Goal: Task Accomplishment & Management: Use online tool/utility

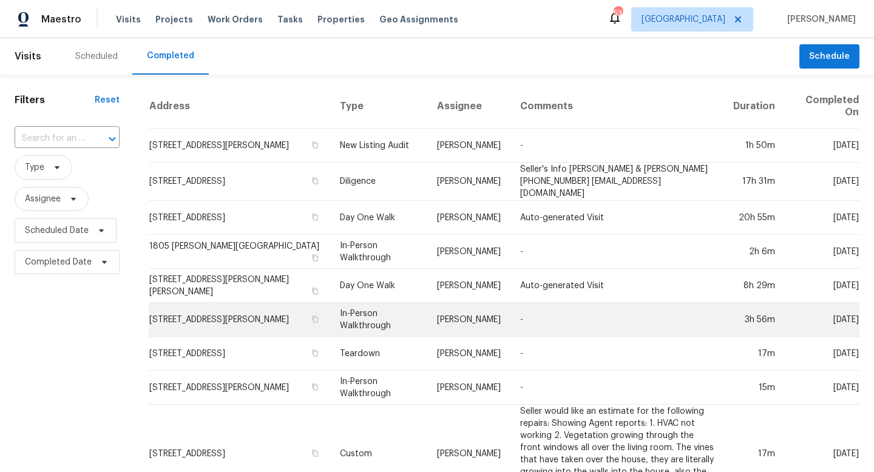
scroll to position [414, 0]
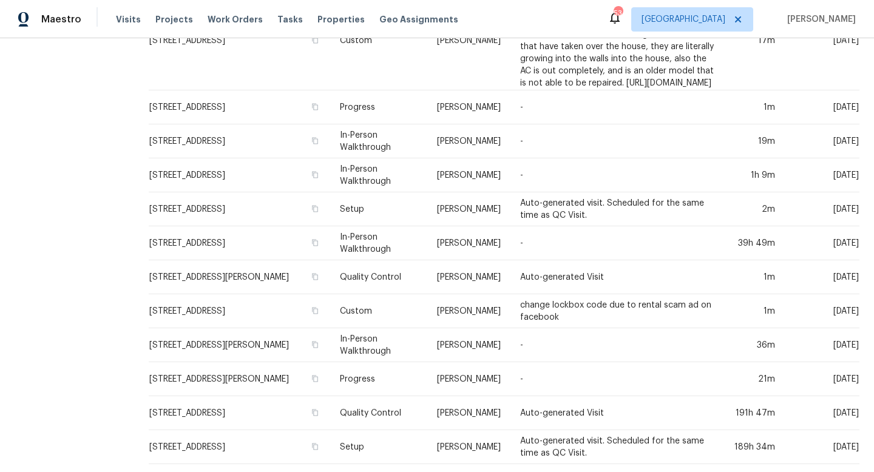
click at [545, 472] on icon at bounding box center [550, 479] width 11 height 11
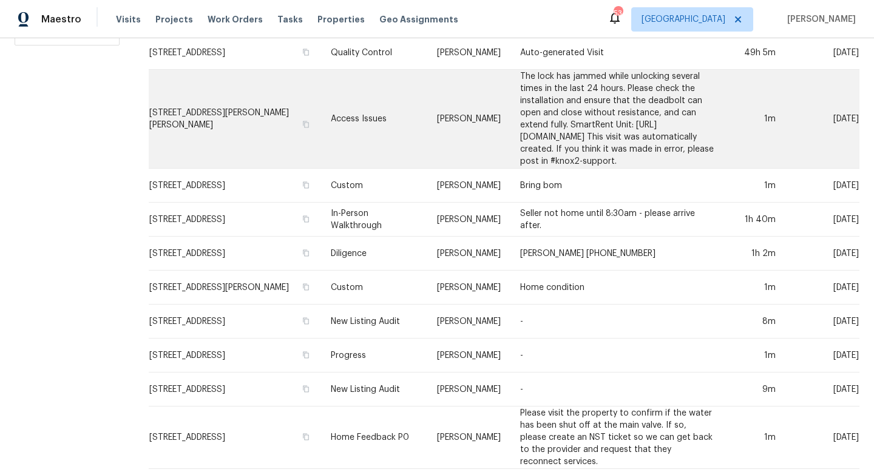
scroll to position [438, 0]
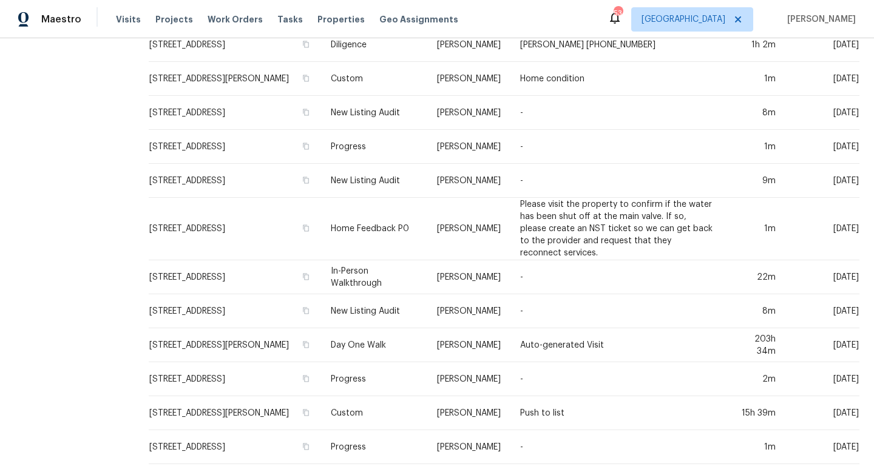
click at [551, 472] on icon at bounding box center [553, 479] width 4 height 7
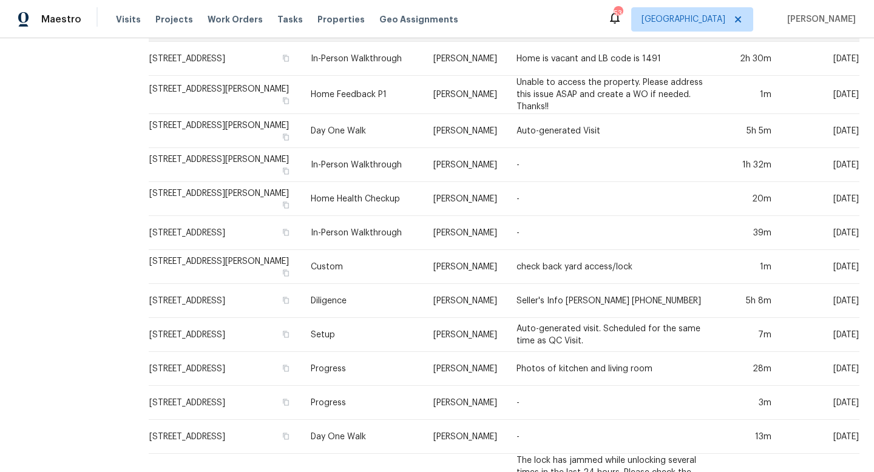
scroll to position [421, 0]
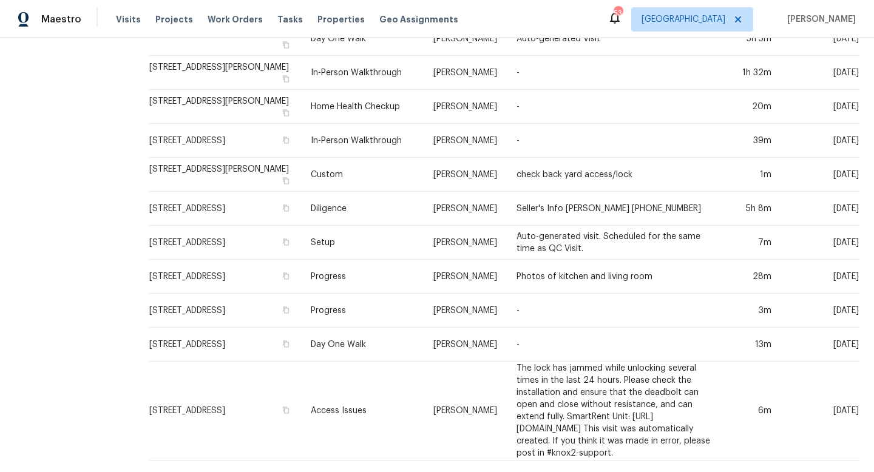
click at [551, 471] on icon at bounding box center [553, 476] width 11 height 11
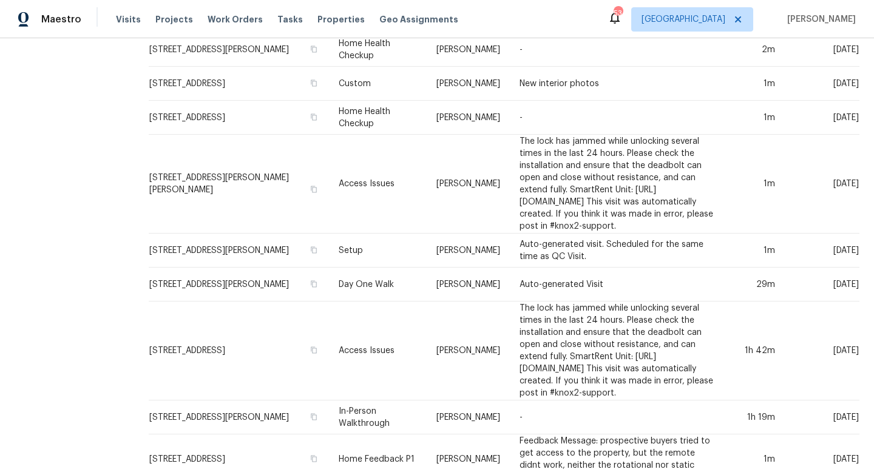
scroll to position [466, 0]
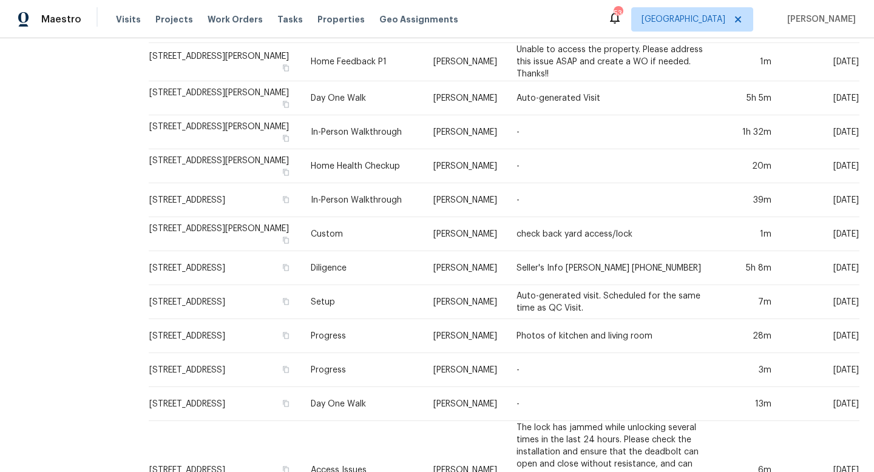
scroll to position [421, 0]
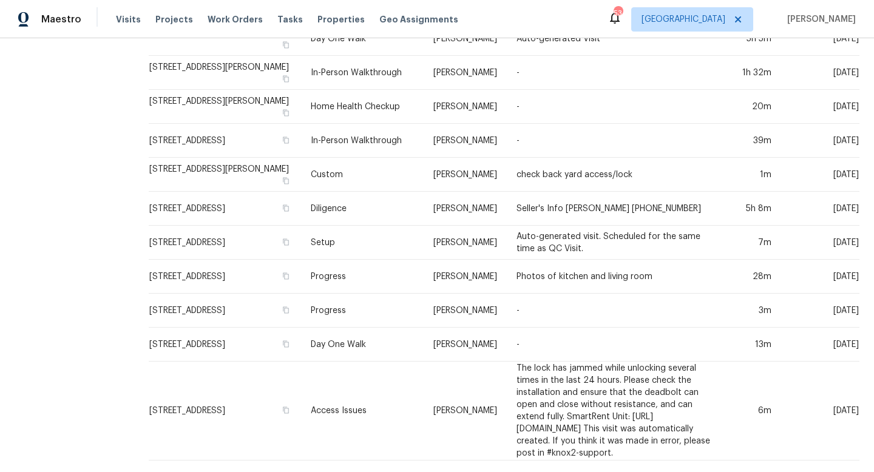
click at [459, 471] on icon at bounding box center [455, 476] width 11 height 11
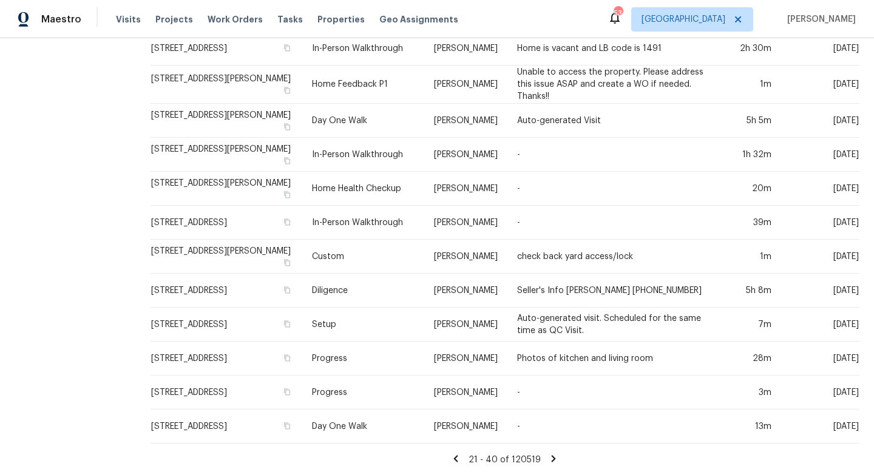
scroll to position [377, 0]
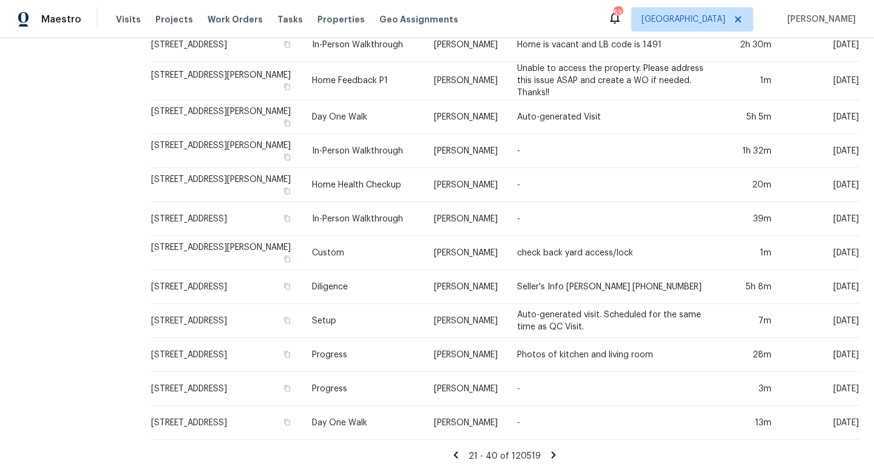
click at [459, 456] on icon at bounding box center [456, 455] width 11 height 11
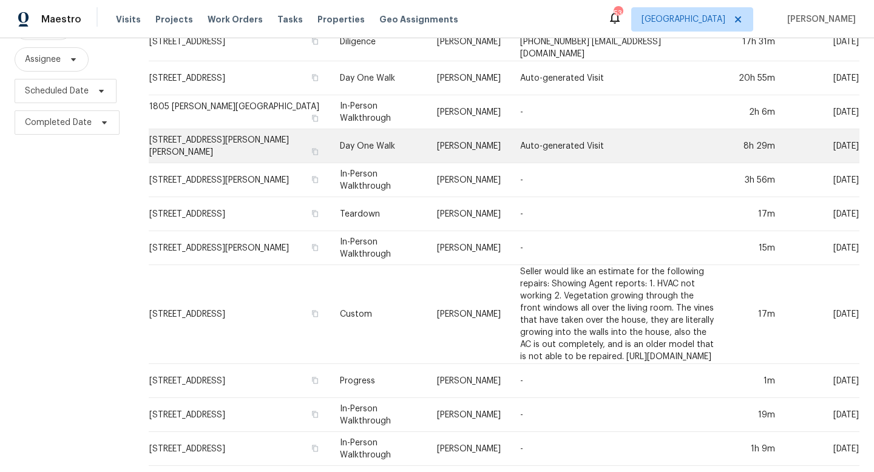
scroll to position [147, 0]
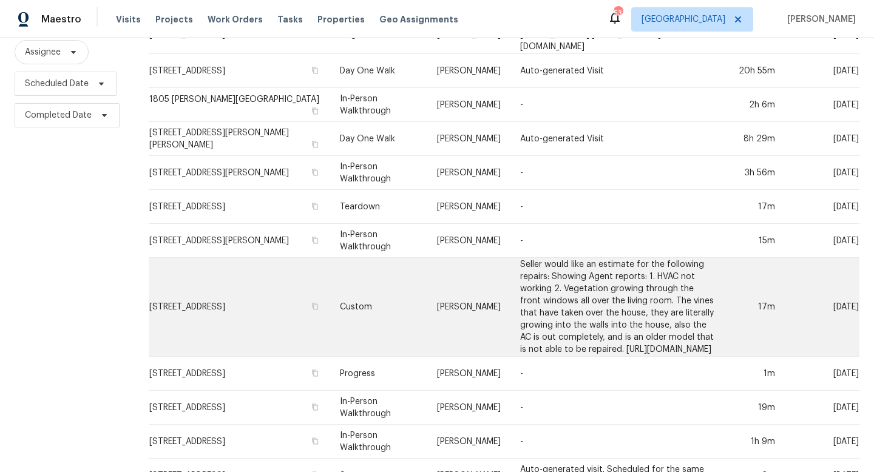
click at [511, 299] on td "Seller would like an estimate for the following repairs: Showing Agent reports:…" at bounding box center [617, 307] width 213 height 99
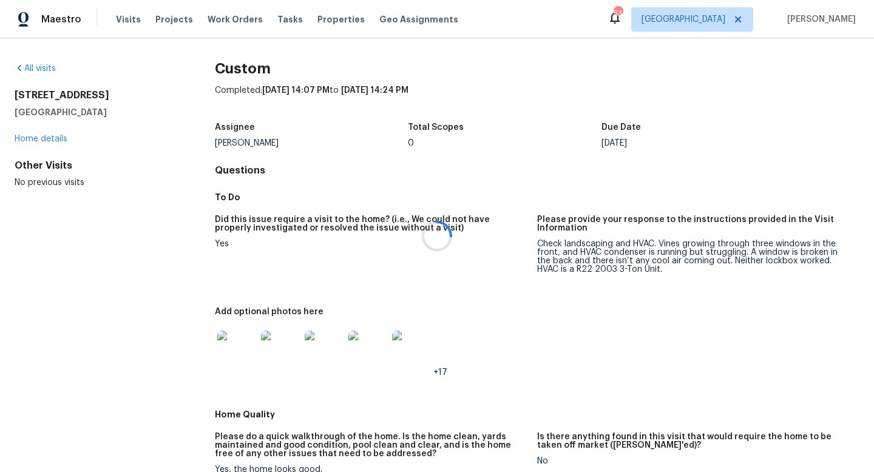
click at [235, 373] on div at bounding box center [437, 236] width 874 height 472
click at [239, 361] on div at bounding box center [437, 236] width 874 height 472
click at [239, 361] on img at bounding box center [236, 350] width 39 height 39
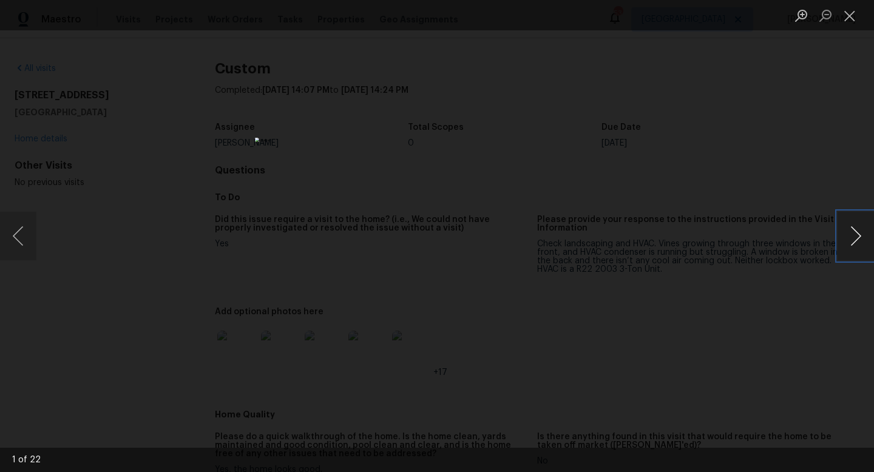
click at [845, 241] on button "Next image" at bounding box center [856, 236] width 36 height 49
click at [864, 248] on button "Next image" at bounding box center [856, 236] width 36 height 49
click at [848, 246] on button "Next image" at bounding box center [856, 236] width 36 height 49
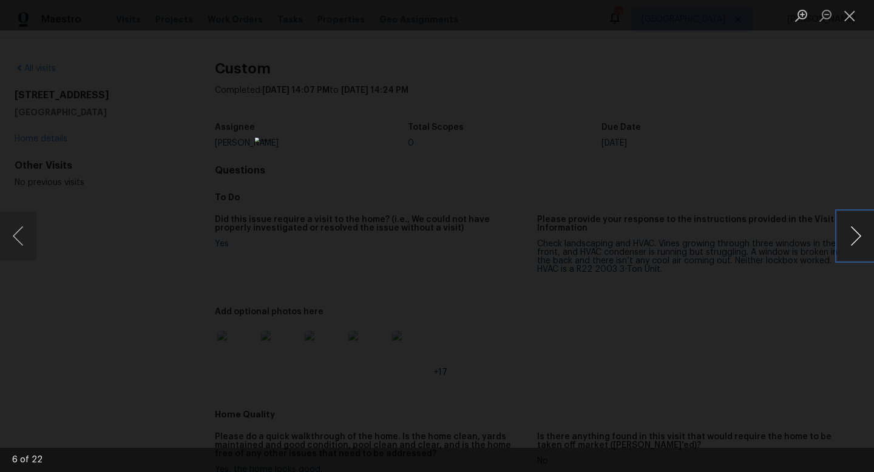
click at [869, 244] on button "Next image" at bounding box center [856, 236] width 36 height 49
click at [854, 233] on button "Next image" at bounding box center [856, 236] width 36 height 49
click at [869, 247] on button "Next image" at bounding box center [856, 236] width 36 height 49
click at [858, 237] on button "Next image" at bounding box center [856, 236] width 36 height 49
click at [868, 247] on button "Next image" at bounding box center [856, 236] width 36 height 49
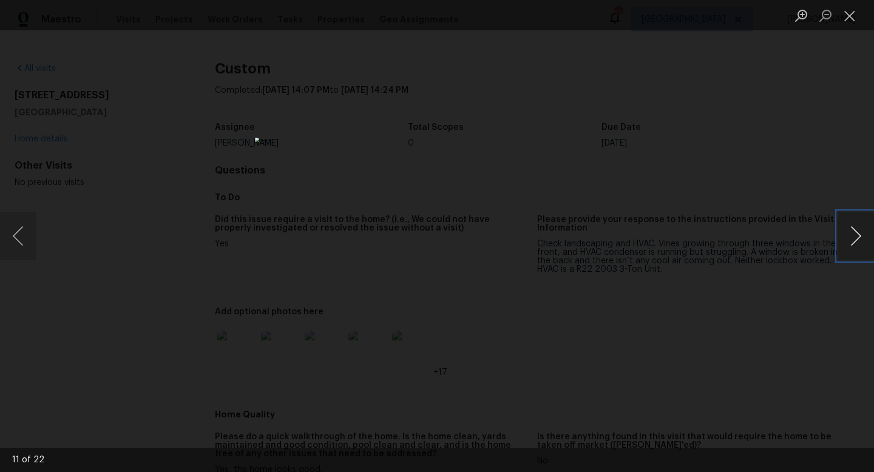
click at [868, 247] on button "Next image" at bounding box center [856, 236] width 36 height 49
click at [11, 234] on button "Previous image" at bounding box center [18, 236] width 36 height 49
click at [851, 237] on button "Next image" at bounding box center [856, 236] width 36 height 49
click at [849, 223] on button "Next image" at bounding box center [856, 236] width 36 height 49
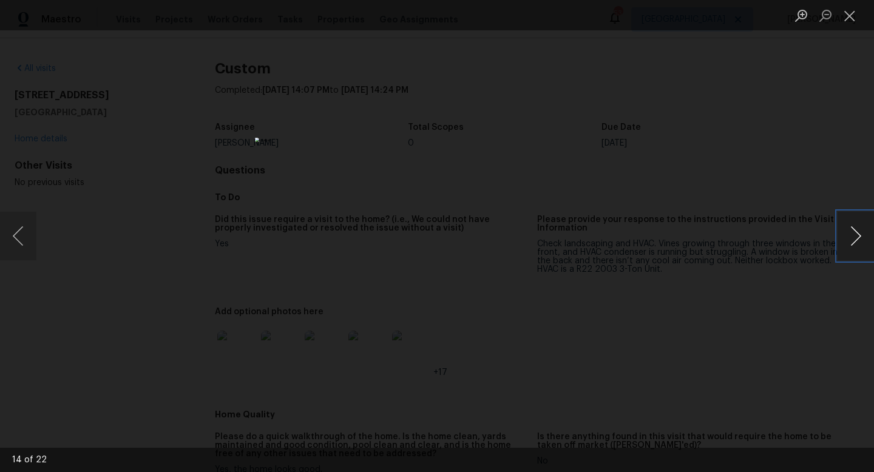
click at [849, 223] on button "Next image" at bounding box center [856, 236] width 36 height 49
click at [856, 242] on button "Next image" at bounding box center [856, 236] width 36 height 49
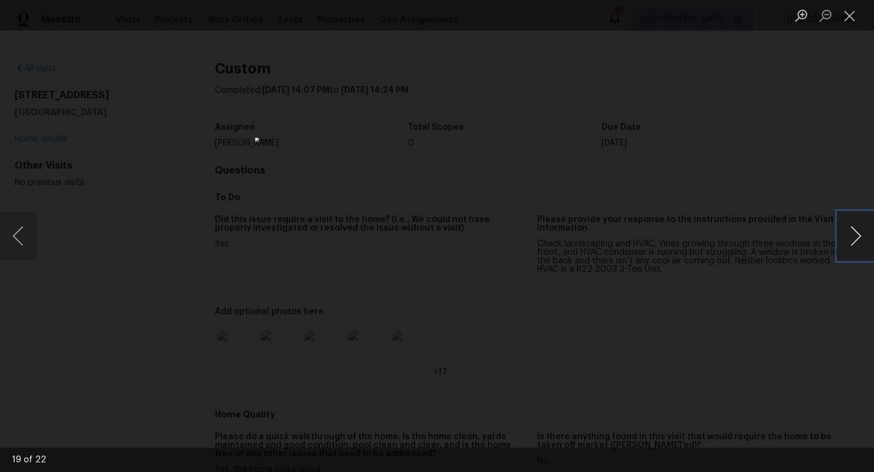
click at [861, 232] on button "Next image" at bounding box center [856, 236] width 36 height 49
click at [860, 225] on button "Next image" at bounding box center [856, 236] width 36 height 49
click at [867, 232] on button "Next image" at bounding box center [856, 236] width 36 height 49
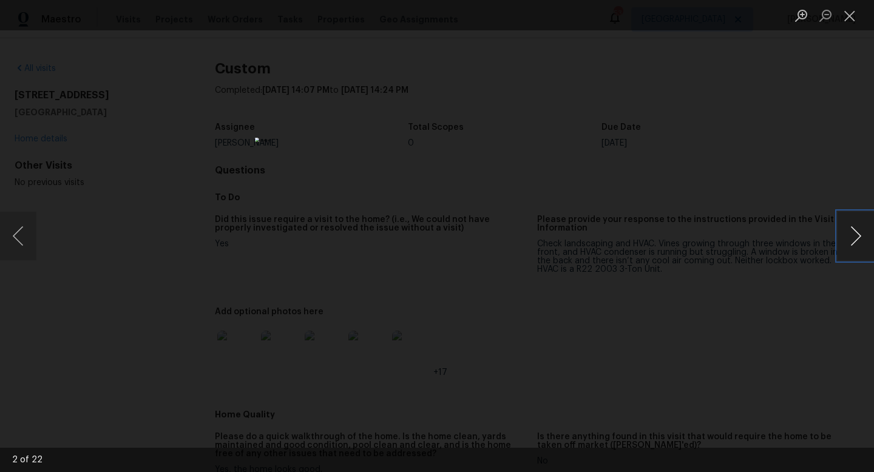
click at [860, 250] on button "Next image" at bounding box center [856, 236] width 36 height 49
click at [848, 17] on button "Close lightbox" at bounding box center [850, 15] width 24 height 21
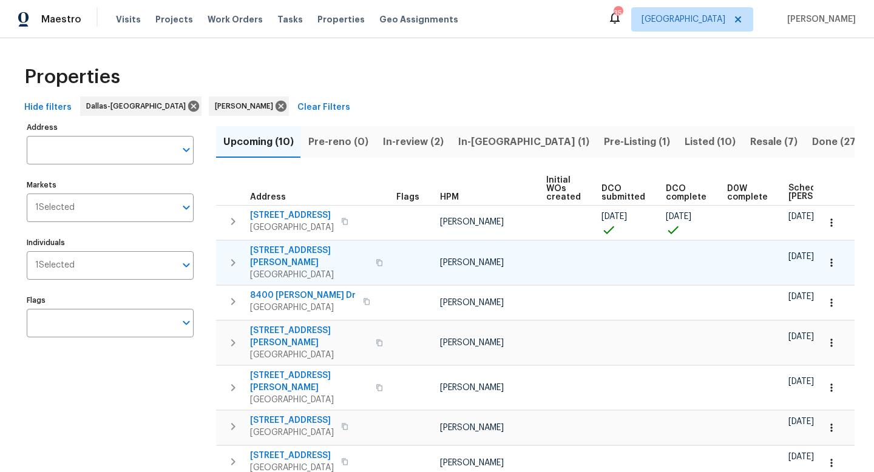
scroll to position [0, 148]
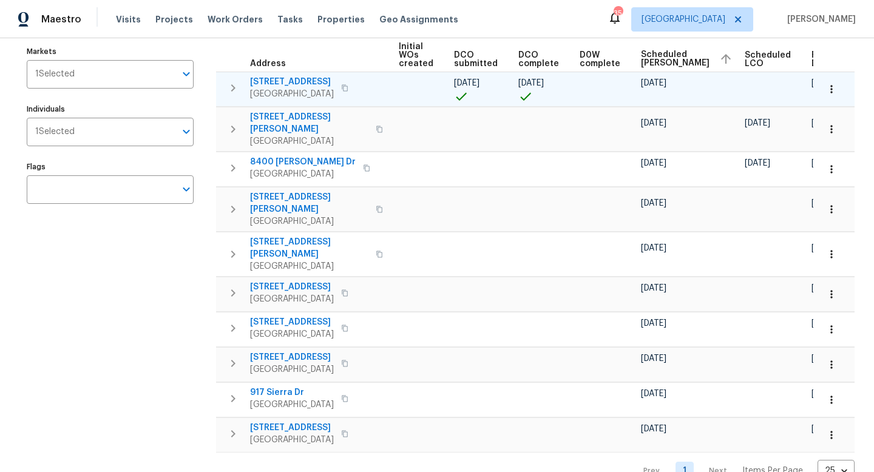
click at [271, 83] on span "[STREET_ADDRESS]" at bounding box center [292, 82] width 84 height 12
click at [829, 84] on icon "button" at bounding box center [832, 89] width 12 height 12
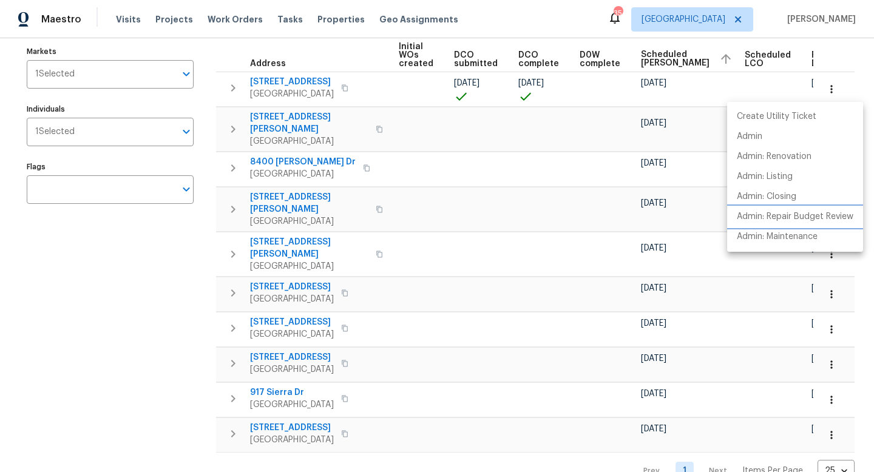
click at [797, 214] on p "Admin: Repair Budget Review" at bounding box center [795, 217] width 117 height 13
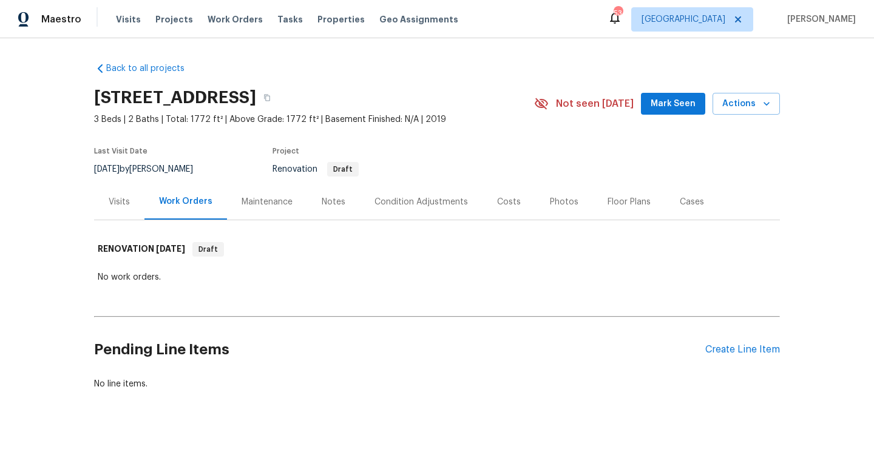
click at [490, 191] on div "Costs" at bounding box center [509, 202] width 53 height 36
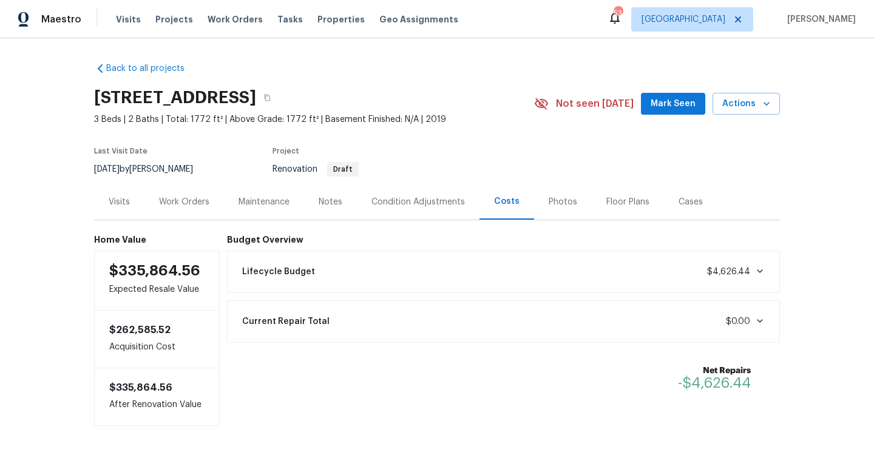
click at [179, 205] on div "Work Orders" at bounding box center [184, 202] width 50 height 12
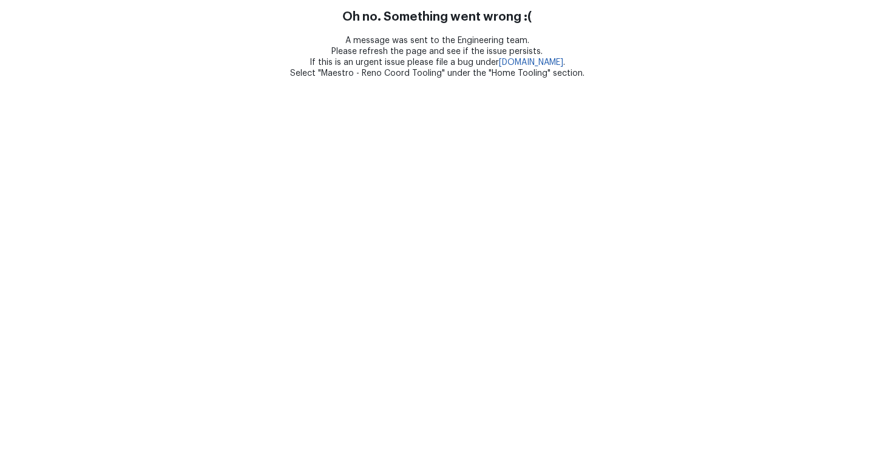
click at [381, 79] on html "Oh no. Something went wrong :( A message was sent to the Engineering team. Plea…" at bounding box center [437, 39] width 874 height 79
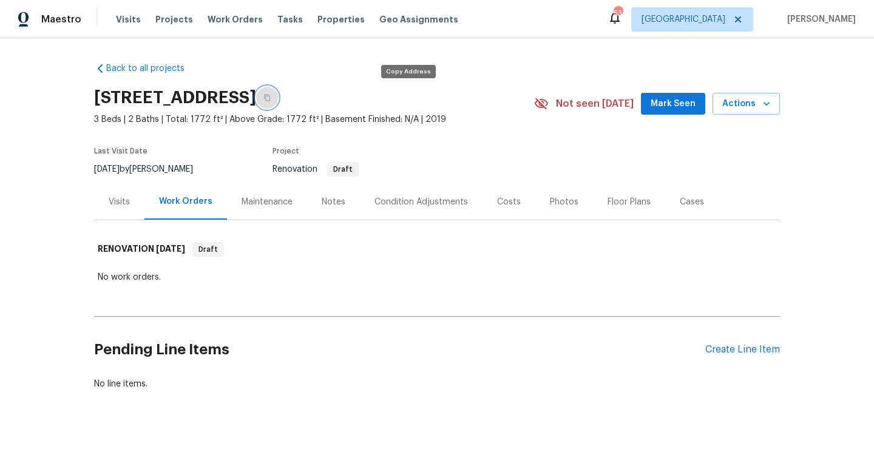
click at [271, 95] on icon "button" at bounding box center [267, 97] width 7 height 7
click at [733, 345] on div "Create Line Item" at bounding box center [743, 350] width 75 height 12
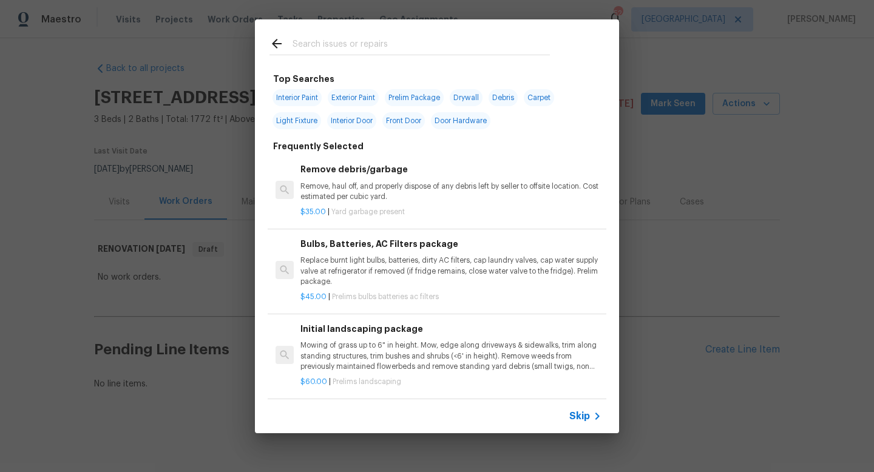
click at [338, 37] on input "text" at bounding box center [421, 45] width 257 height 18
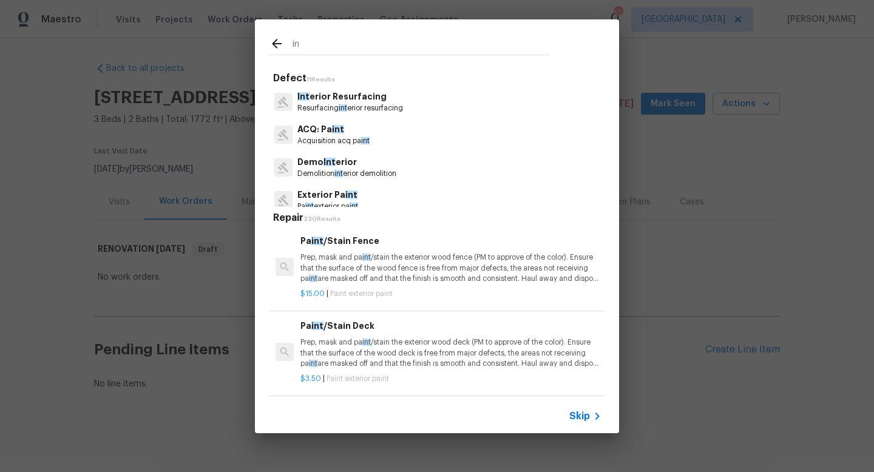
type input "i"
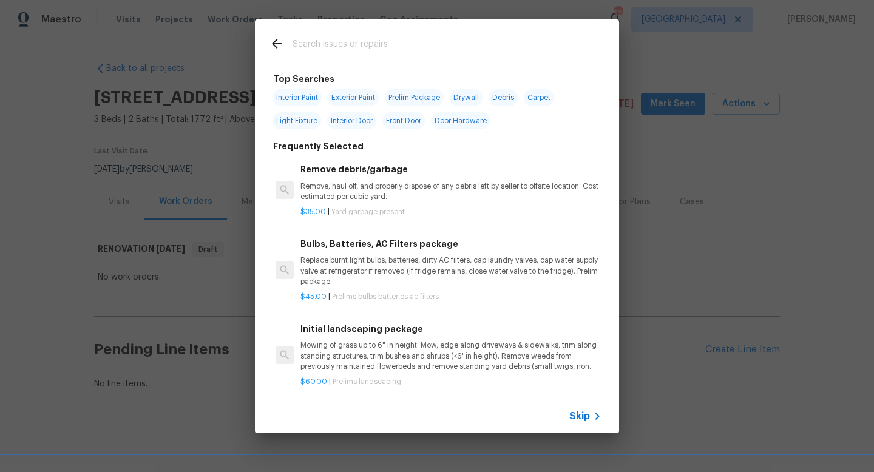
click at [307, 98] on span "Interior Paint" at bounding box center [297, 97] width 49 height 17
type input "Interior Paint"
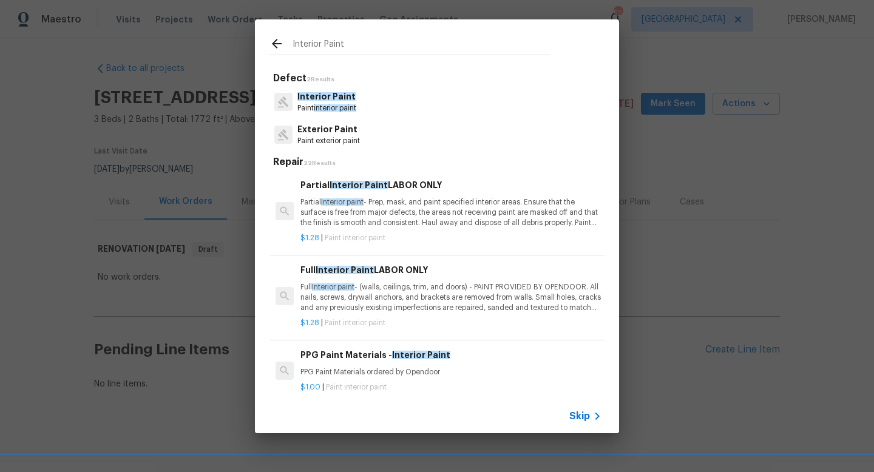
click at [336, 295] on p "Full Interior paint - (walls, ceilings, trim, and doors) - PAINT PROVIDED BY OP…" at bounding box center [451, 297] width 301 height 31
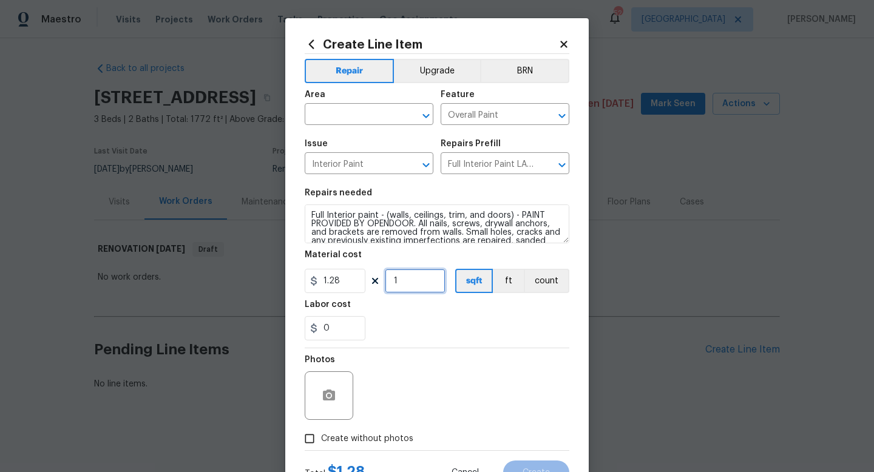
click at [414, 280] on input "1" at bounding box center [415, 281] width 61 height 24
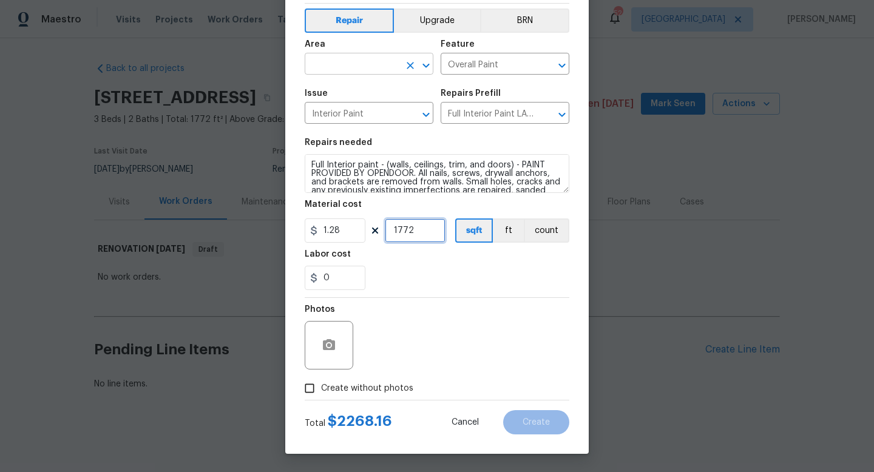
type input "1772"
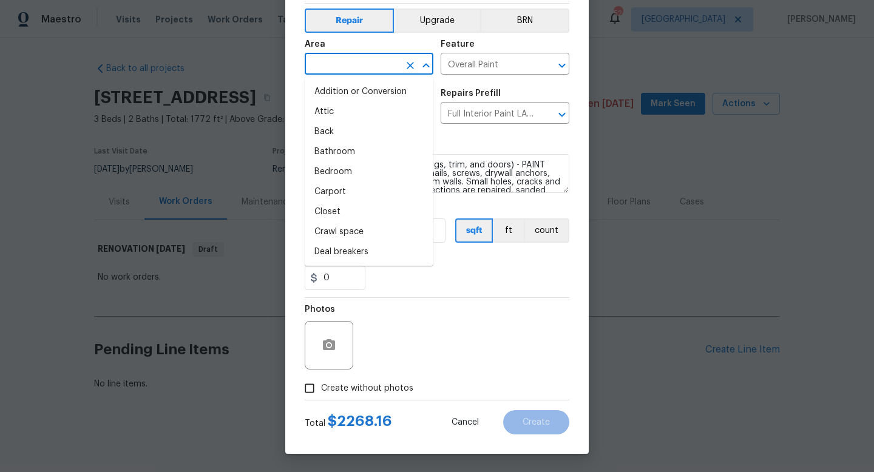
click at [360, 65] on input "text" at bounding box center [352, 65] width 95 height 19
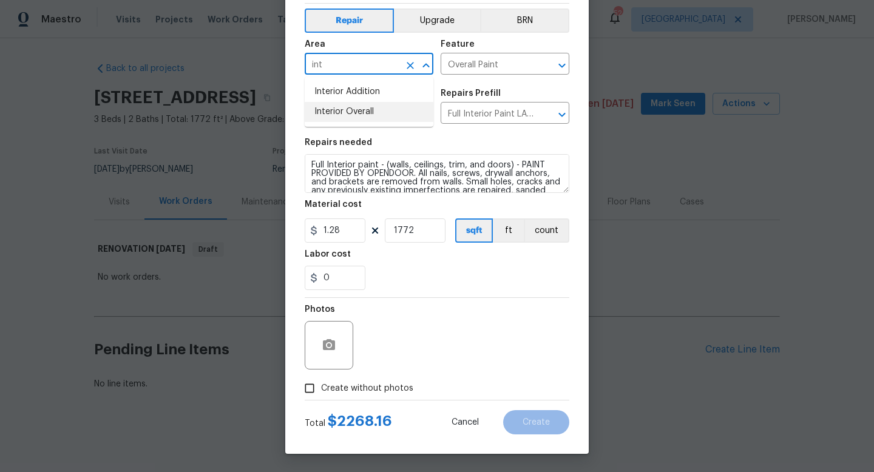
click at [352, 116] on li "Interior Overall" at bounding box center [369, 112] width 129 height 20
type input "Interior Overall"
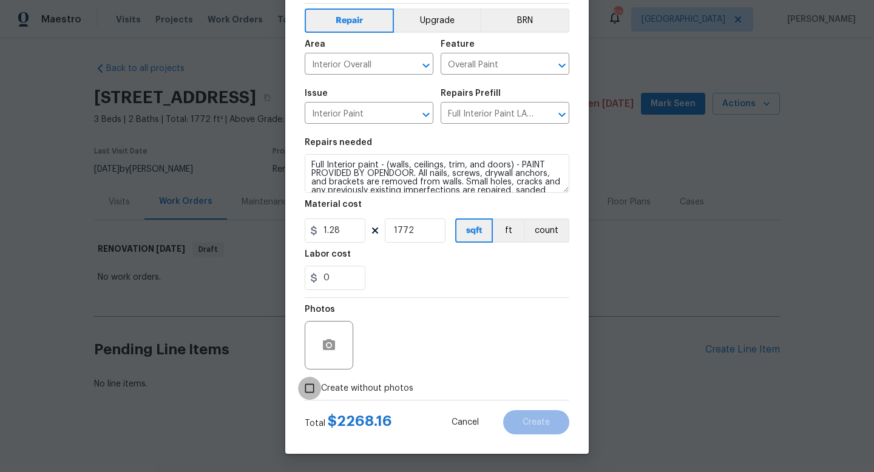
click at [313, 393] on input "Create without photos" at bounding box center [309, 388] width 23 height 23
checkbox input "true"
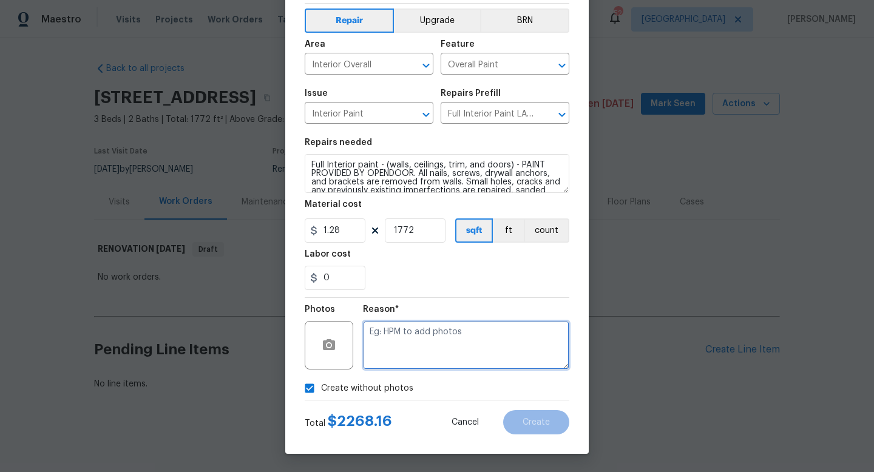
click at [405, 364] on textarea at bounding box center [466, 345] width 206 height 49
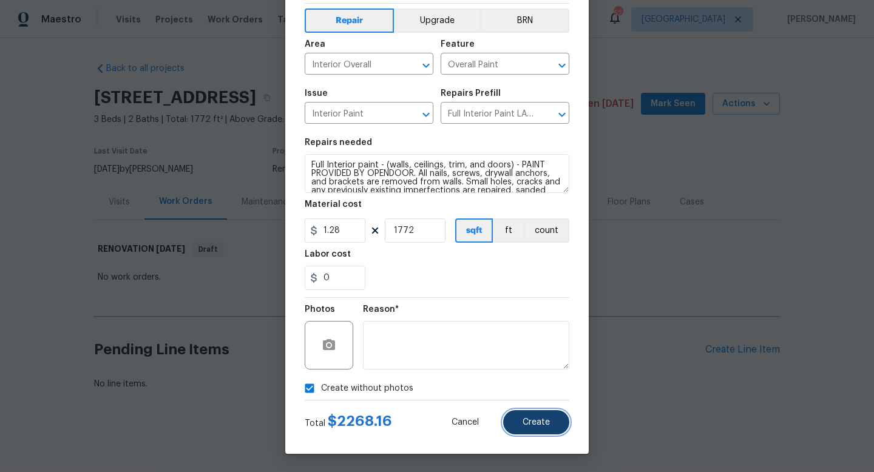
click at [521, 423] on button "Create" at bounding box center [536, 423] width 66 height 24
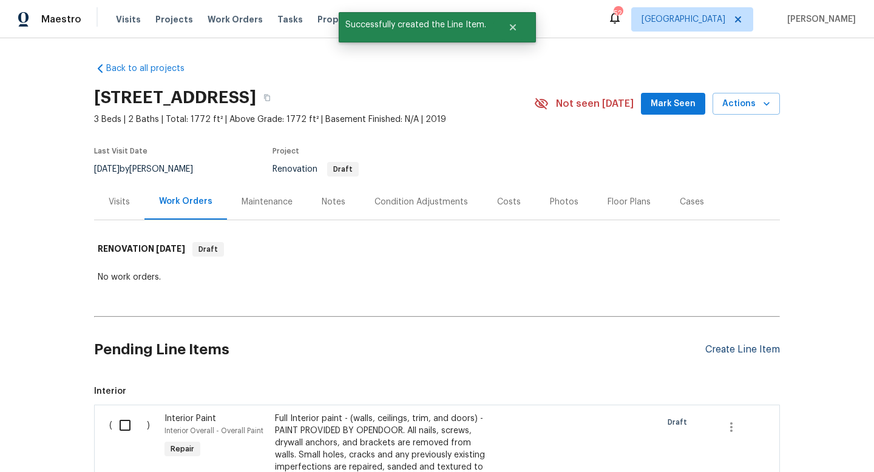
click at [717, 350] on div "Create Line Item" at bounding box center [743, 350] width 75 height 12
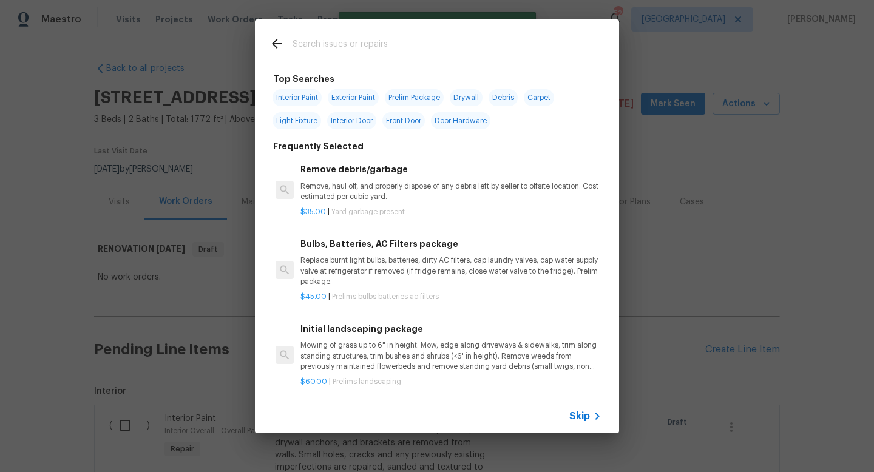
click at [343, 46] on input "text" at bounding box center [421, 45] width 257 height 18
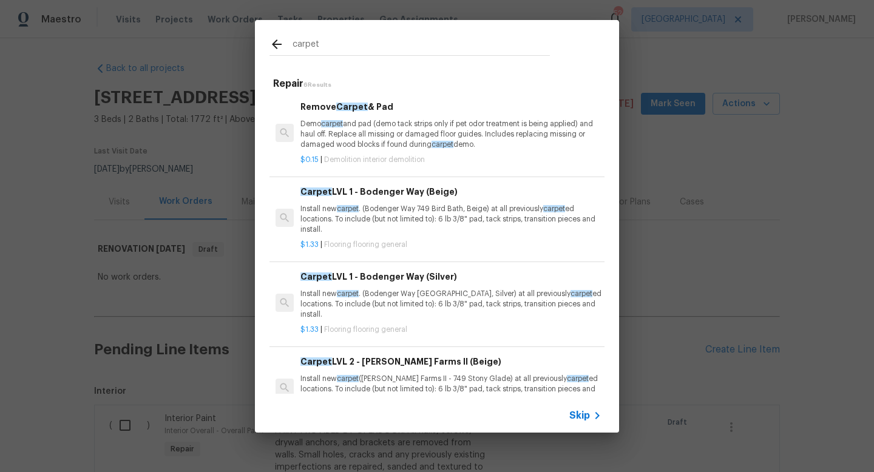
type input "carpet"
click at [335, 214] on p "Install new carpet . (Bodenger Way 749 Bird Bath, Beige) at all previously carp…" at bounding box center [451, 219] width 301 height 31
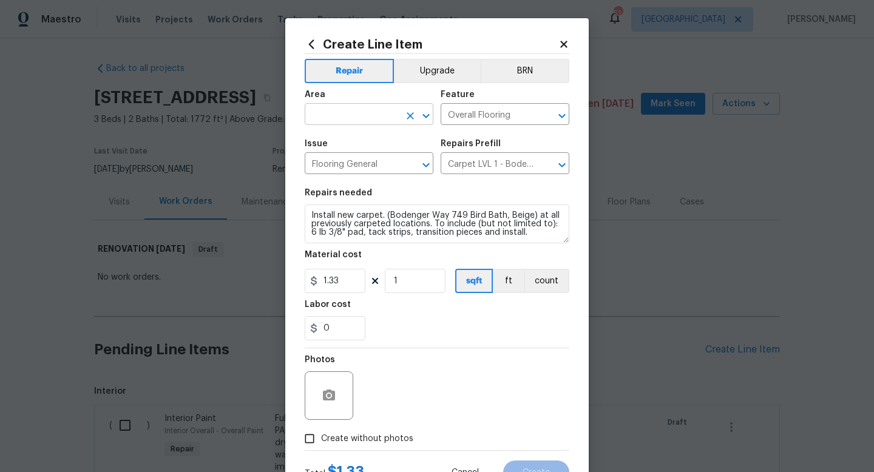
click at [327, 124] on input "text" at bounding box center [352, 115] width 95 height 19
click at [334, 168] on li "Interior Overall" at bounding box center [369, 163] width 129 height 20
type input "Interior Overall"
click at [411, 281] on input "1" at bounding box center [415, 281] width 61 height 24
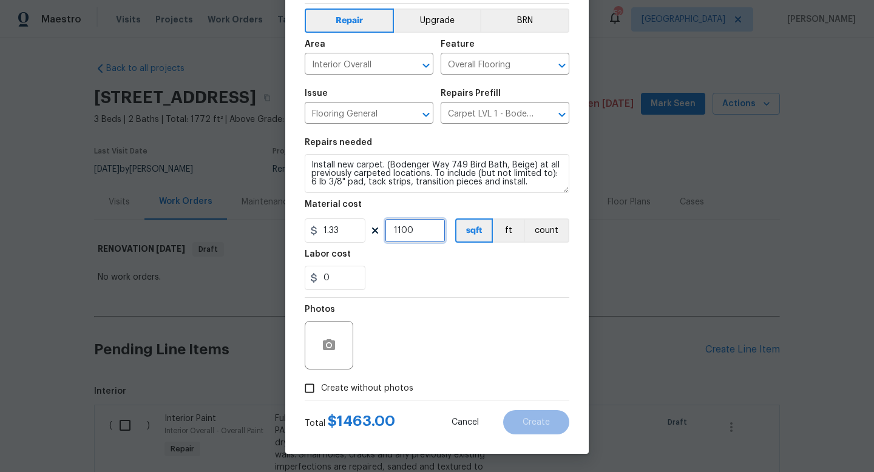
type input "1100"
click at [475, 377] on div "Create without photos" at bounding box center [437, 388] width 265 height 23
click at [311, 384] on input "Create without photos" at bounding box center [309, 388] width 23 height 23
checkbox input "true"
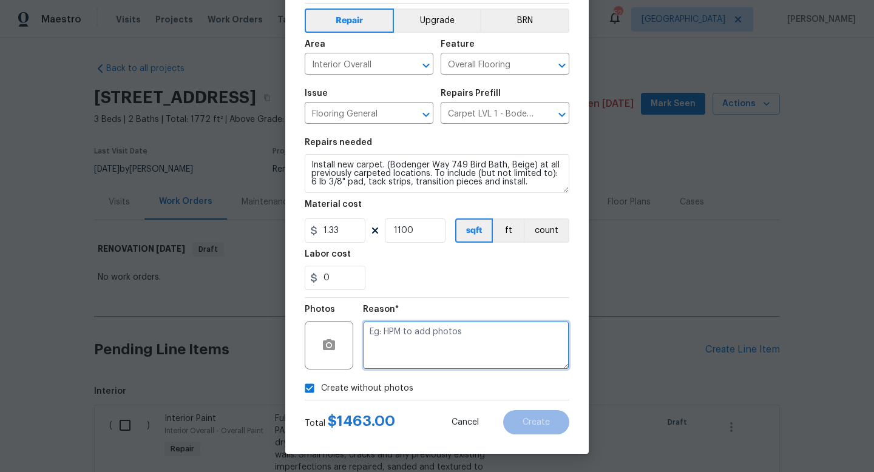
click at [441, 360] on textarea at bounding box center [466, 345] width 206 height 49
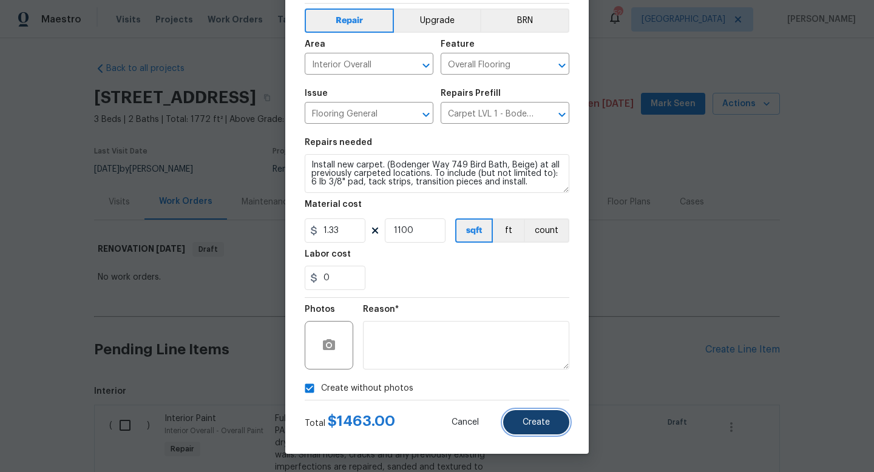
click at [517, 418] on button "Create" at bounding box center [536, 423] width 66 height 24
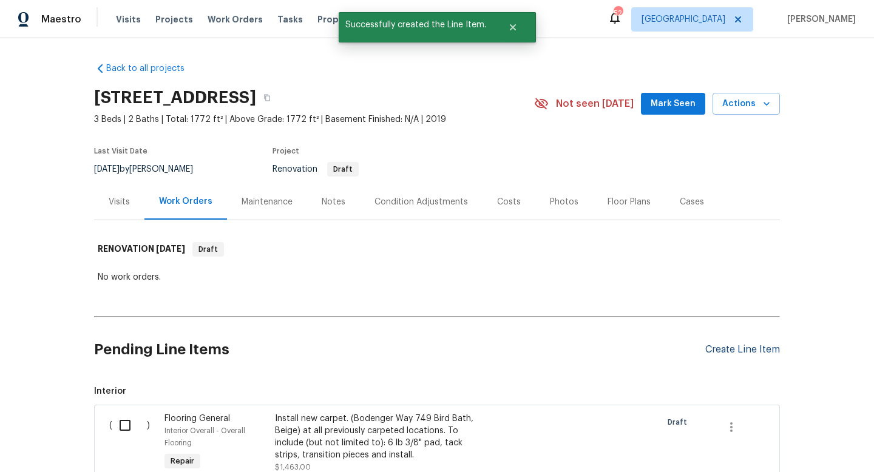
click at [713, 349] on div "Create Line Item" at bounding box center [743, 350] width 75 height 12
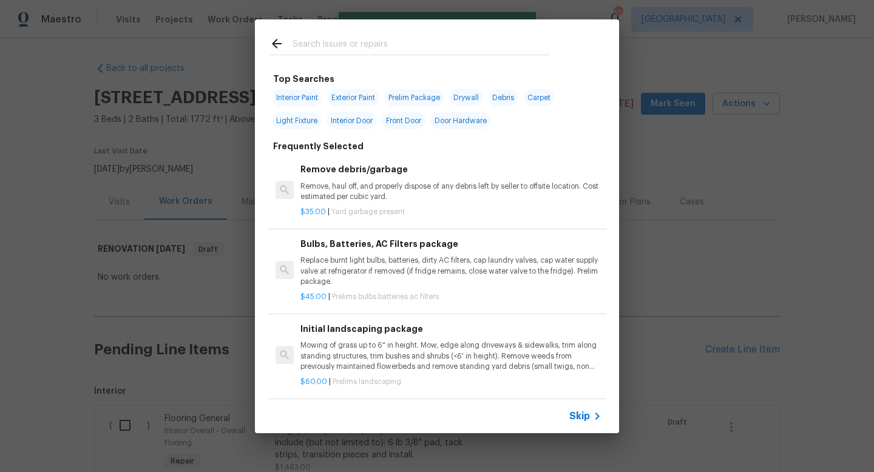
click at [329, 47] on input "text" at bounding box center [421, 45] width 257 height 18
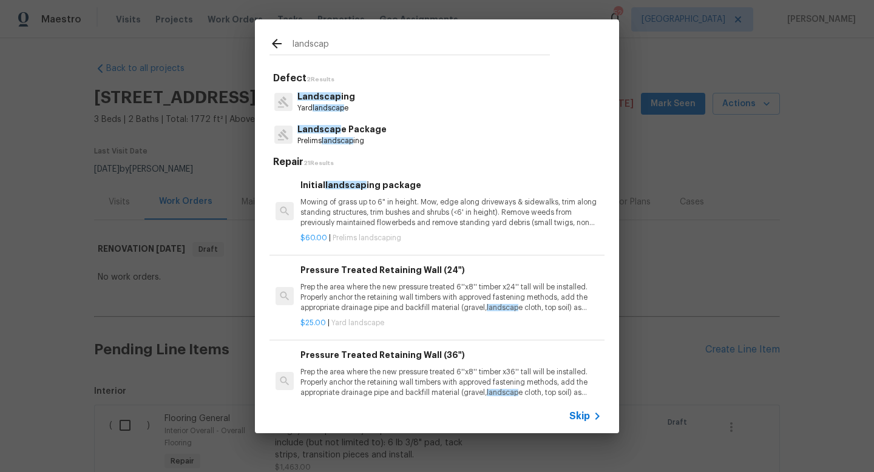
type input "landscap"
click at [330, 116] on div "Landscap ing Yard landscap e" at bounding box center [437, 102] width 335 height 33
click at [330, 138] on span "landscap" at bounding box center [338, 140] width 32 height 7
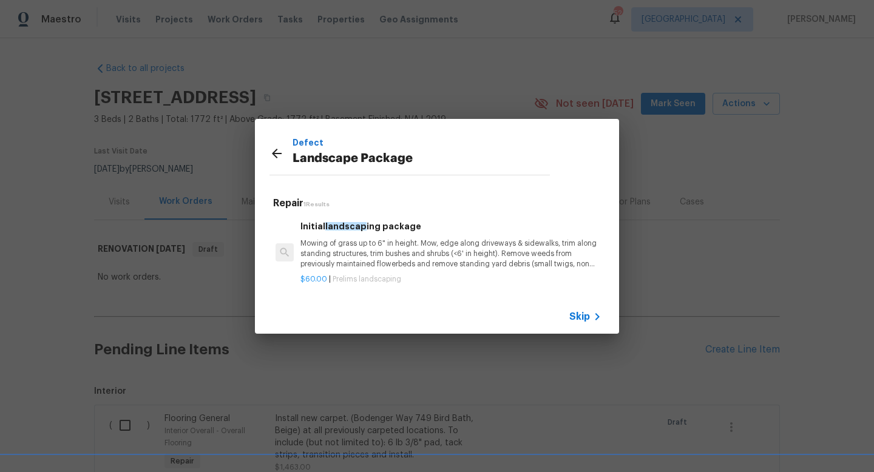
click at [323, 250] on p "Mowing of grass up to 6" in height. Mow, edge along driveways & sidewalks, trim…" at bounding box center [451, 254] width 301 height 31
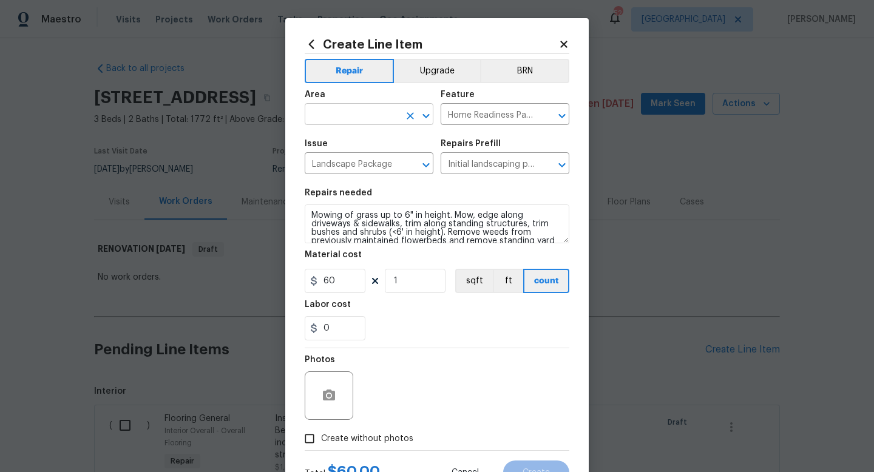
click at [361, 116] on input "text" at bounding box center [352, 115] width 95 height 19
click at [366, 171] on li "Exterior Overall" at bounding box center [369, 163] width 129 height 20
type input "Exterior Overall"
click at [406, 282] on input "1" at bounding box center [415, 281] width 61 height 24
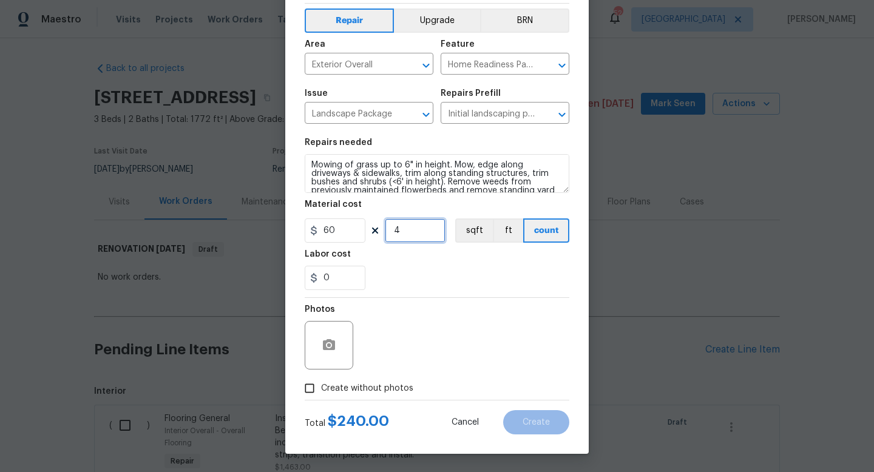
type input "4"
click at [321, 394] on input "Create without photos" at bounding box center [309, 388] width 23 height 23
checkbox input "true"
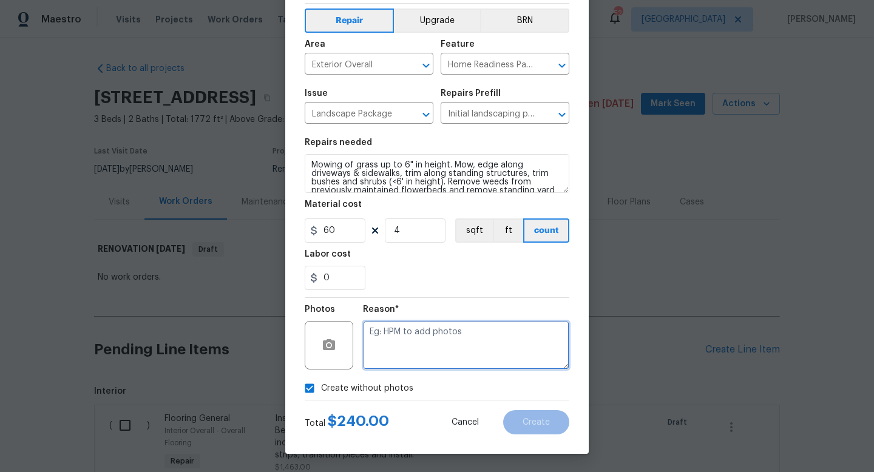
click at [418, 359] on textarea at bounding box center [466, 345] width 206 height 49
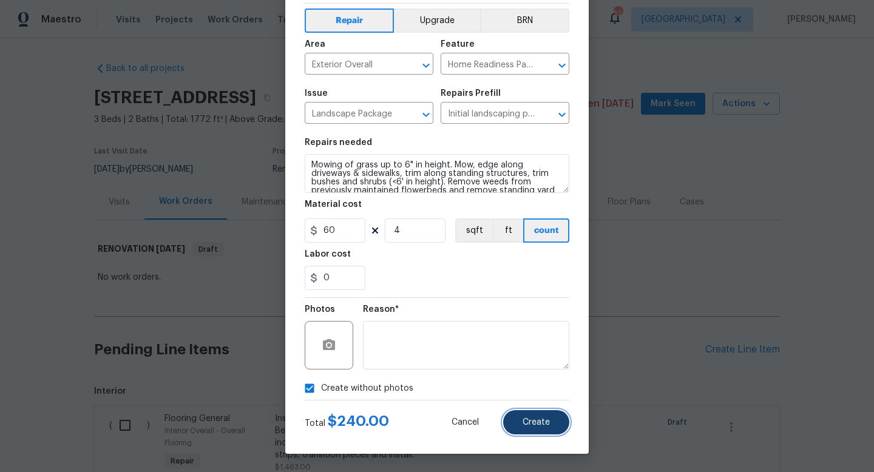
click at [546, 423] on span "Create" at bounding box center [536, 422] width 27 height 9
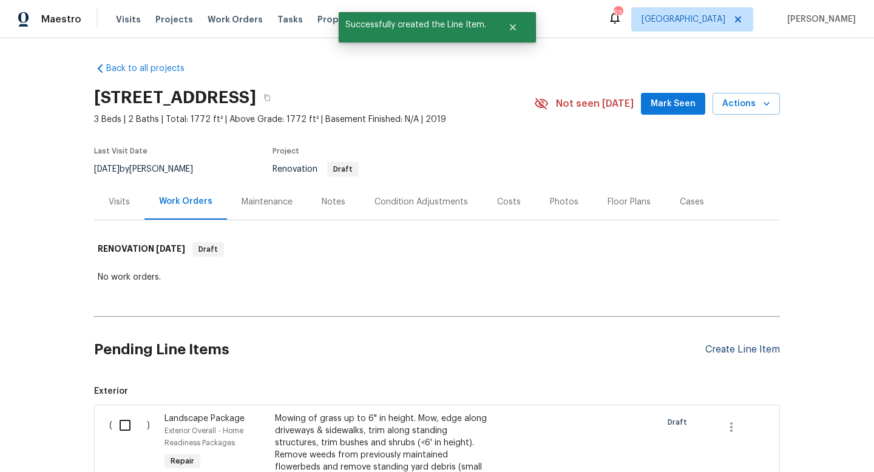
click at [737, 354] on div "Create Line Item" at bounding box center [743, 350] width 75 height 12
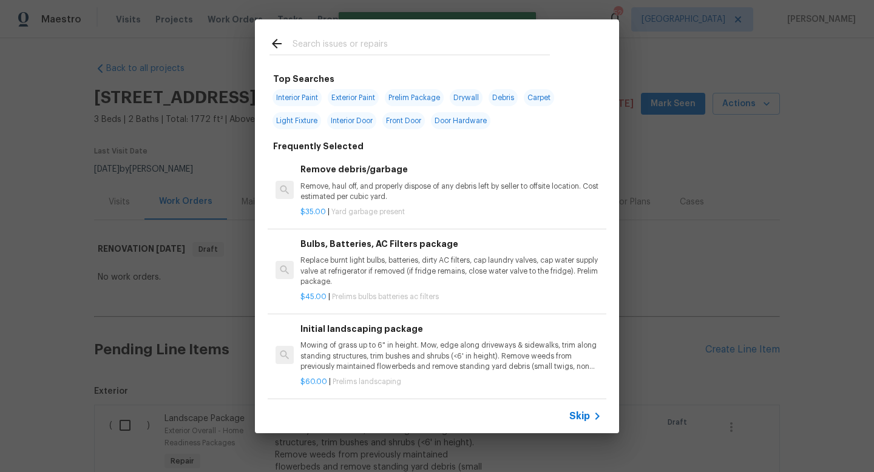
click at [356, 55] on div at bounding box center [410, 43] width 310 height 48
click at [331, 47] on input "text" at bounding box center [421, 45] width 257 height 18
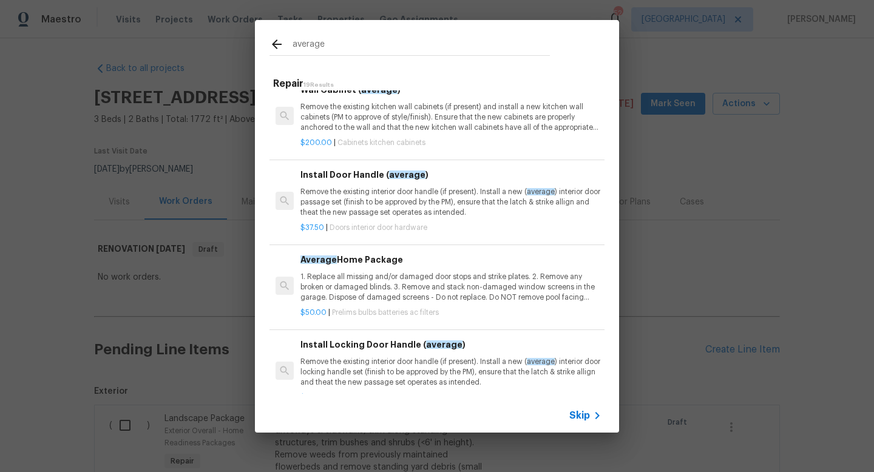
scroll to position [274, 0]
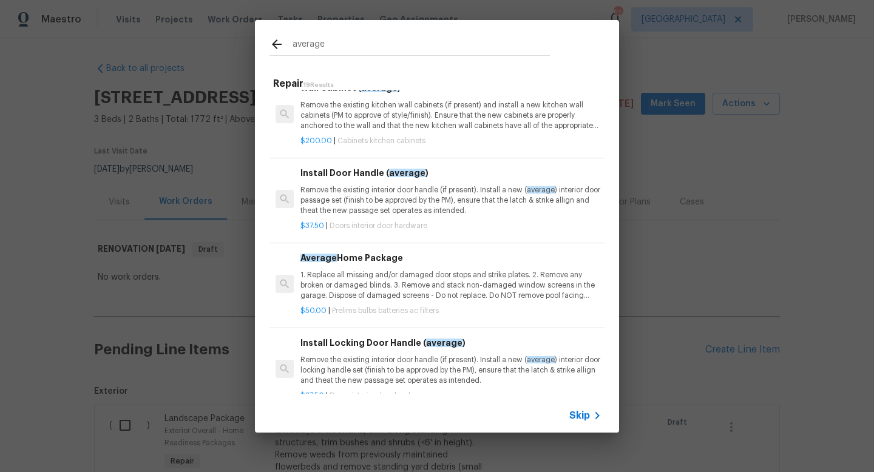
type input "average"
click at [319, 284] on p "1. Replace all missing and/or damaged door stops and strike plates. 2. Remove a…" at bounding box center [451, 285] width 301 height 31
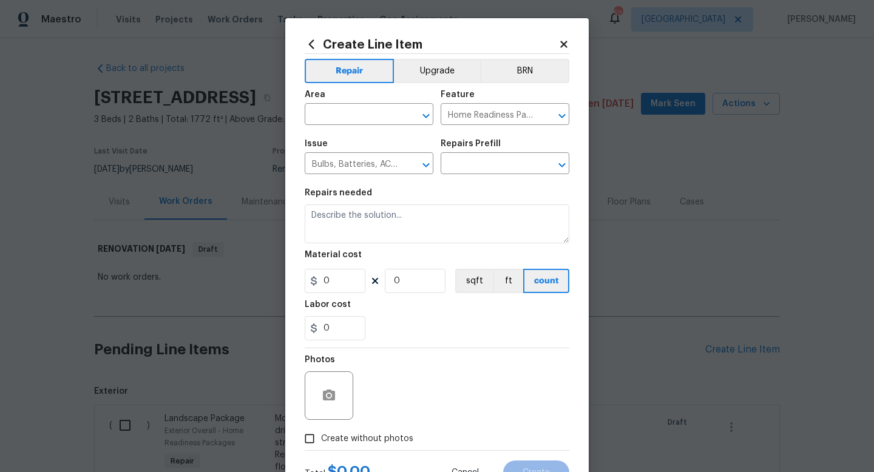
type input "Average Home Package $50.00"
type textarea "1. Replace all missing and/or damaged door stops and strike plates. 2. Remove a…"
type input "50"
type input "1"
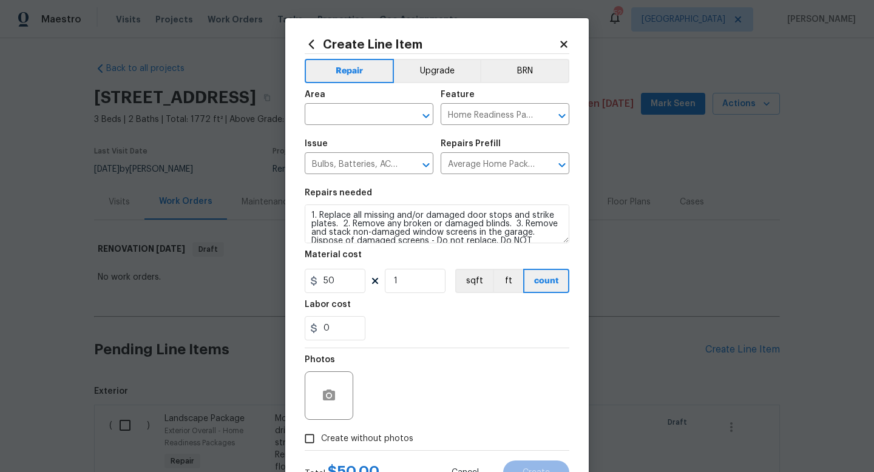
click at [337, 129] on span "Area ​" at bounding box center [369, 107] width 129 height 49
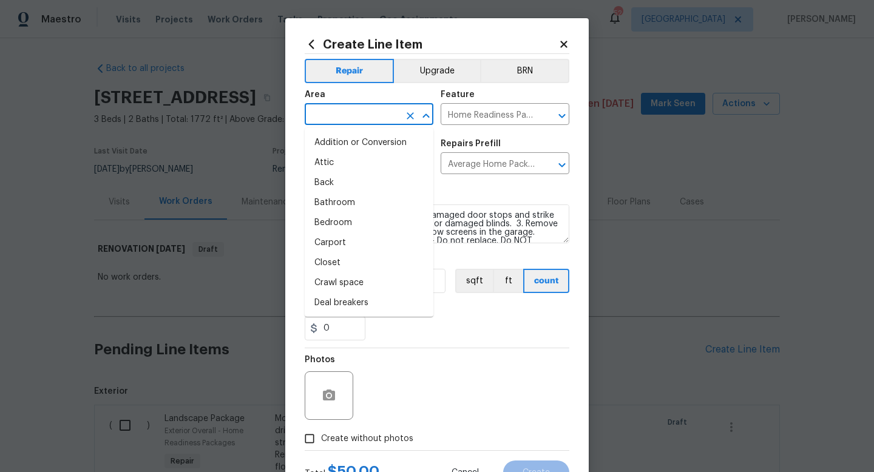
click at [338, 112] on input "text" at bounding box center [352, 115] width 95 height 19
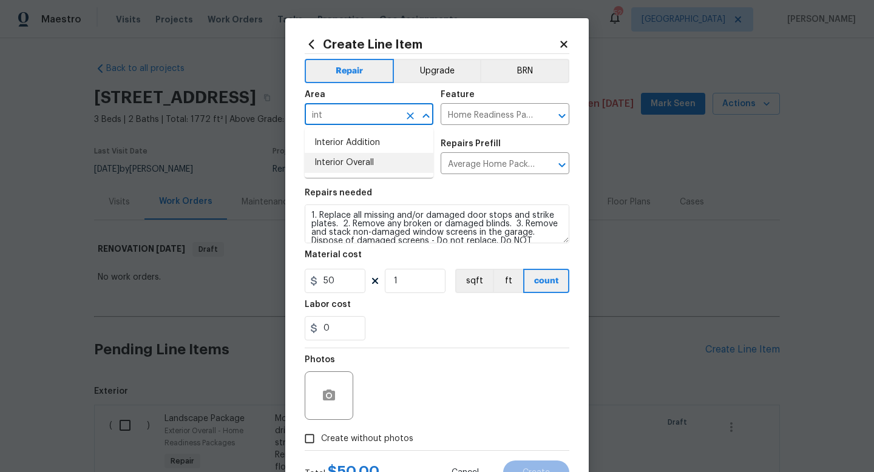
click at [347, 160] on li "Interior Overall" at bounding box center [369, 163] width 129 height 20
type input "Interior Overall"
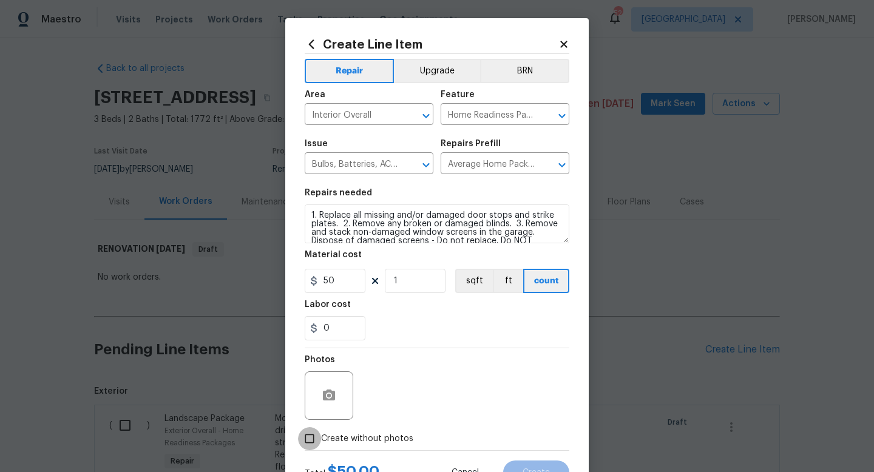
click at [312, 441] on input "Create without photos" at bounding box center [309, 439] width 23 height 23
checkbox input "true"
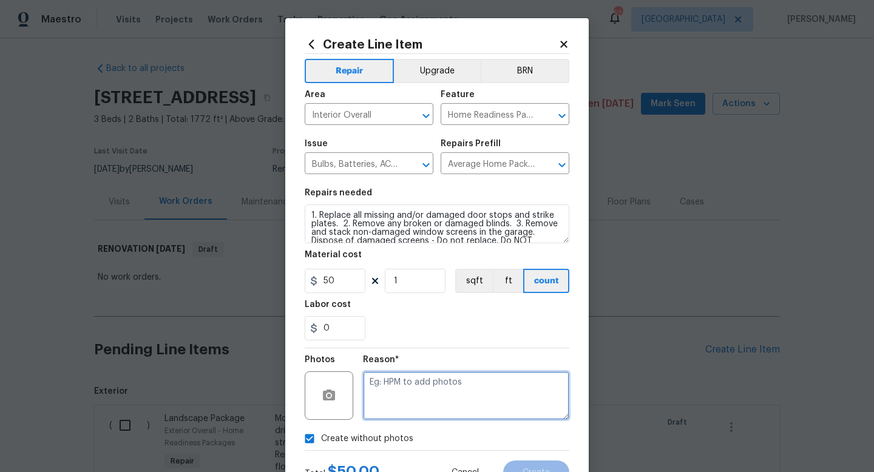
click at [435, 395] on textarea at bounding box center [466, 396] width 206 height 49
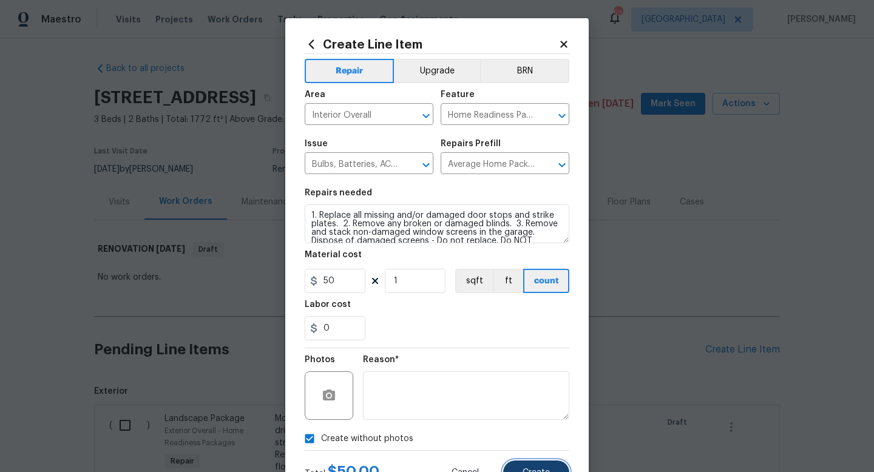
click at [540, 472] on span "Create" at bounding box center [536, 473] width 27 height 9
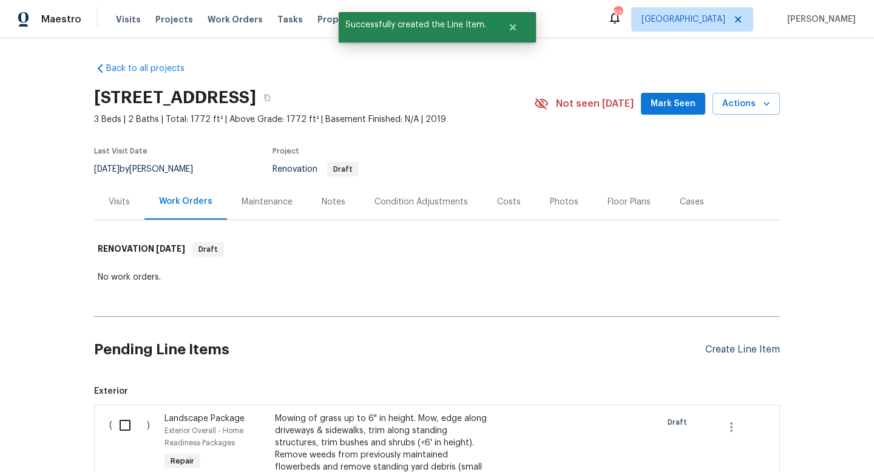
click at [720, 349] on div "Create Line Item" at bounding box center [743, 350] width 75 height 12
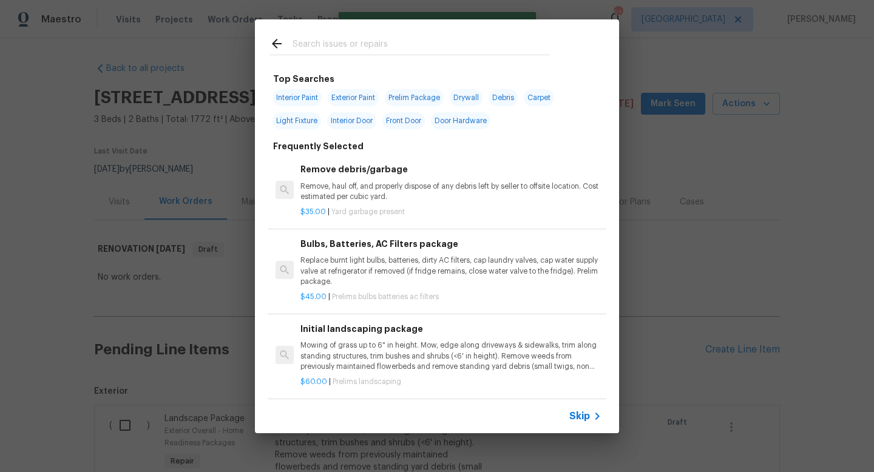
click at [383, 54] on input "text" at bounding box center [421, 45] width 257 height 18
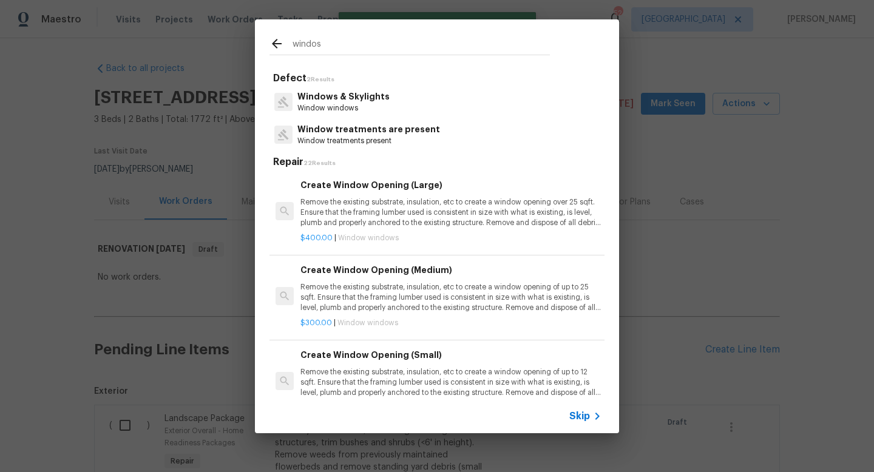
type input "windos"
click at [357, 97] on p "Windows & Skylights" at bounding box center [344, 96] width 92 height 13
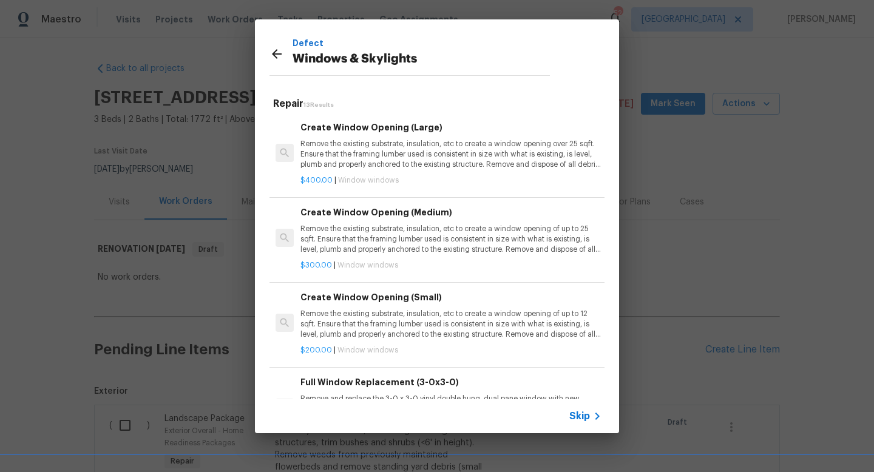
scroll to position [751, 0]
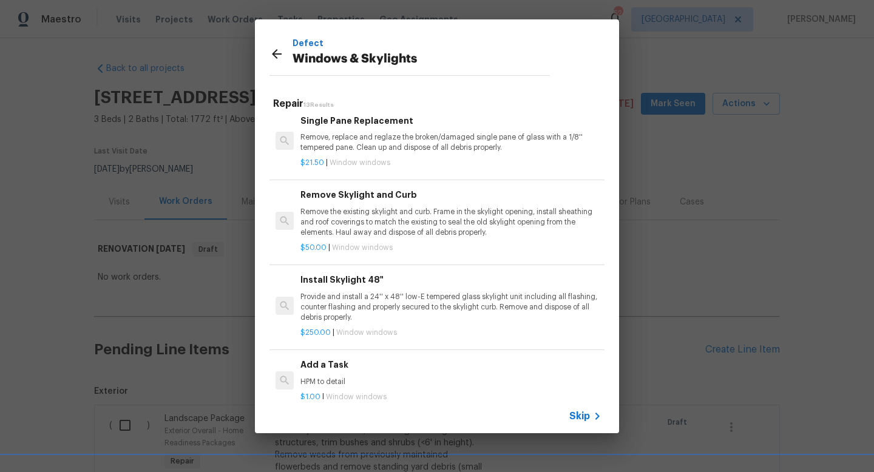
click at [305, 394] on span "$1.00" at bounding box center [311, 397] width 20 height 7
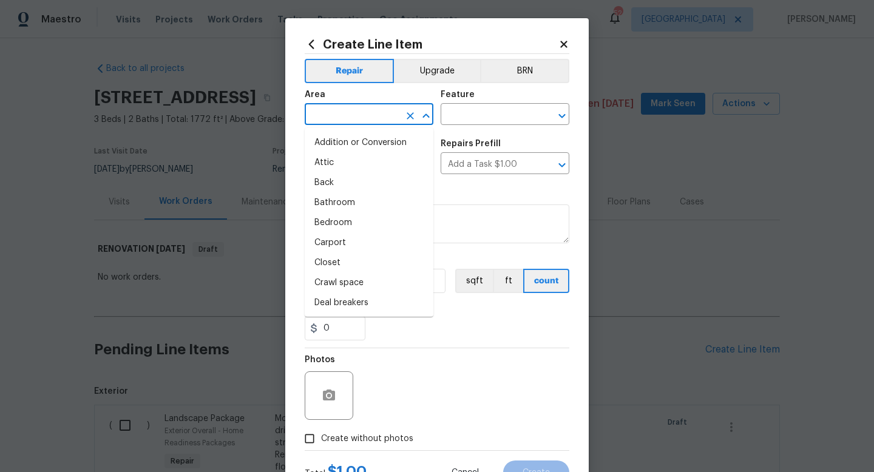
click at [375, 115] on input "text" at bounding box center [352, 115] width 95 height 19
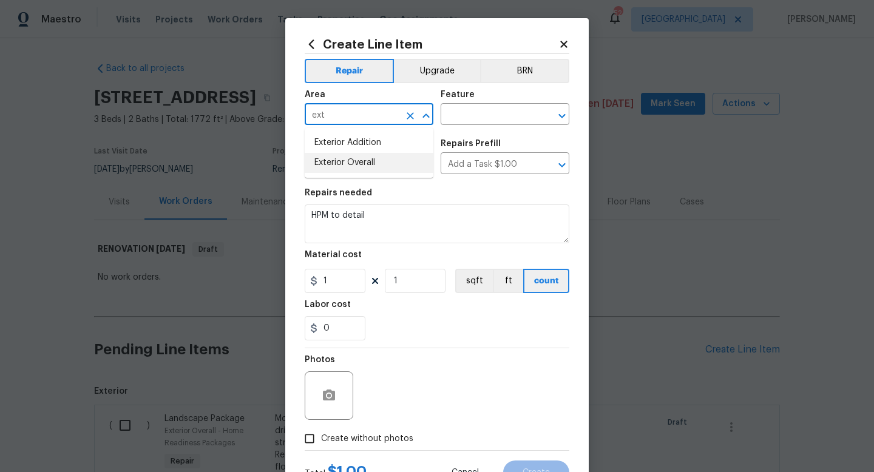
click at [369, 174] on ul "Exterior Addition Exterior Overall" at bounding box center [369, 153] width 129 height 50
click at [376, 160] on li "Exterior Overall" at bounding box center [369, 163] width 129 height 20
type input "Exterior Overall"
click at [451, 115] on input "text" at bounding box center [488, 115] width 95 height 19
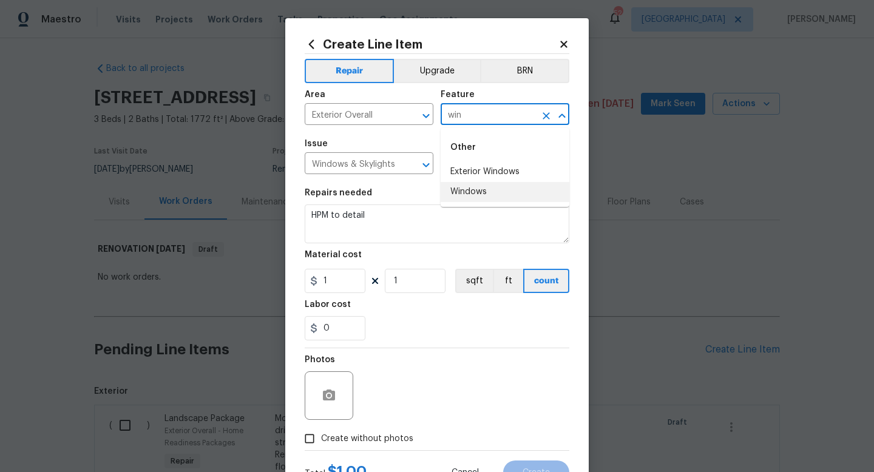
click at [452, 192] on li "Windows" at bounding box center [505, 192] width 129 height 20
type input "Windows"
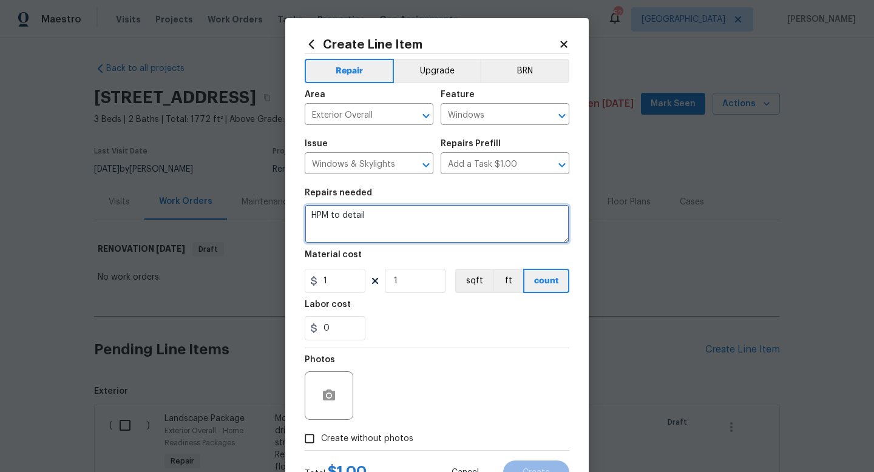
drag, startPoint x: 380, startPoint y: 216, endPoint x: 193, endPoint y: 194, distance: 188.9
click at [193, 194] on div "Create Line Item Repair Upgrade BRN Area Exterior Overall ​ Feature Windows ​ I…" at bounding box center [437, 236] width 874 height 472
type textarea "Remove all window screens if present and dispose of. Deep clean all windows ins…"
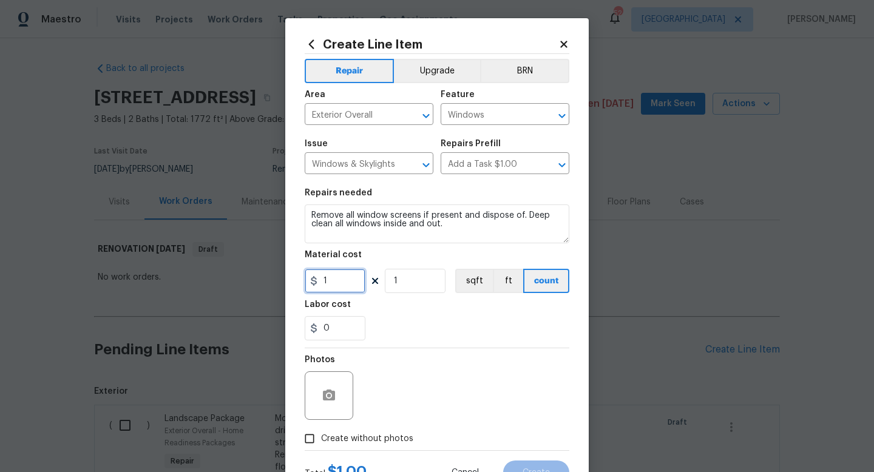
click at [352, 283] on input "1" at bounding box center [335, 281] width 61 height 24
type input "150"
click at [316, 434] on input "Create without photos" at bounding box center [309, 439] width 23 height 23
checkbox input "true"
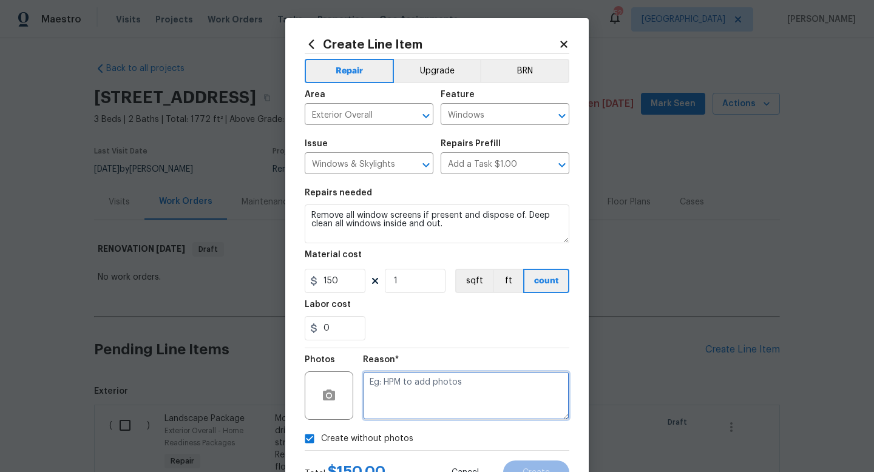
click at [445, 398] on textarea at bounding box center [466, 396] width 206 height 49
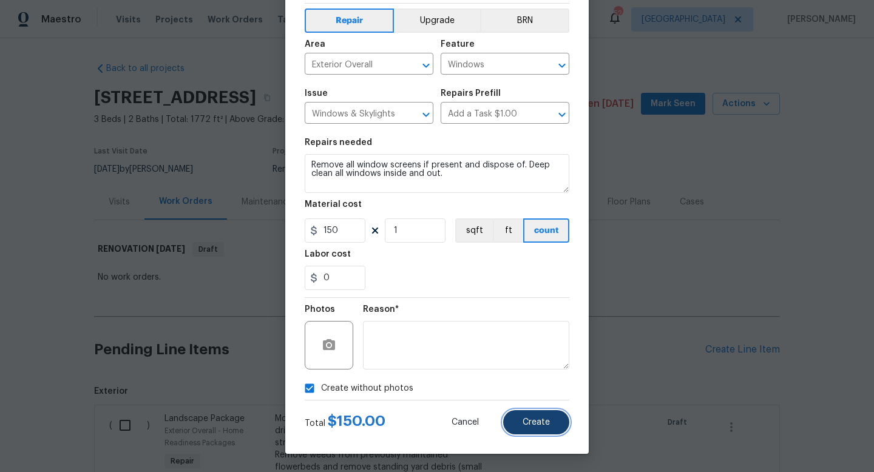
click at [554, 428] on button "Create" at bounding box center [536, 423] width 66 height 24
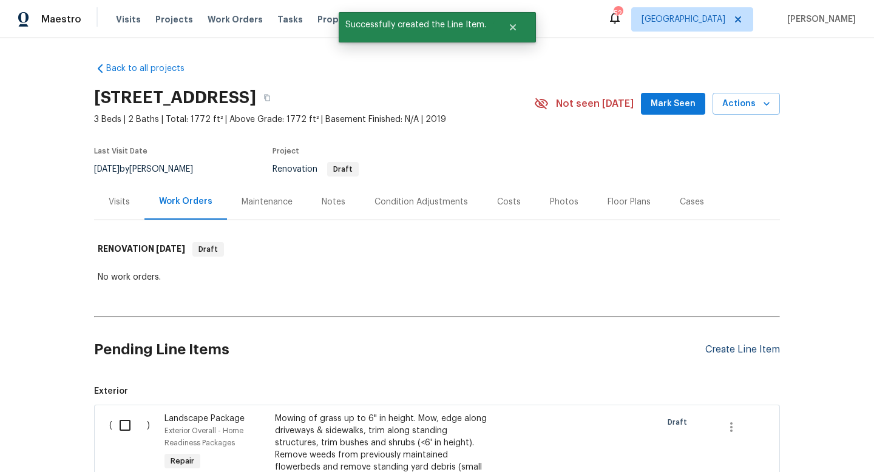
click at [717, 351] on div "Create Line Item" at bounding box center [743, 350] width 75 height 12
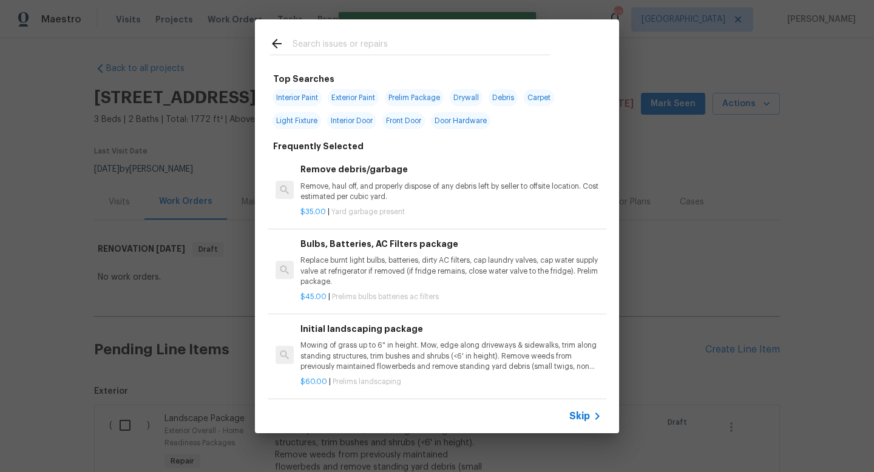
click at [331, 38] on input "text" at bounding box center [421, 45] width 257 height 18
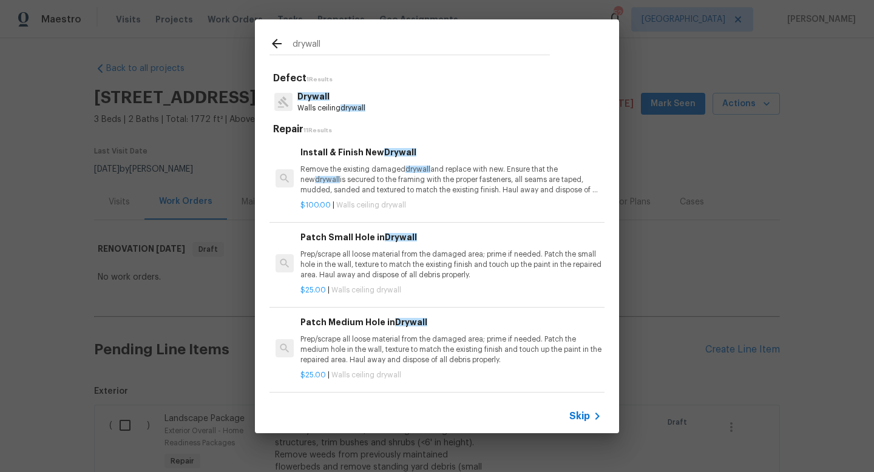
type input "drywall"
click at [316, 99] on span "Drywall" at bounding box center [314, 96] width 32 height 9
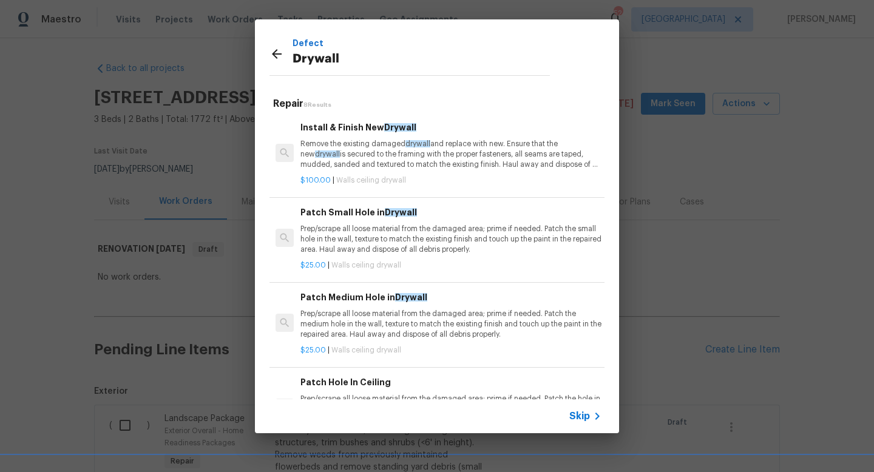
click at [338, 236] on p "Prep/scrape all loose material from the damaged area; prime if needed. Patch th…" at bounding box center [451, 239] width 301 height 31
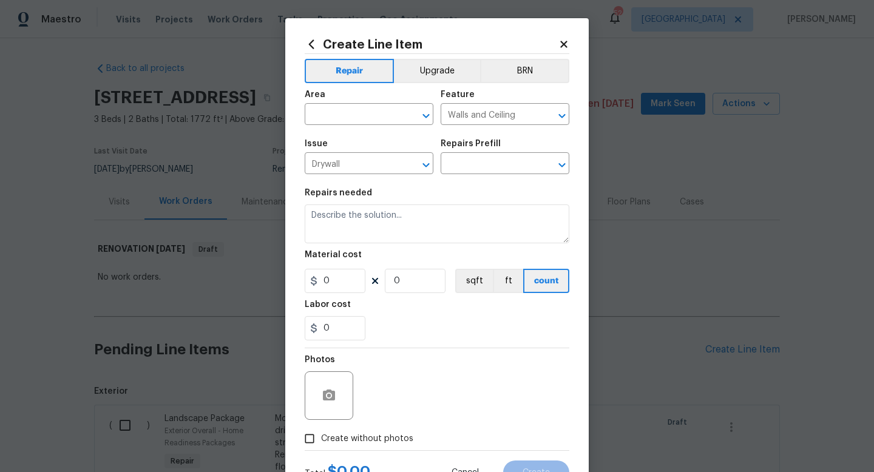
type input "Patch Small Hole in Drywall $25.00"
type textarea "Prep/scrape all loose material from the damaged area; prime if needed. Patch th…"
type input "25"
type input "1"
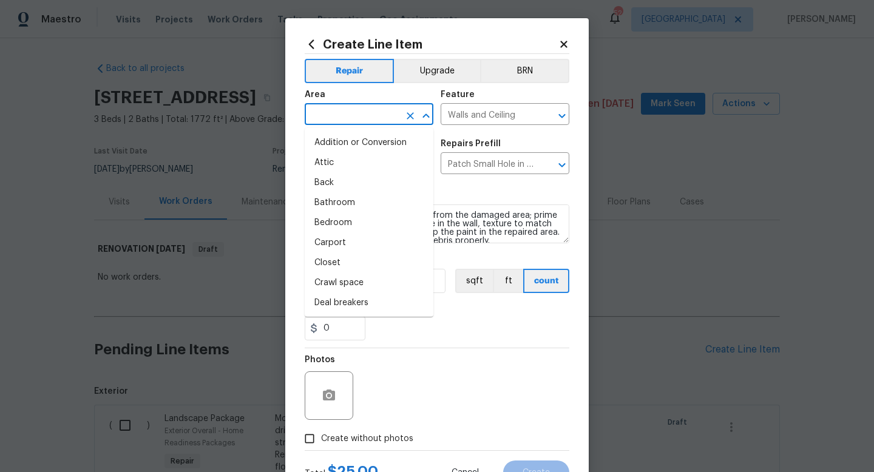
click at [353, 115] on input "text" at bounding box center [352, 115] width 95 height 19
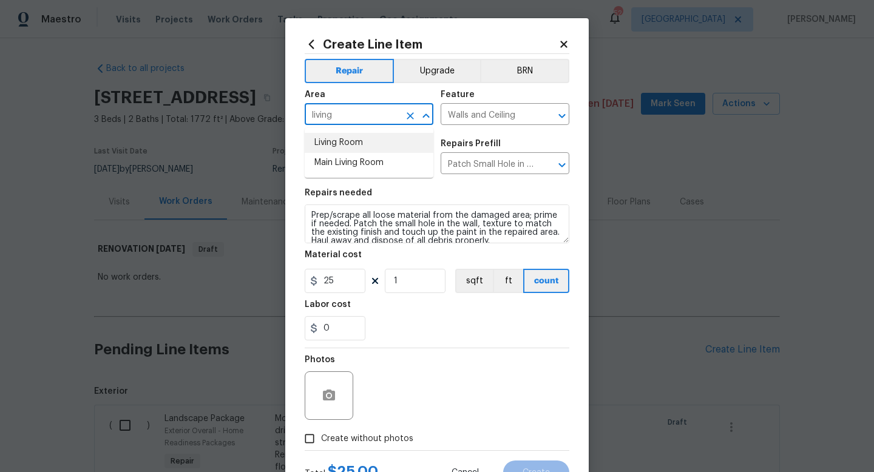
click at [358, 143] on li "Living Room" at bounding box center [369, 143] width 129 height 20
type input "Living Room"
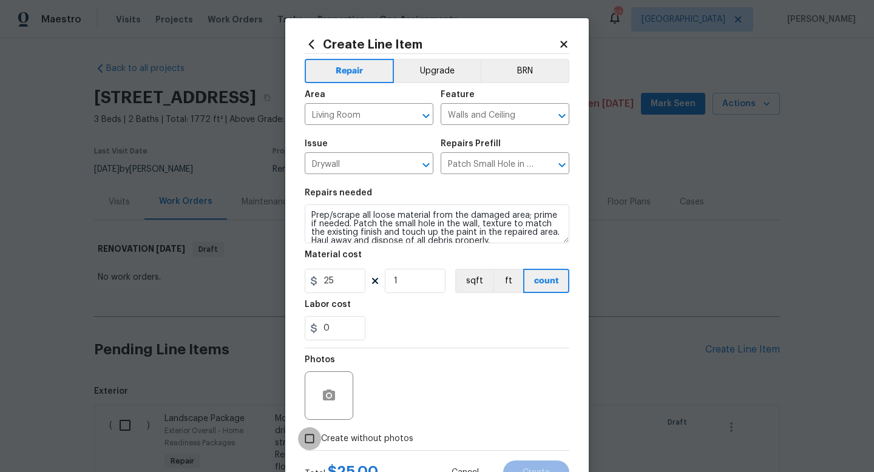
click at [313, 444] on input "Create without photos" at bounding box center [309, 439] width 23 height 23
checkbox input "true"
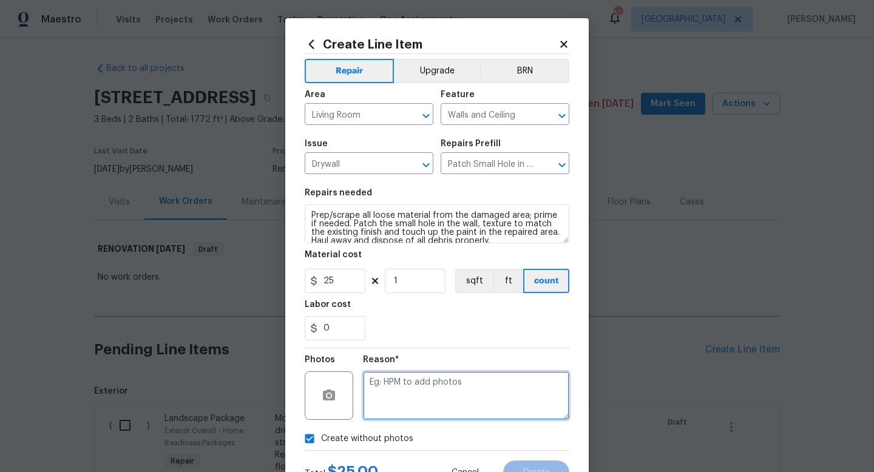
click at [460, 379] on textarea at bounding box center [466, 396] width 206 height 49
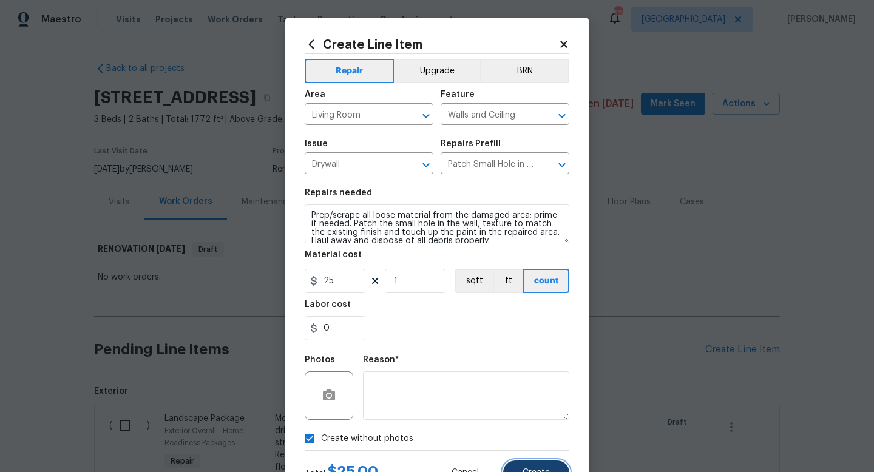
click at [523, 472] on span "Create" at bounding box center [536, 473] width 27 height 9
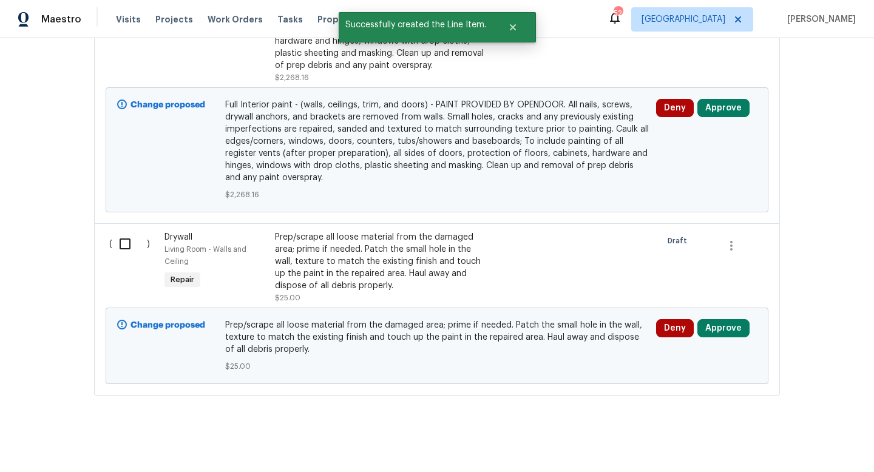
scroll to position [1440, 0]
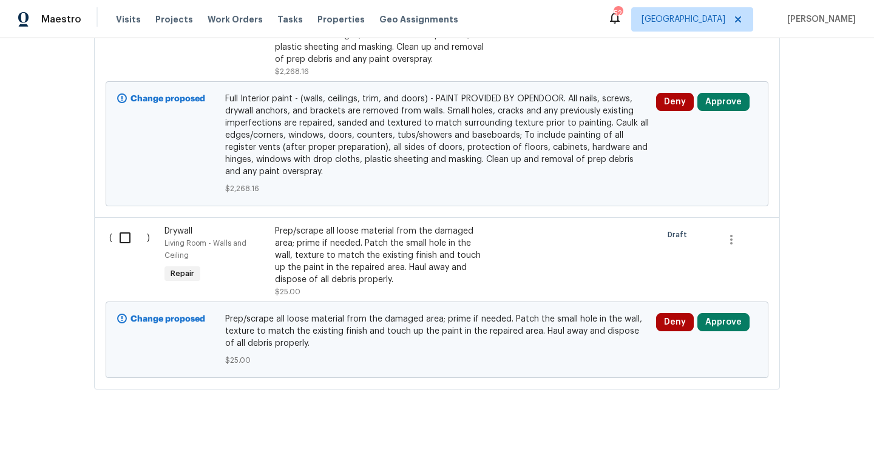
click at [120, 241] on input "checkbox" at bounding box center [129, 238] width 35 height 26
checkbox input "true"
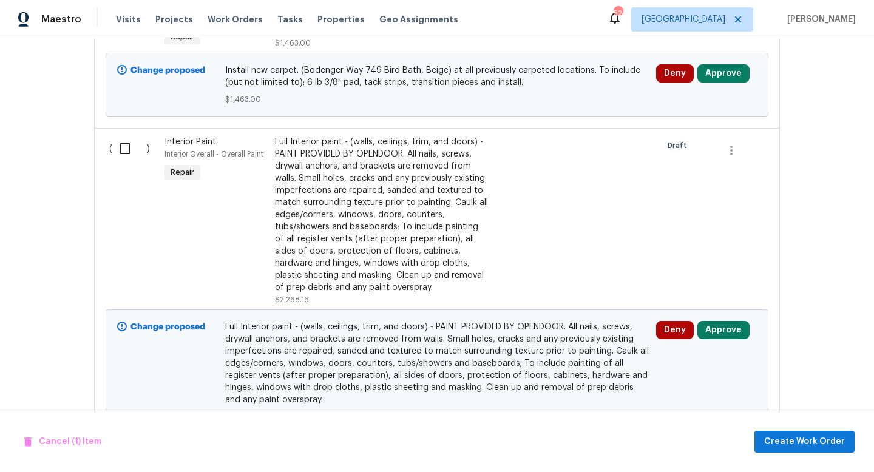
scroll to position [1207, 0]
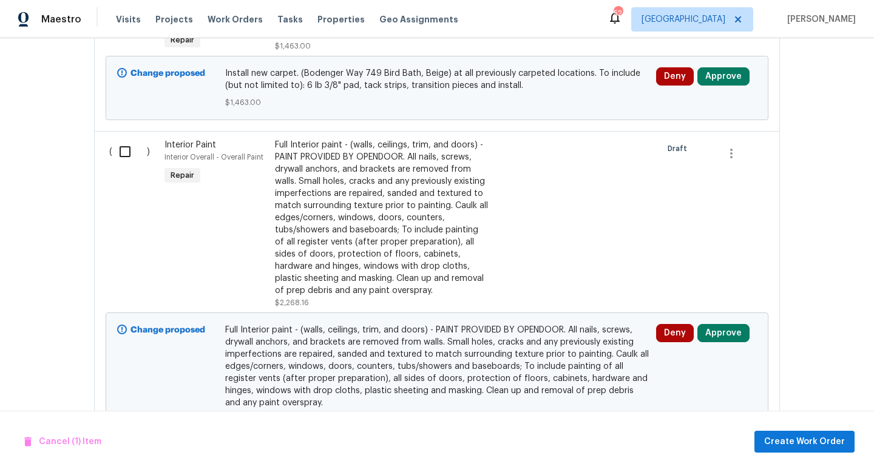
click at [126, 154] on input "checkbox" at bounding box center [129, 152] width 35 height 26
checkbox input "true"
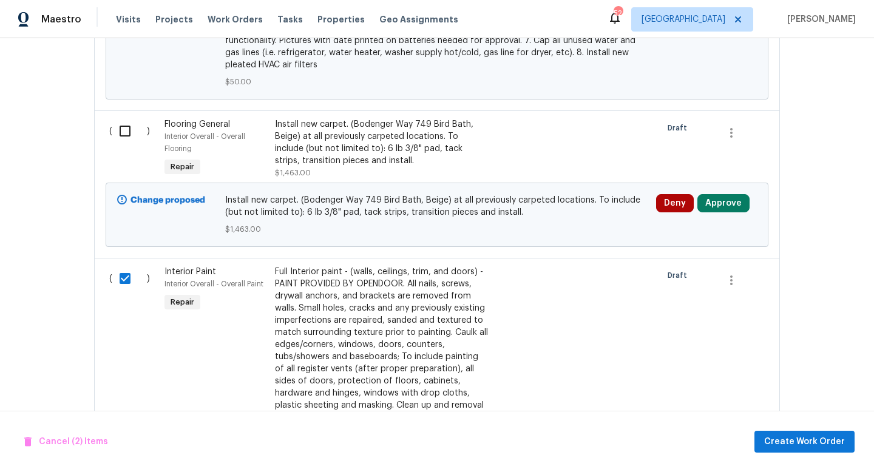
scroll to position [1057, 0]
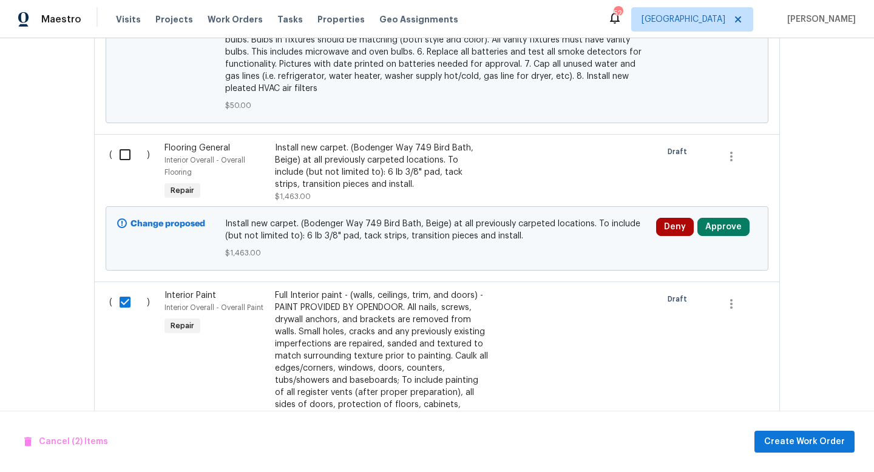
click at [126, 156] on input "checkbox" at bounding box center [129, 155] width 35 height 26
checkbox input "true"
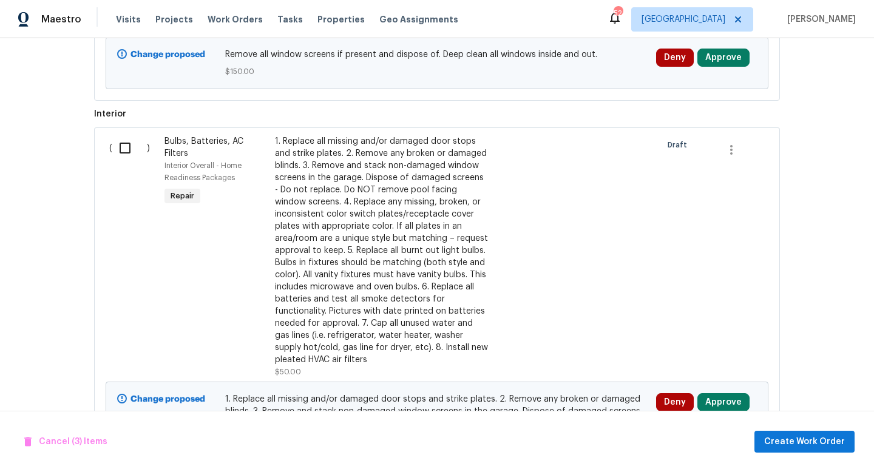
scroll to position [631, 0]
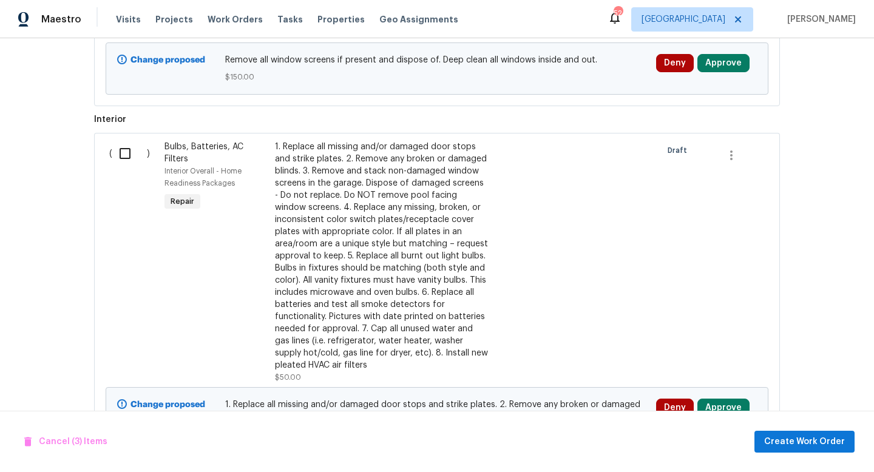
click at [126, 152] on input "checkbox" at bounding box center [129, 154] width 35 height 26
checkbox input "true"
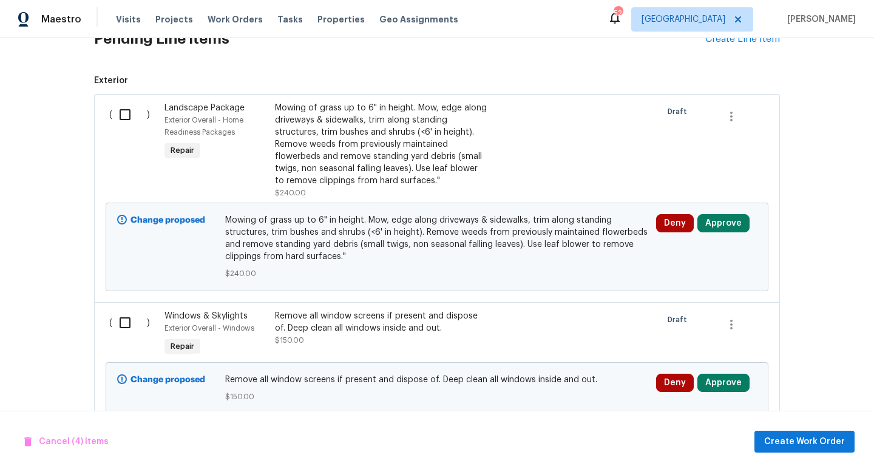
scroll to position [310, 0]
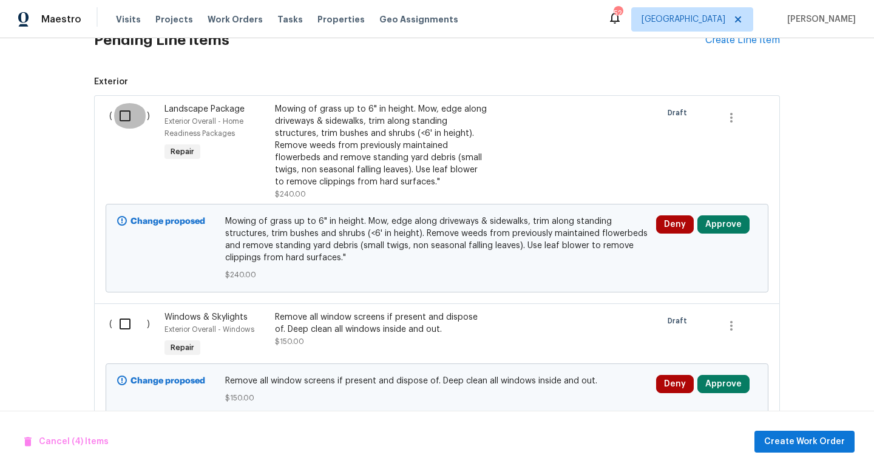
click at [123, 116] on input "checkbox" at bounding box center [129, 116] width 35 height 26
checkbox input "true"
click at [771, 435] on span "Create Work Order" at bounding box center [805, 442] width 81 height 15
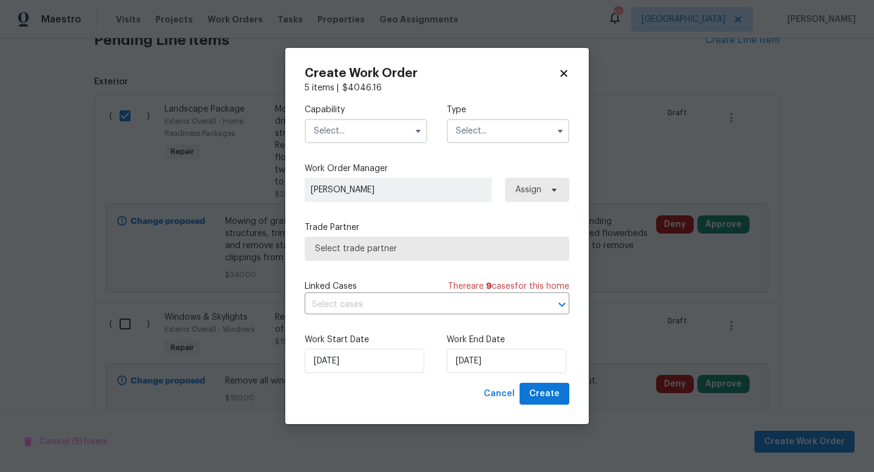
click at [375, 125] on input "text" at bounding box center [366, 131] width 123 height 24
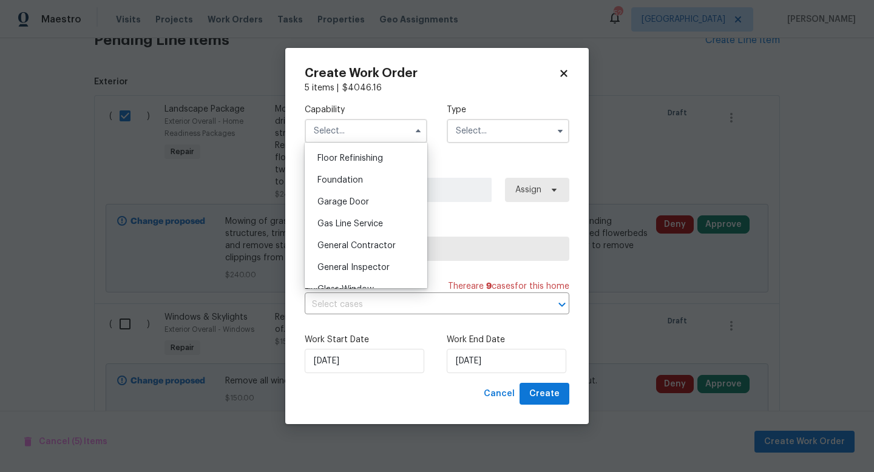
scroll to position [496, 0]
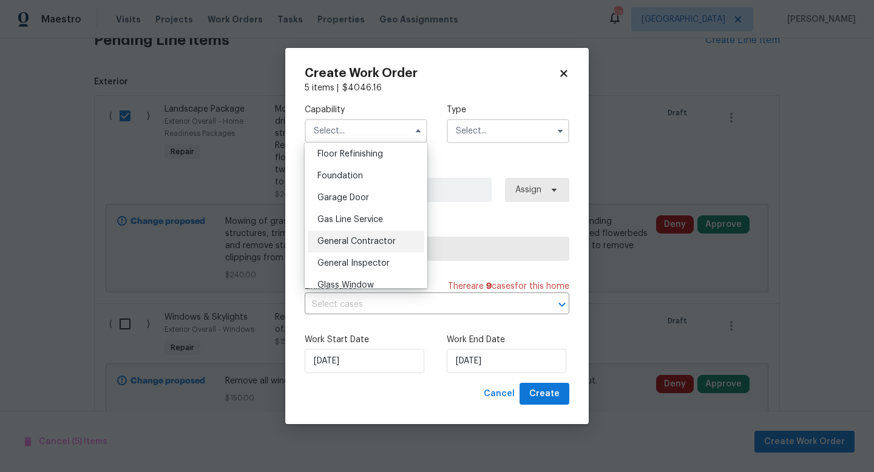
click at [361, 238] on span "General Contractor" at bounding box center [357, 241] width 78 height 9
type input "General Contractor"
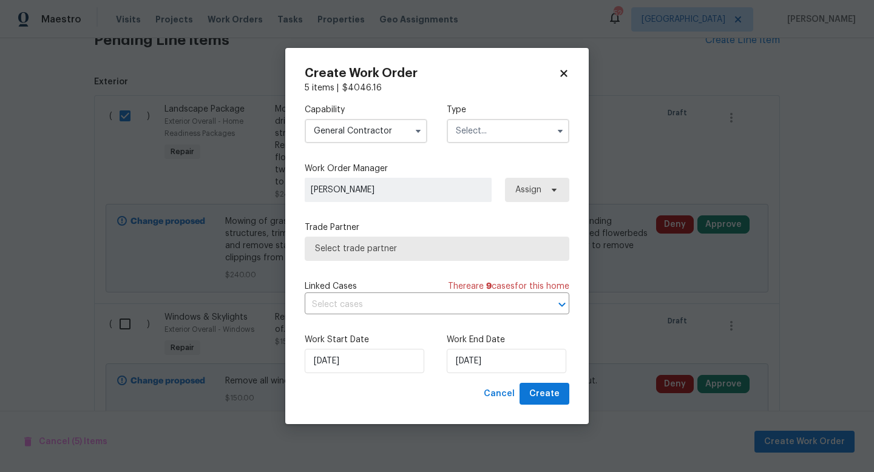
click at [471, 126] on input "text" at bounding box center [508, 131] width 123 height 24
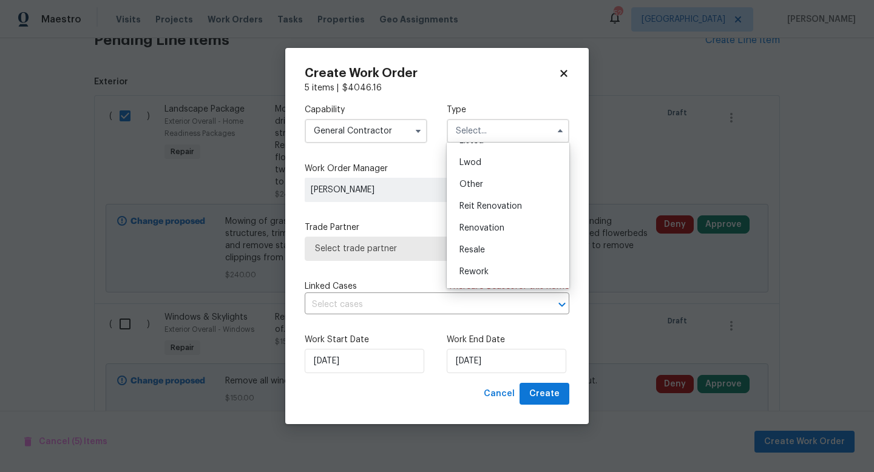
scroll to position [145, 0]
click at [483, 206] on span "Renovation" at bounding box center [482, 209] width 45 height 9
type input "Renovation"
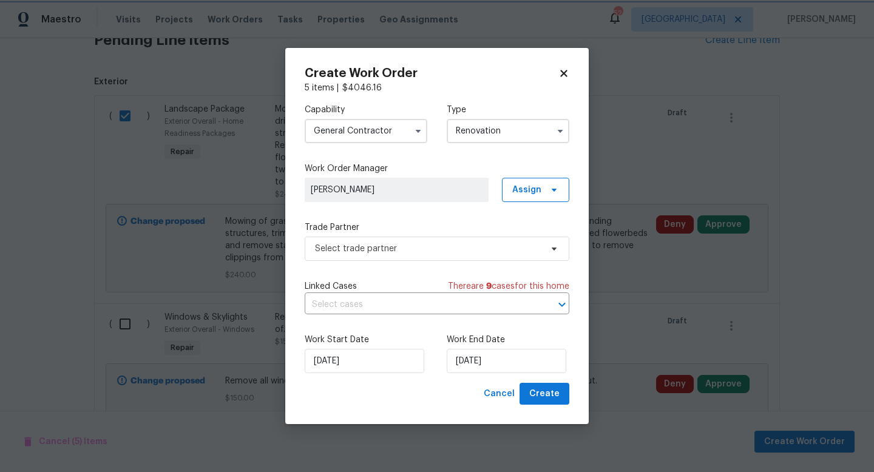
scroll to position [0, 0]
click at [369, 240] on span "Select trade partner" at bounding box center [437, 249] width 265 height 24
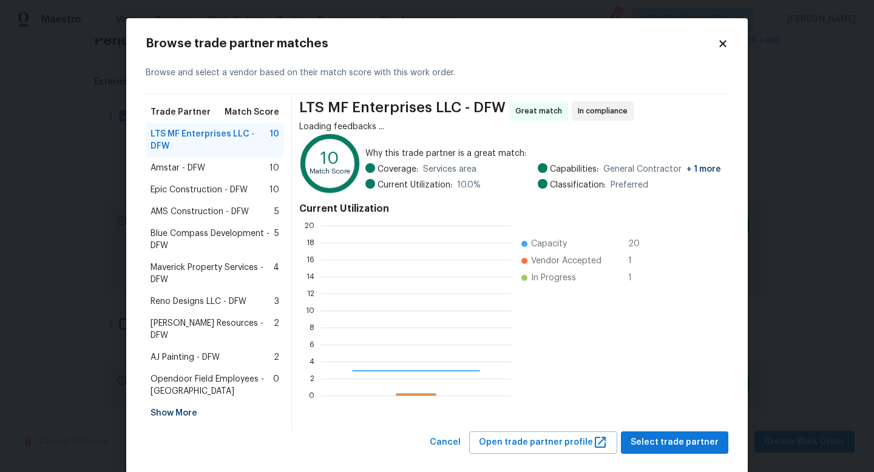
scroll to position [170, 191]
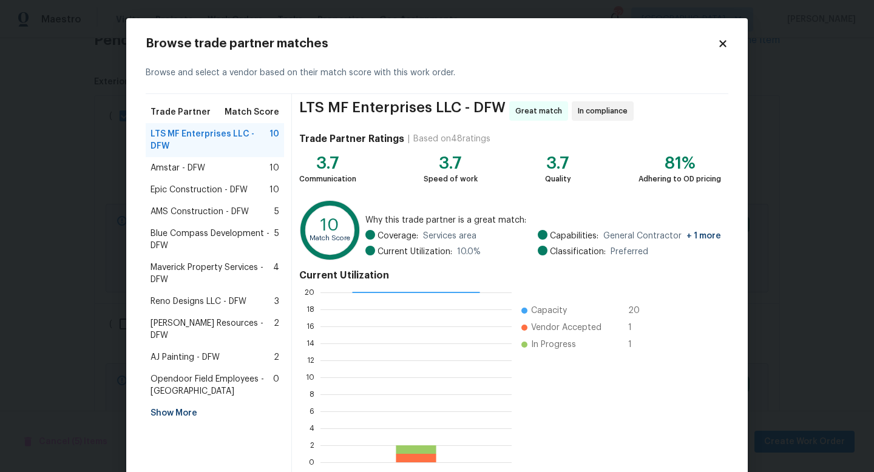
click at [187, 270] on span "Maverick Property Services - DFW" at bounding box center [212, 274] width 123 height 24
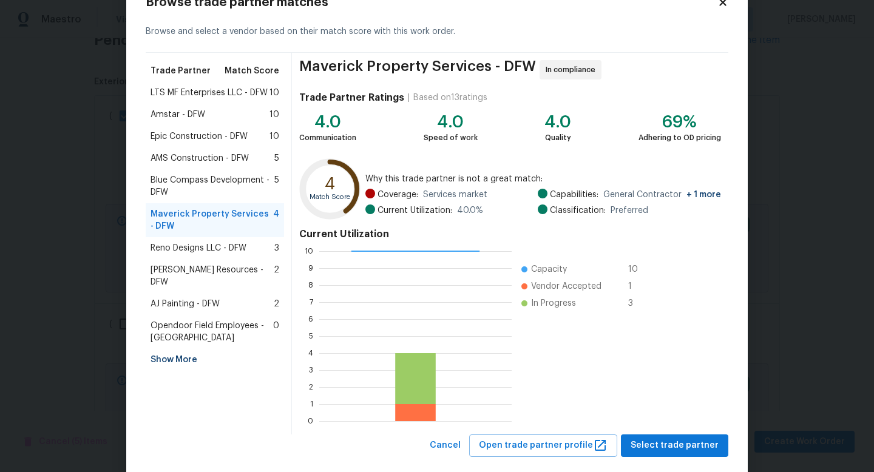
scroll to position [63, 0]
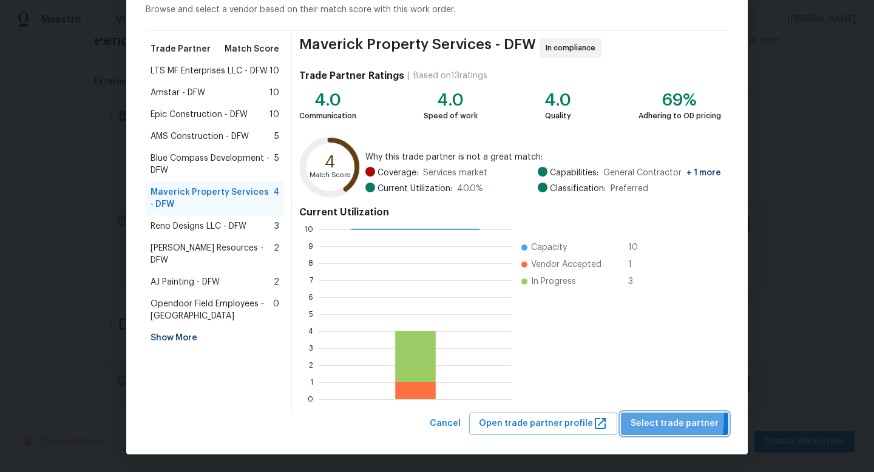
click at [650, 420] on span "Select trade partner" at bounding box center [675, 424] width 88 height 15
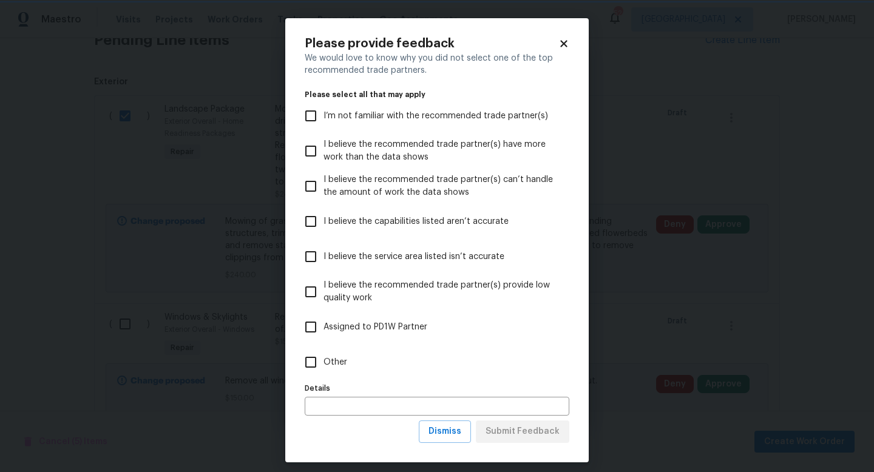
scroll to position [0, 0]
click at [442, 435] on span "Dismiss" at bounding box center [445, 431] width 33 height 15
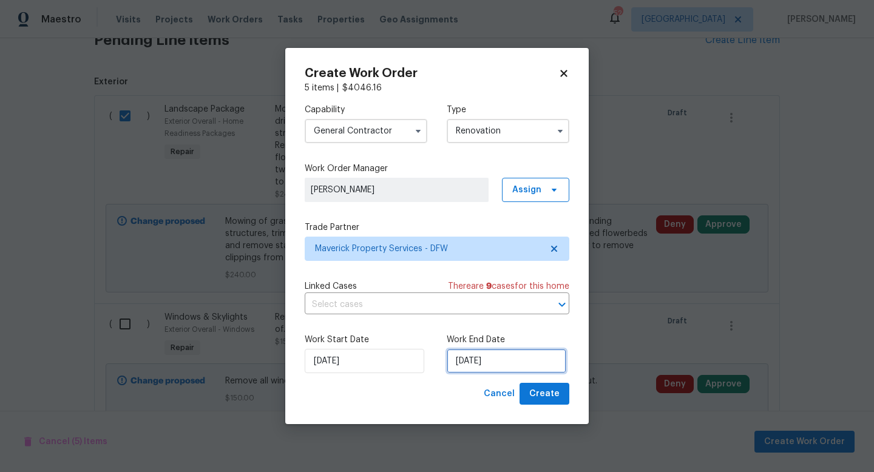
click at [477, 364] on input "[DATE]" at bounding box center [507, 361] width 120 height 24
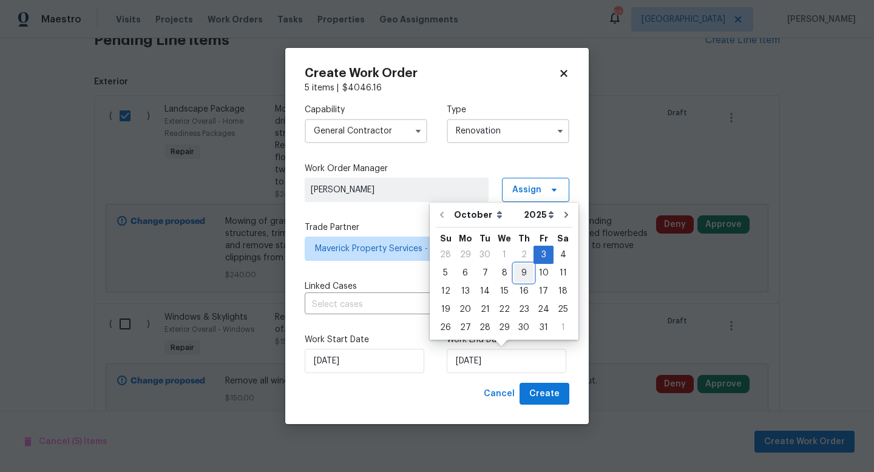
click at [517, 273] on div "9" at bounding box center [523, 273] width 19 height 17
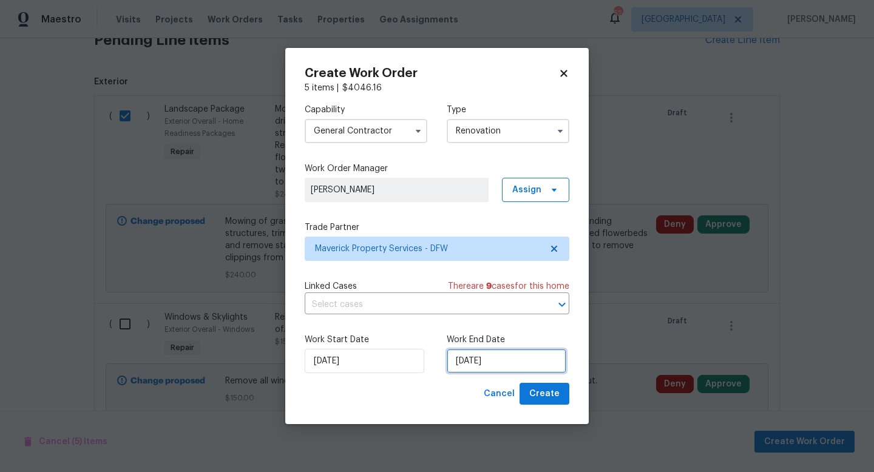
click at [474, 360] on input "10/9/2025" at bounding box center [507, 361] width 120 height 24
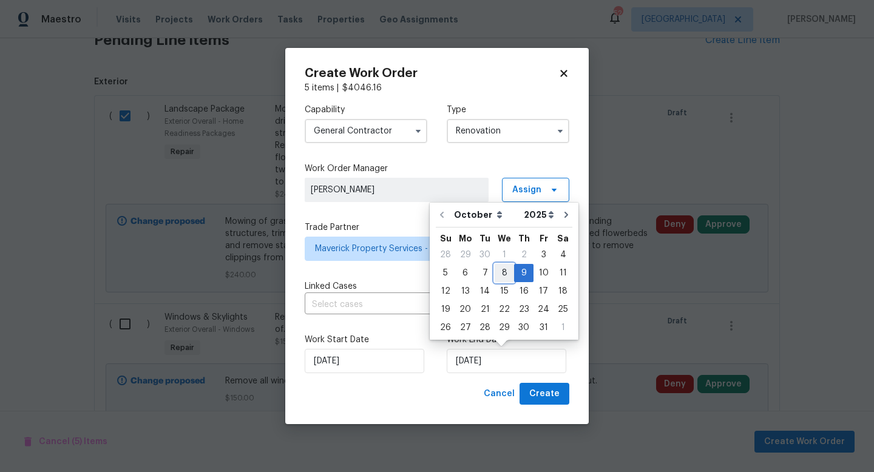
click at [502, 270] on div "8" at bounding box center [504, 273] width 19 height 17
type input "[DATE]"
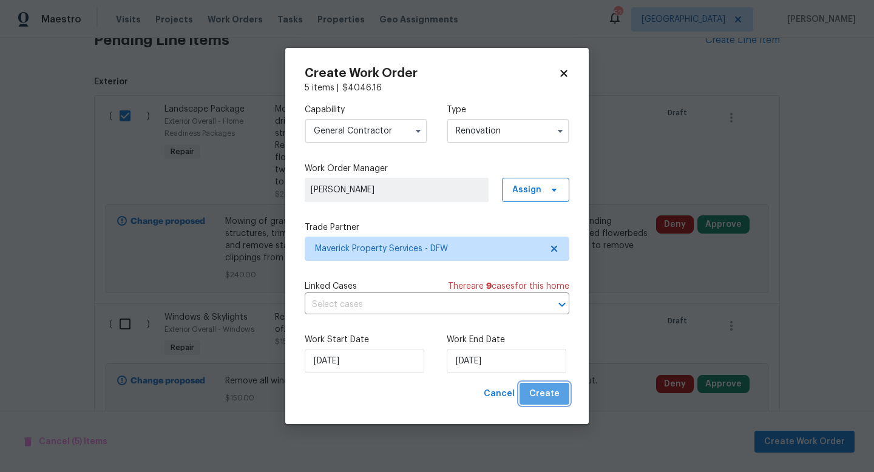
click at [548, 390] on span "Create" at bounding box center [545, 394] width 30 height 15
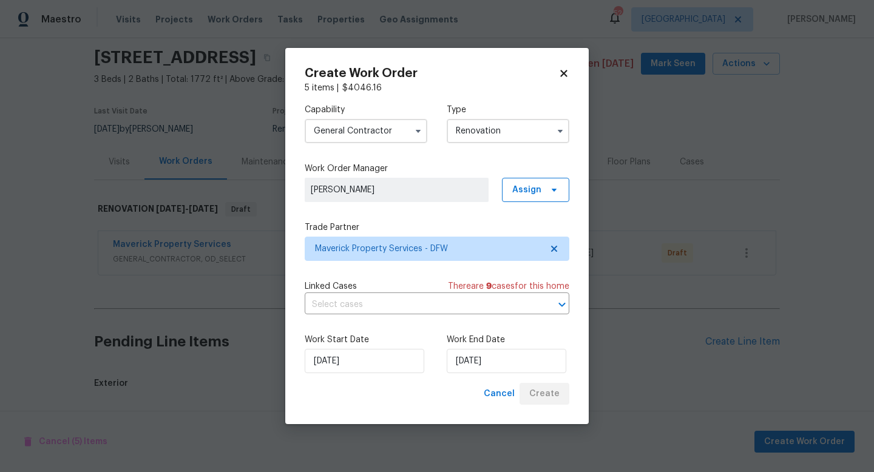
scroll to position [171, 0]
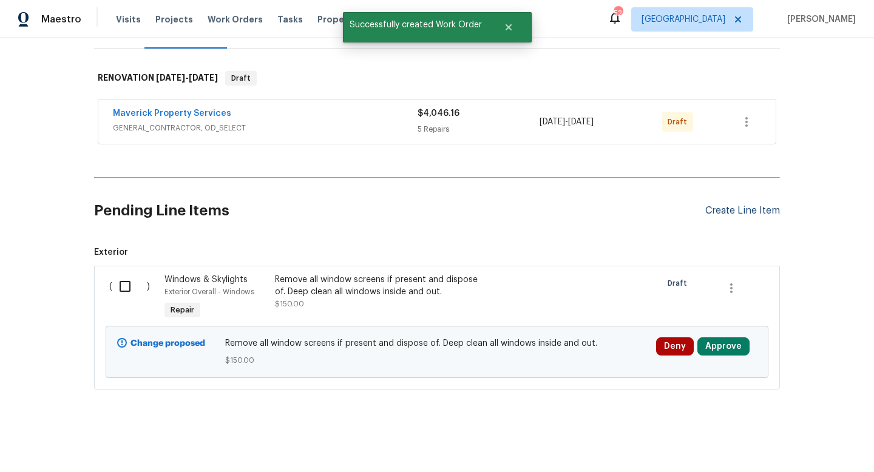
click at [725, 214] on div "Create Line Item" at bounding box center [743, 211] width 75 height 12
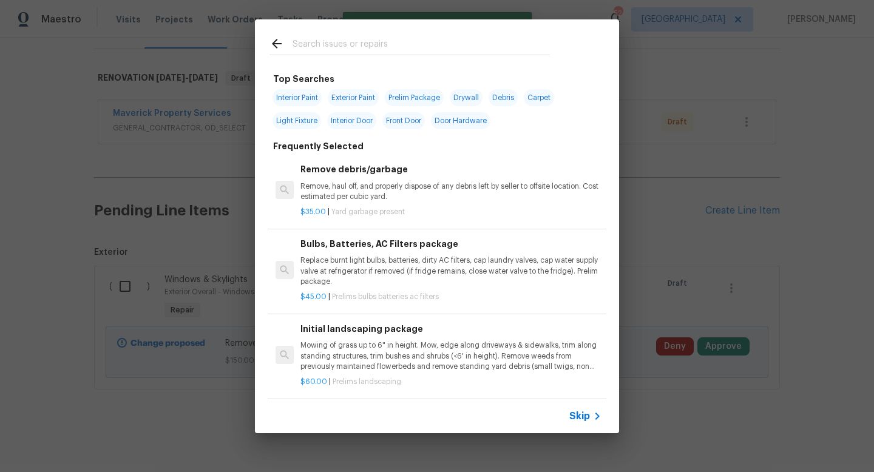
click at [322, 46] on input "text" at bounding box center [421, 45] width 257 height 18
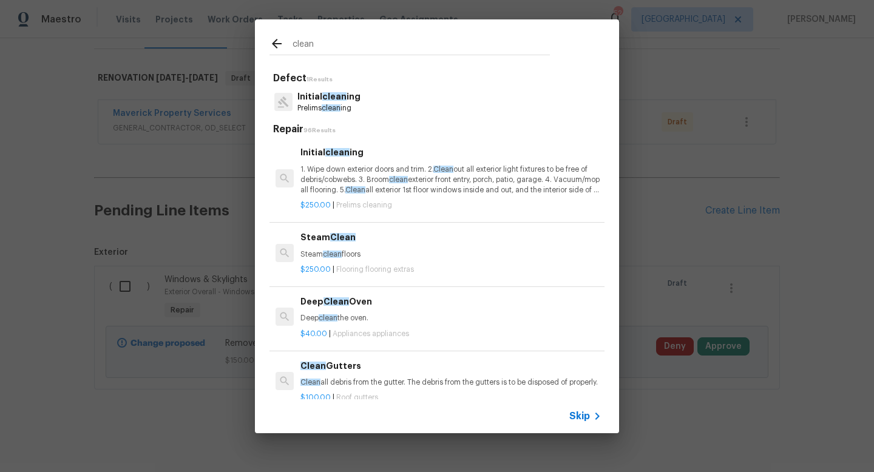
type input "clean"
click at [319, 95] on p "Initial clean ing" at bounding box center [329, 96] width 63 height 13
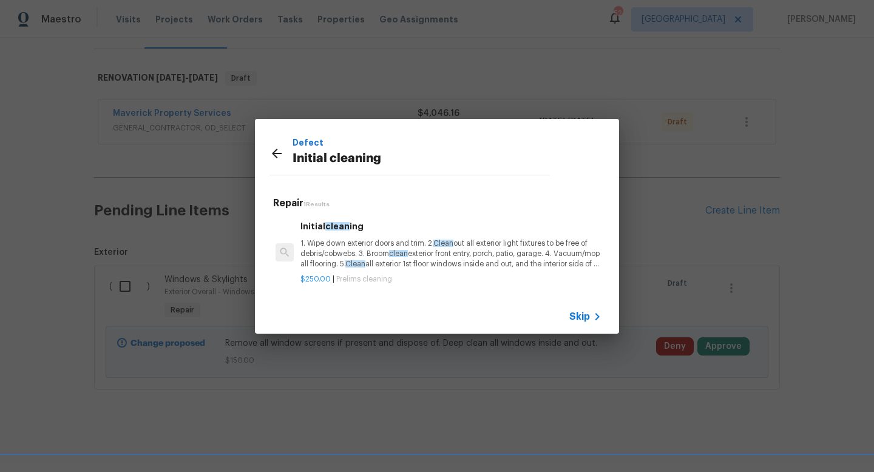
click at [316, 241] on p "1. Wipe down exterior doors and trim. 2. Clean out all exterior light fixtures …" at bounding box center [451, 254] width 301 height 31
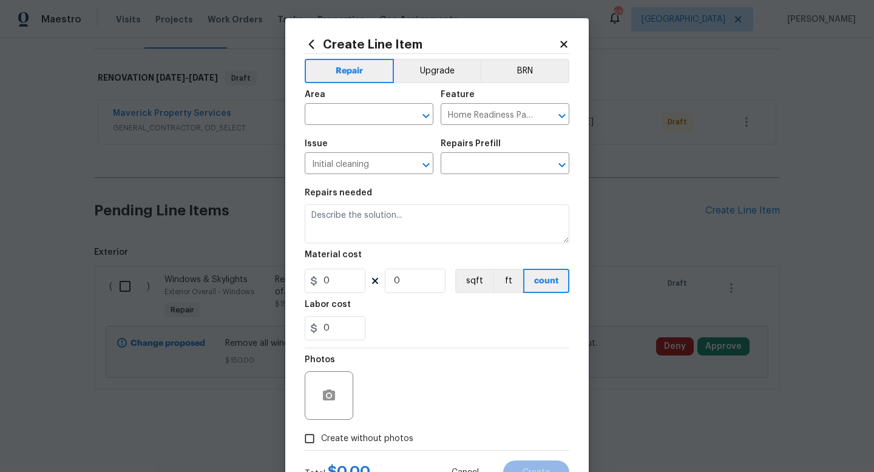
type input "Initial cleaning $250.00"
type textarea "1. Wipe down exterior doors and trim. 2. Clean out all exterior light fixtures …"
type input "250"
type input "1"
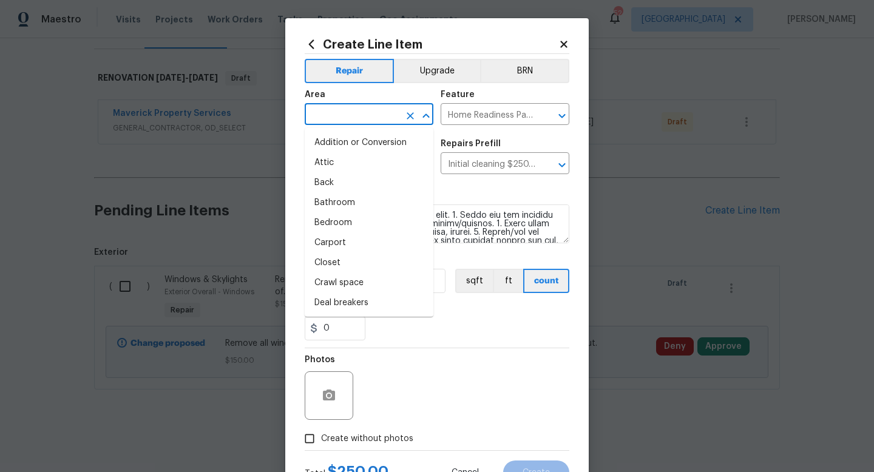
click at [356, 124] on input "text" at bounding box center [352, 115] width 95 height 19
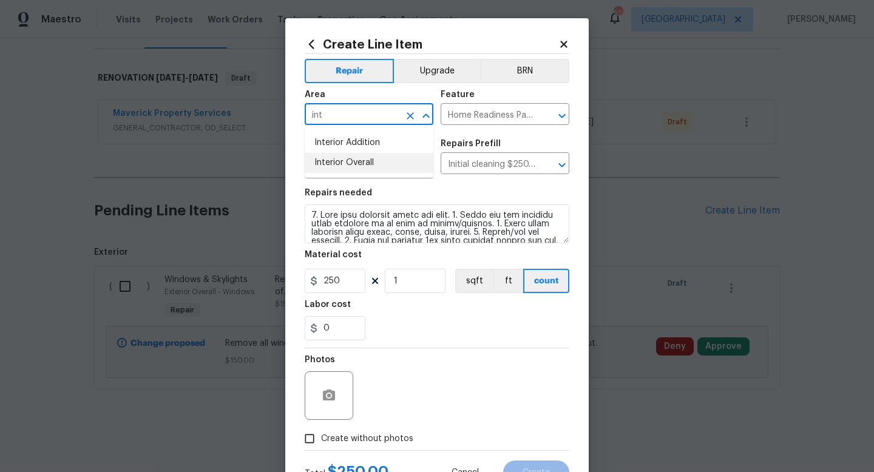
click at [336, 166] on li "Interior Overall" at bounding box center [369, 163] width 129 height 20
type input "Interior Overall"
click at [310, 440] on input "Create without photos" at bounding box center [309, 439] width 23 height 23
checkbox input "true"
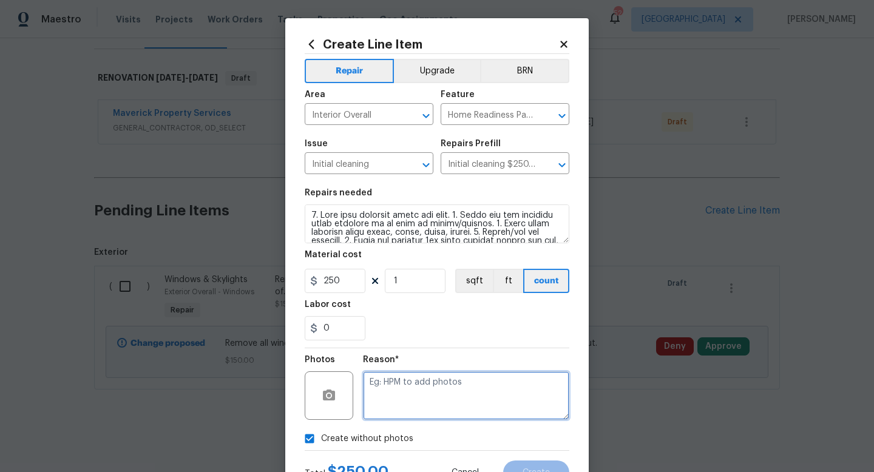
click at [415, 384] on textarea at bounding box center [466, 396] width 206 height 49
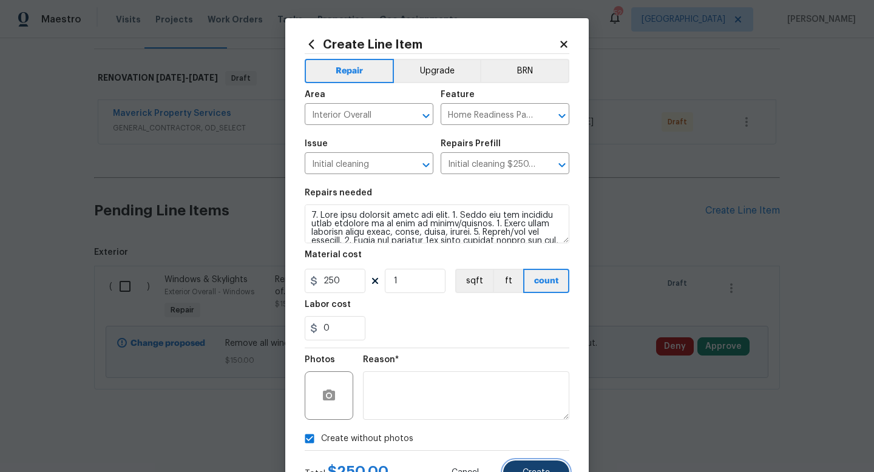
click at [532, 472] on span "Create" at bounding box center [536, 473] width 27 height 9
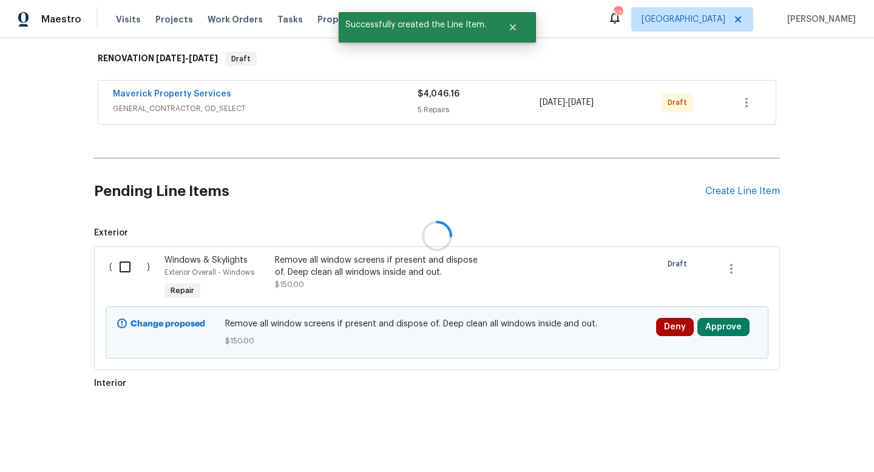
scroll to position [342, 0]
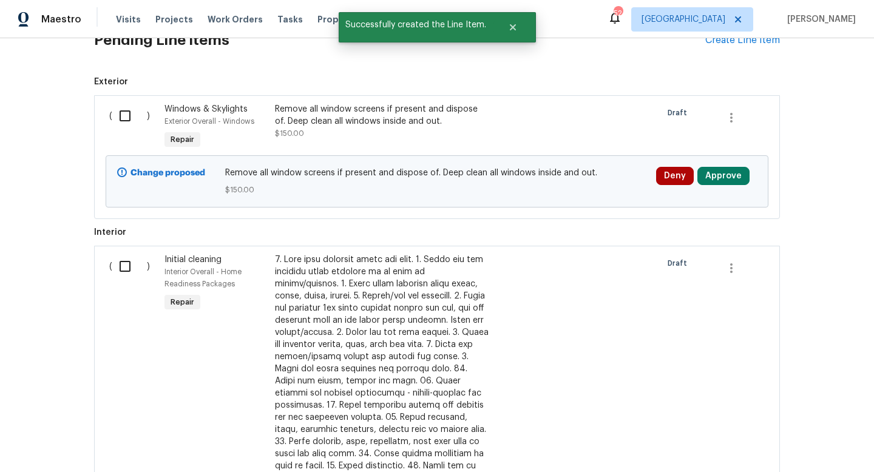
click at [126, 265] on input "checkbox" at bounding box center [129, 267] width 35 height 26
checkbox input "true"
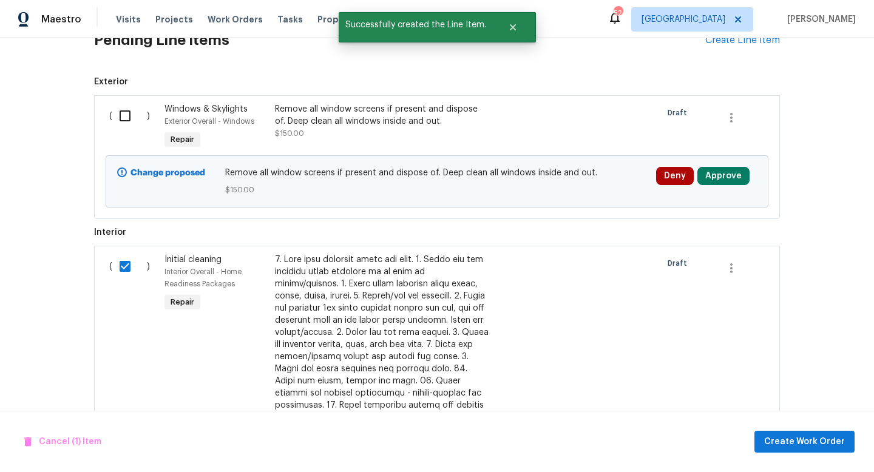
click at [128, 111] on input "checkbox" at bounding box center [129, 116] width 35 height 26
checkbox input "true"
click at [817, 435] on span "Create Work Order" at bounding box center [805, 442] width 81 height 15
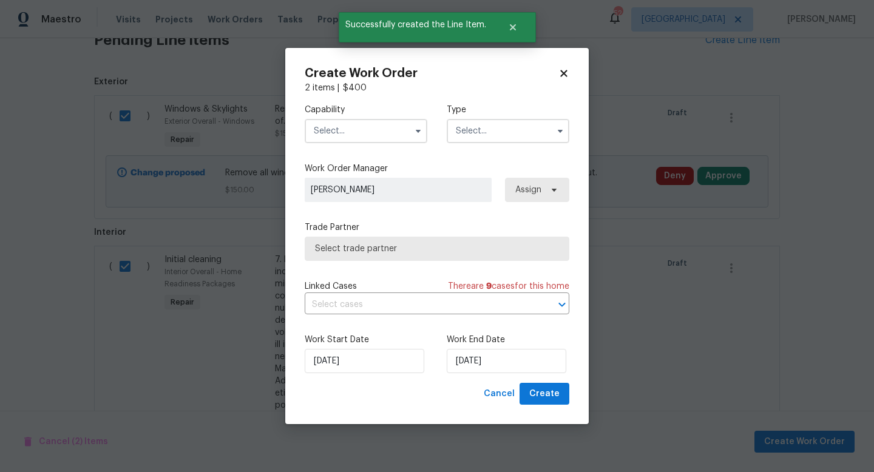
click at [361, 131] on input "text" at bounding box center [366, 131] width 123 height 24
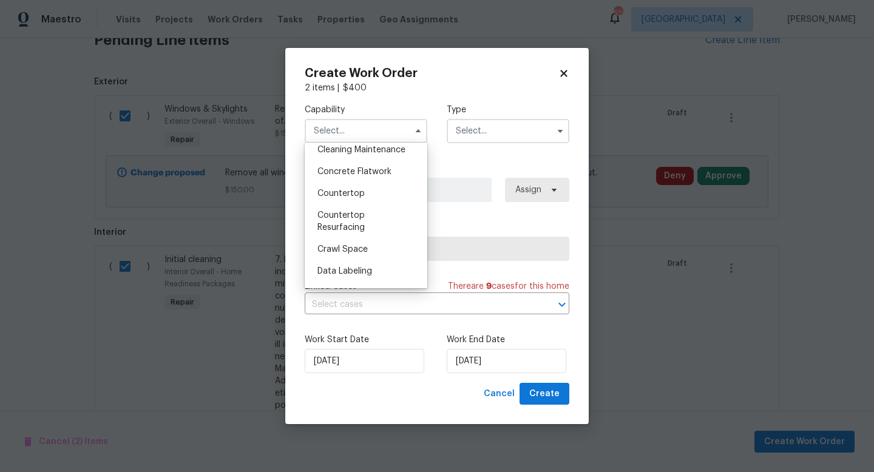
scroll to position [159, 0]
click at [343, 179] on div "Cleaning" at bounding box center [366, 173] width 117 height 22
type input "Cleaning"
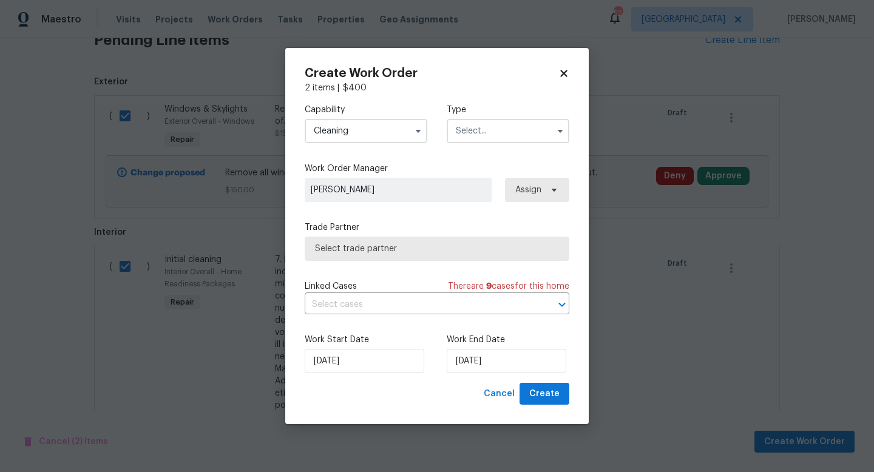
click at [485, 133] on input "text" at bounding box center [508, 131] width 123 height 24
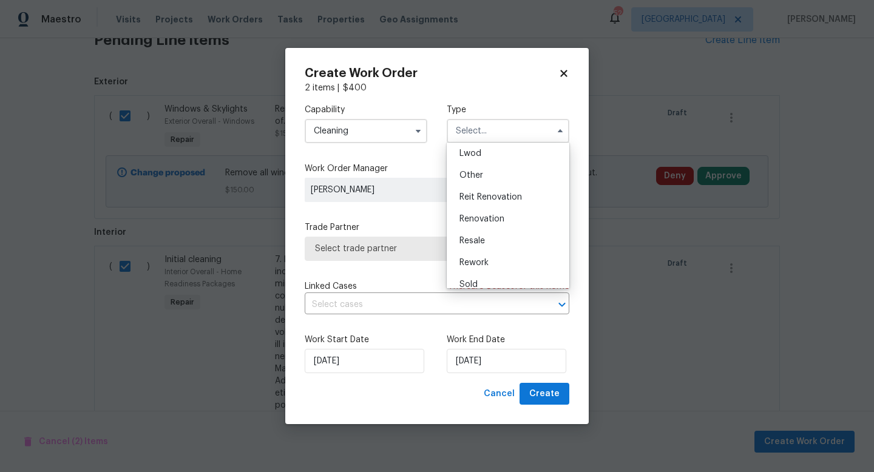
scroll to position [145, 0]
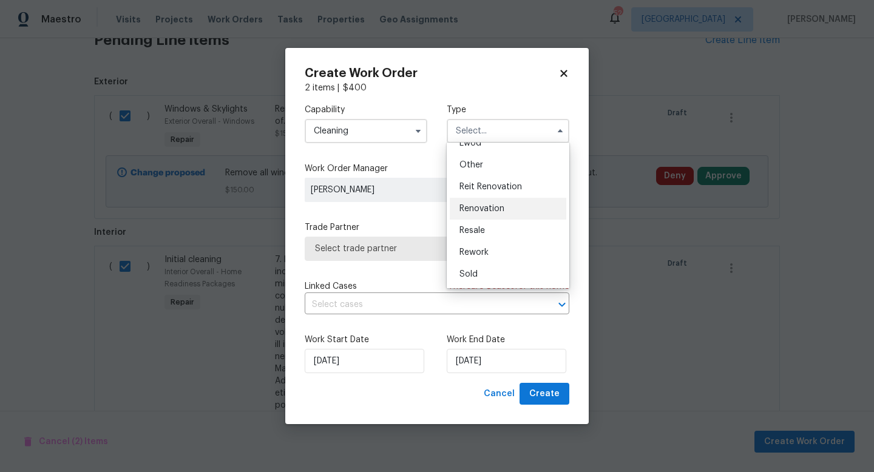
click at [474, 208] on span "Renovation" at bounding box center [482, 209] width 45 height 9
type input "Renovation"
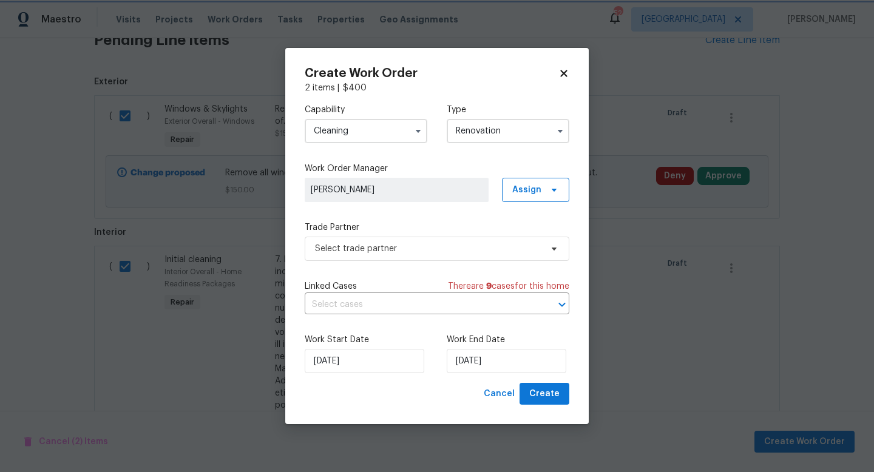
scroll to position [0, 0]
click at [384, 245] on span "Select trade partner" at bounding box center [428, 249] width 227 height 12
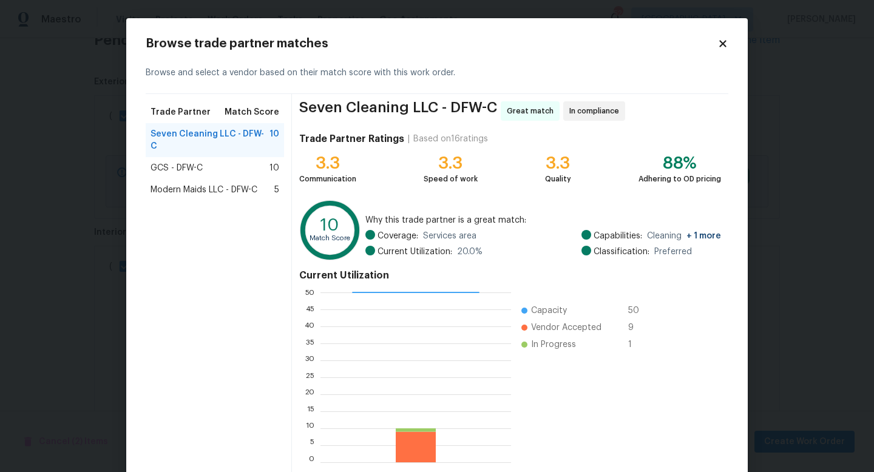
scroll to position [63, 0]
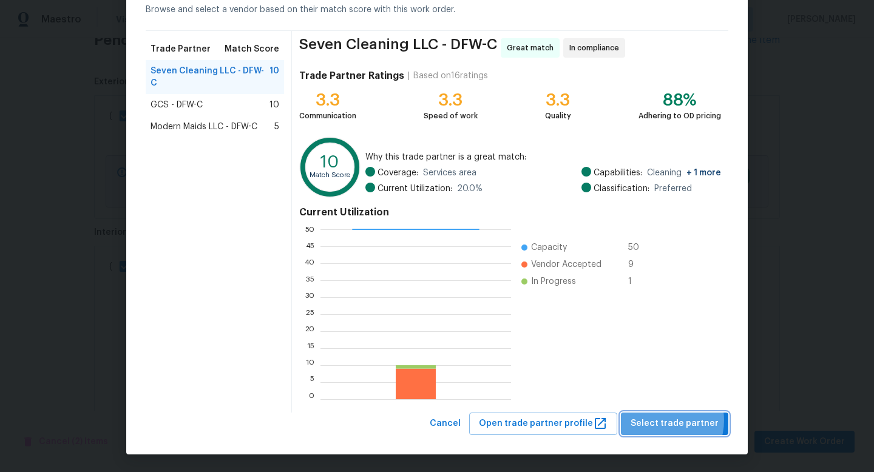
click at [666, 421] on span "Select trade partner" at bounding box center [675, 424] width 88 height 15
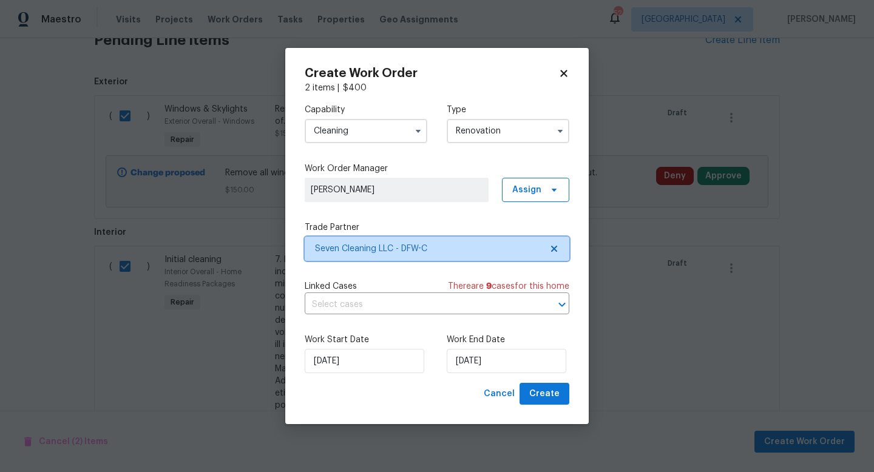
scroll to position [0, 0]
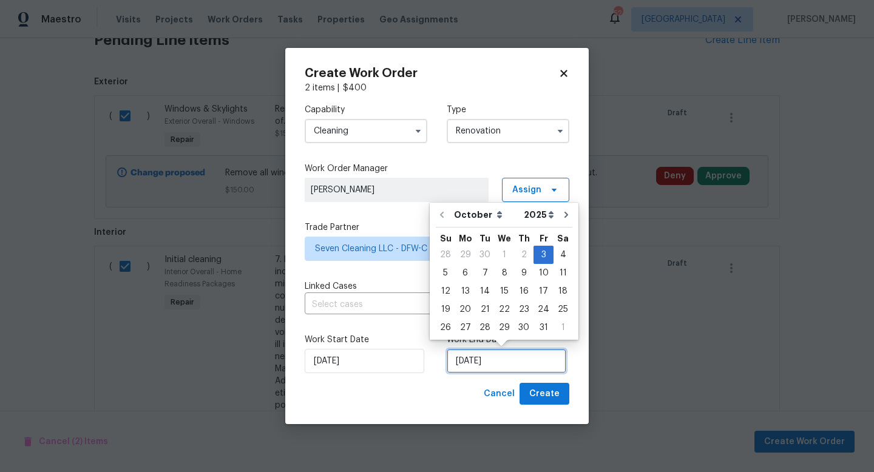
click at [496, 364] on input "[DATE]" at bounding box center [507, 361] width 120 height 24
click at [502, 276] on div "8" at bounding box center [504, 273] width 19 height 17
type input "[DATE]"
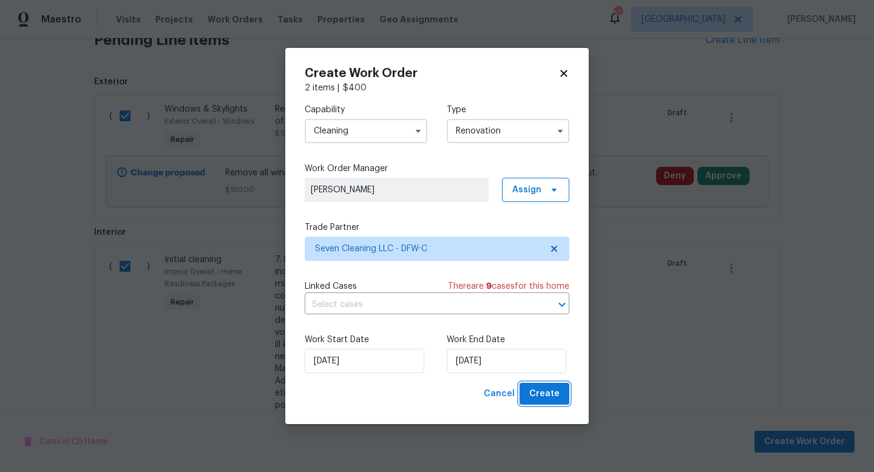
click at [534, 384] on button "Create" at bounding box center [545, 394] width 50 height 22
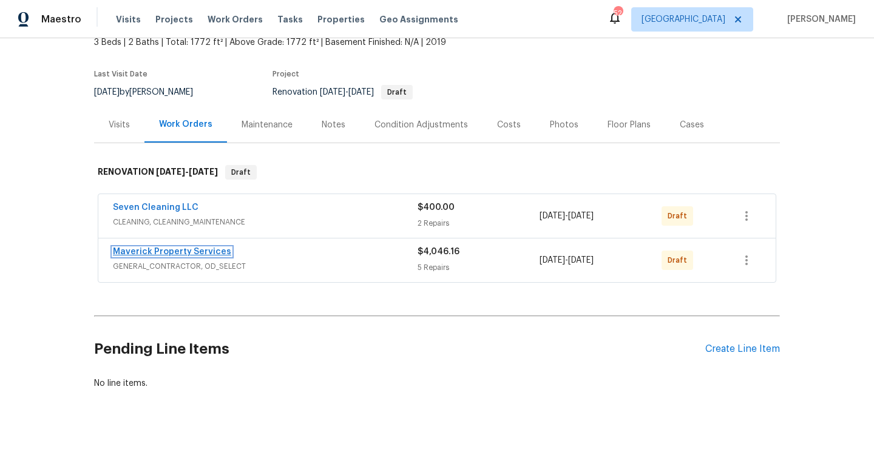
click at [124, 251] on link "Maverick Property Services" at bounding box center [172, 252] width 118 height 9
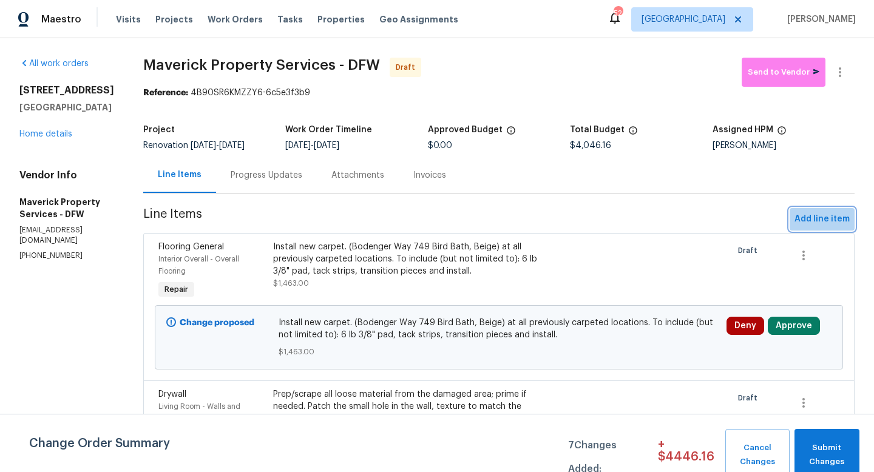
click at [834, 220] on button "Add line item" at bounding box center [822, 219] width 65 height 22
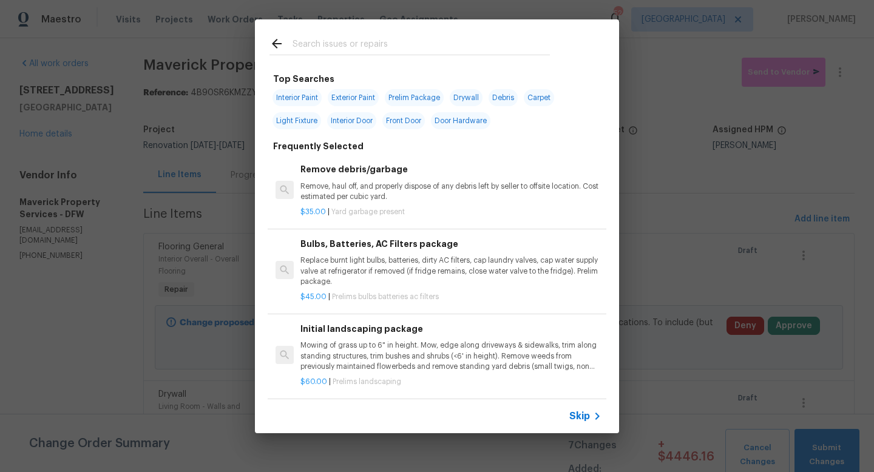
click at [366, 40] on input "text" at bounding box center [421, 45] width 257 height 18
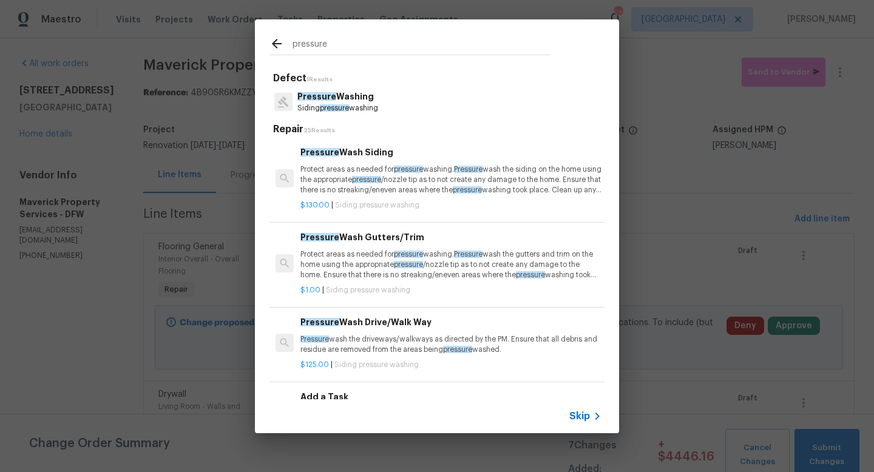
type input "pressure"
click at [355, 99] on p "Pressure Washing" at bounding box center [338, 96] width 81 height 13
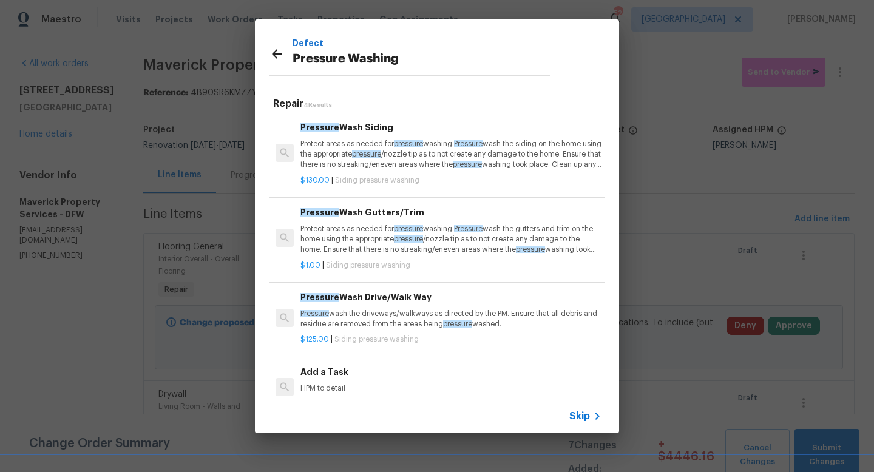
click at [346, 303] on h6 "Pressure Wash Drive/Walk Way" at bounding box center [451, 297] width 301 height 13
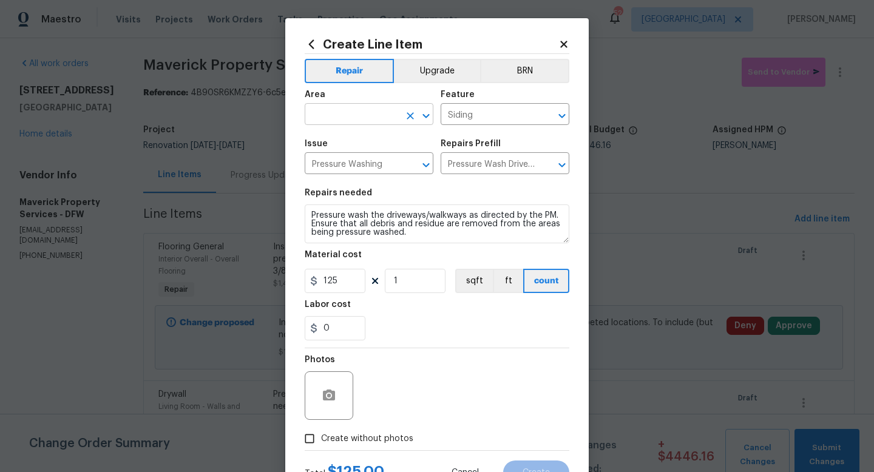
click at [360, 117] on input "text" at bounding box center [352, 115] width 95 height 19
click at [342, 141] on li "Front" at bounding box center [369, 143] width 129 height 20
type input "Front"
click at [319, 441] on input "Create without photos" at bounding box center [309, 439] width 23 height 23
checkbox input "true"
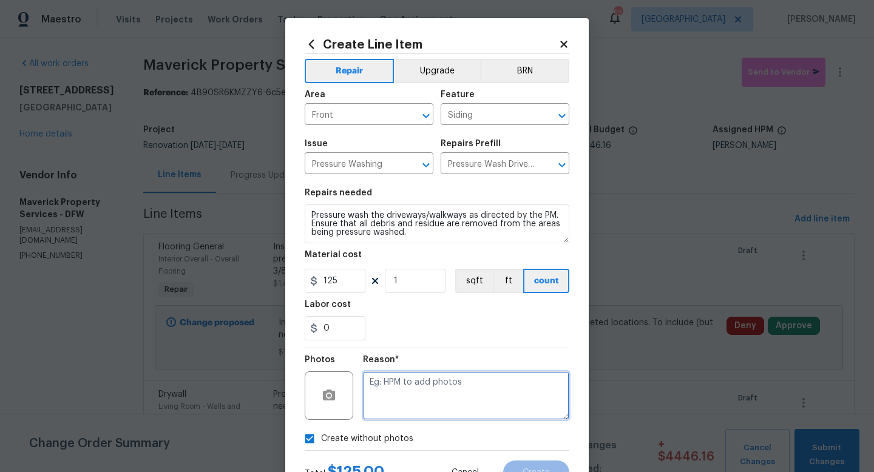
click at [459, 399] on textarea at bounding box center [466, 396] width 206 height 49
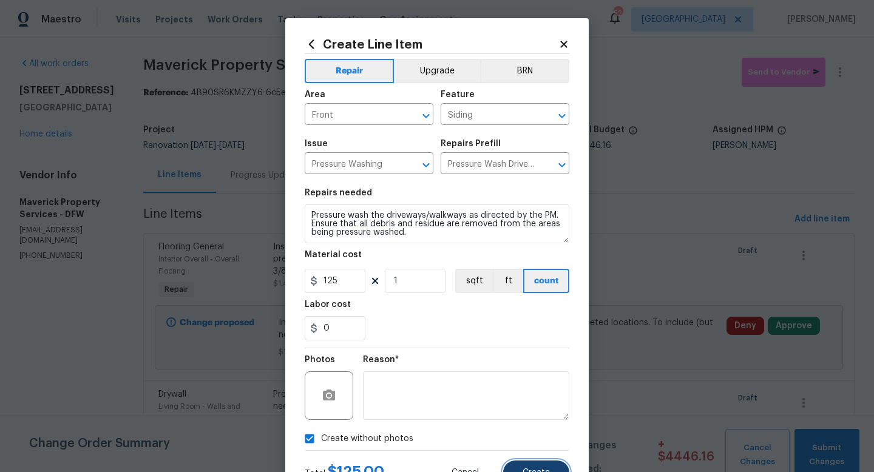
click at [516, 472] on button "Create" at bounding box center [536, 473] width 66 height 24
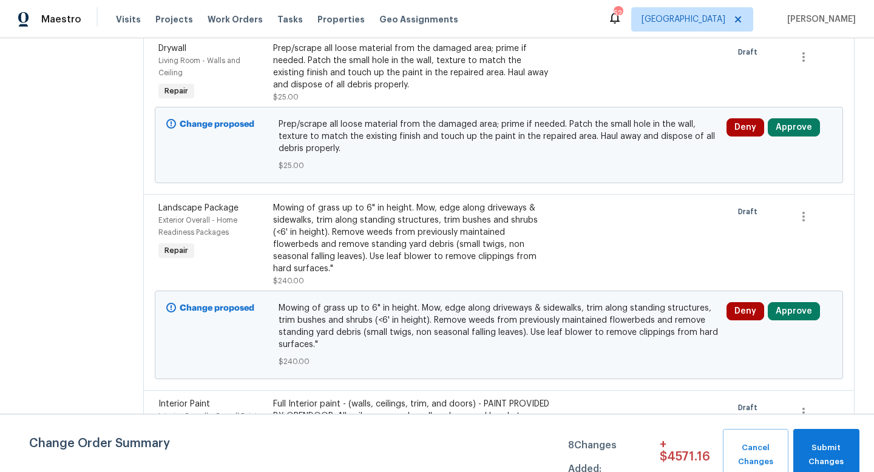
scroll to position [346, 0]
click at [381, 268] on div "Mowing of grass up to 6" in height. Mow, edge along driveways & sidewalks, trim…" at bounding box center [413, 239] width 280 height 73
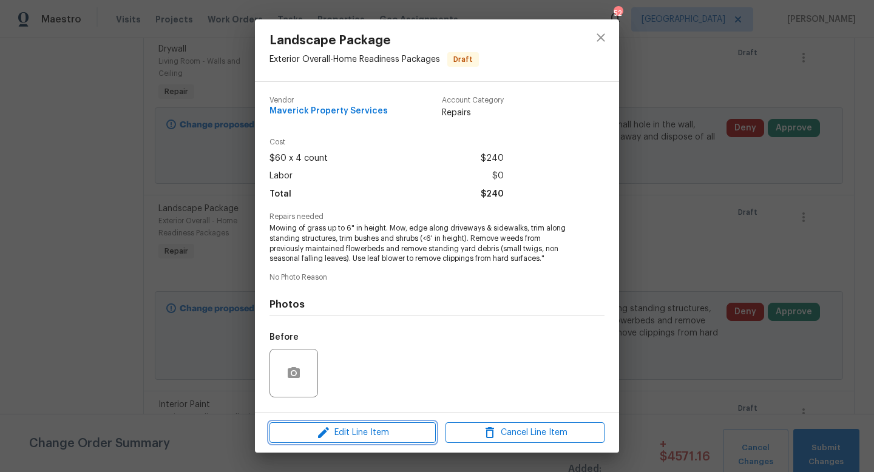
click at [332, 434] on span "Edit Line Item" at bounding box center [352, 433] width 159 height 15
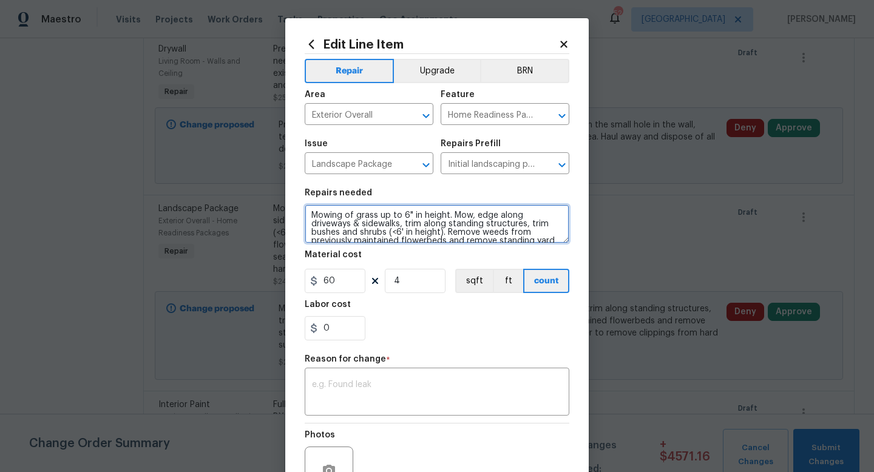
scroll to position [26, 0]
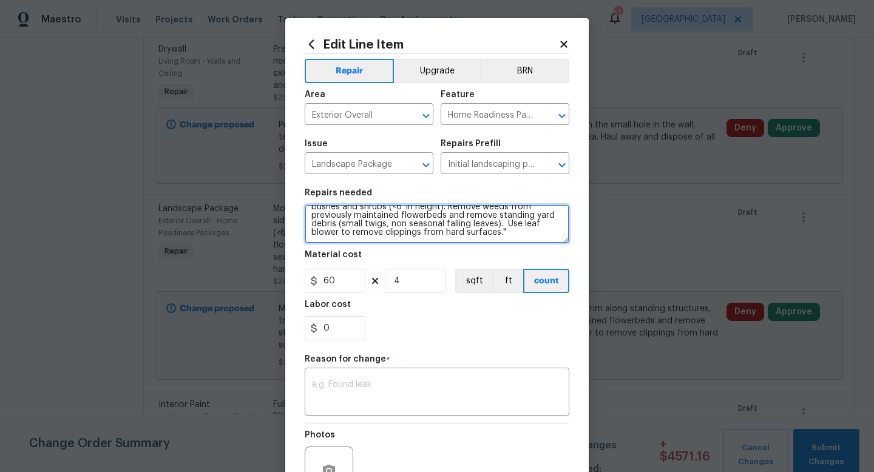
drag, startPoint x: 307, startPoint y: 216, endPoint x: 512, endPoint y: 318, distance: 228.4
click at [512, 318] on section "Repairs needed Mowing of grass up to 6" in height. Mow, edge along driveways & …" at bounding box center [437, 265] width 265 height 166
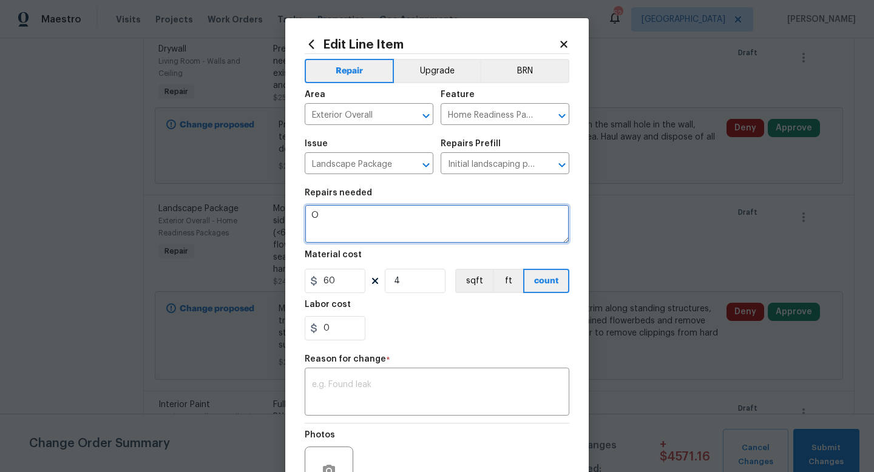
scroll to position [0, 0]
type textarea "Overall landscaping package. Mow, trim trees and bushes, edge, remove weeds fro…"
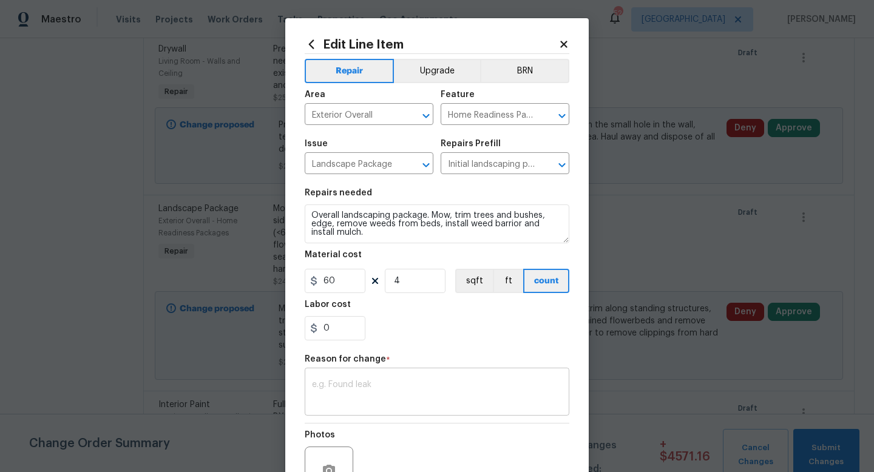
click at [400, 394] on textarea at bounding box center [437, 394] width 250 height 26
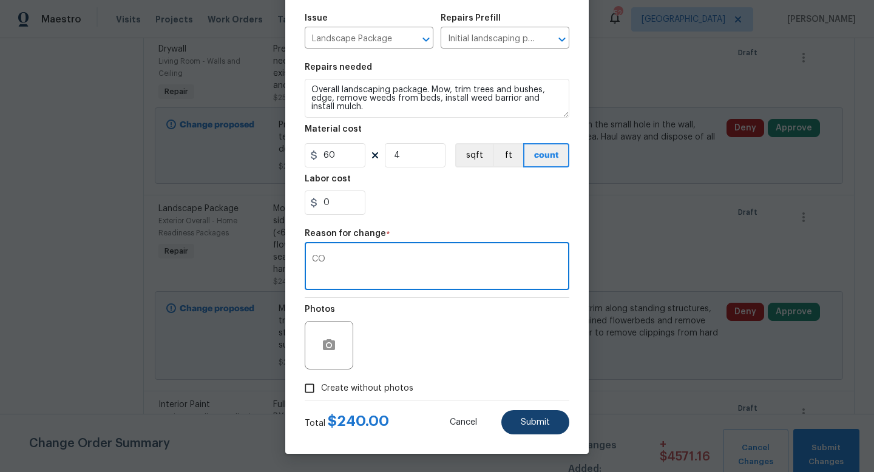
type textarea "CO"
click at [537, 428] on button "Submit" at bounding box center [536, 423] width 68 height 24
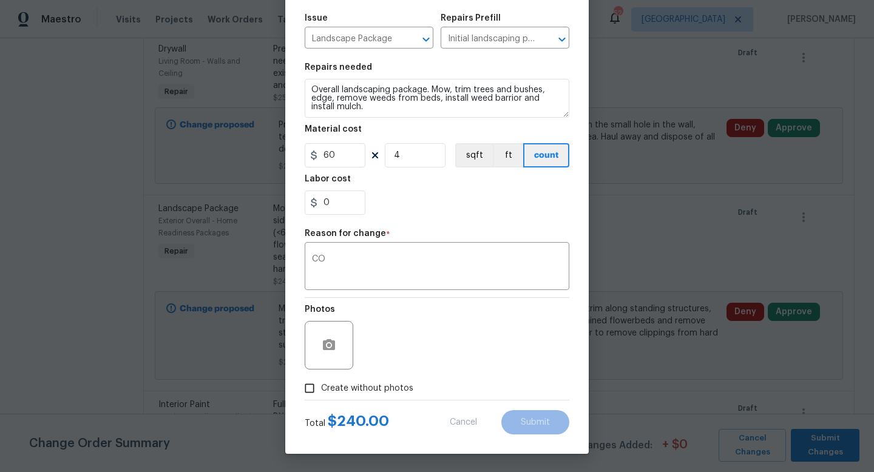
type textarea "Mowing of grass up to 6" in height. Mow, edge along driveways & sidewalks, trim…"
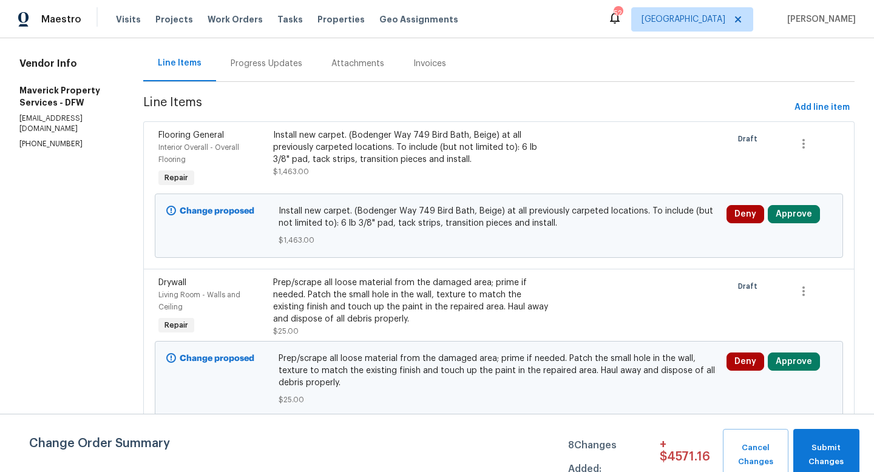
scroll to position [0, 0]
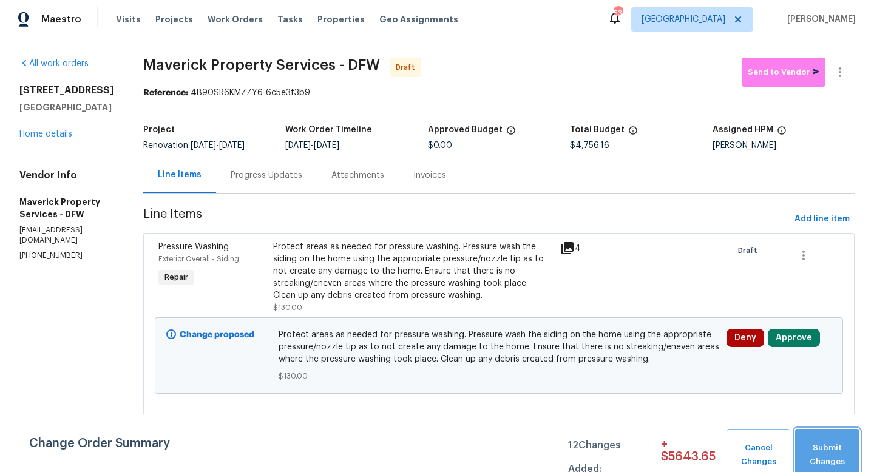
click at [820, 449] on span "Submit Changes" at bounding box center [828, 455] width 52 height 28
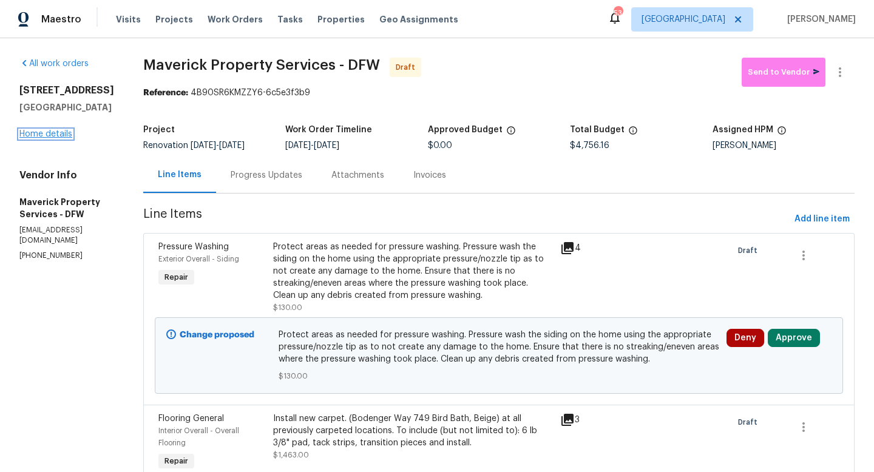
click at [51, 135] on link "Home details" at bounding box center [45, 134] width 53 height 9
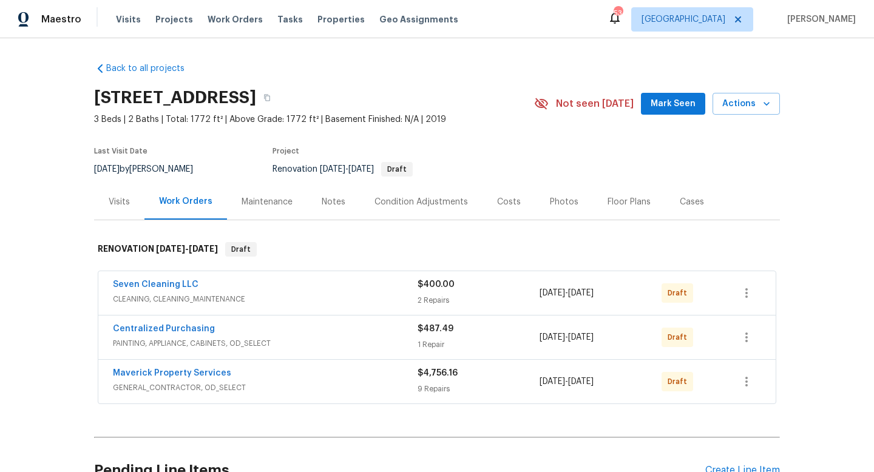
click at [504, 203] on div "Costs" at bounding box center [509, 202] width 24 height 12
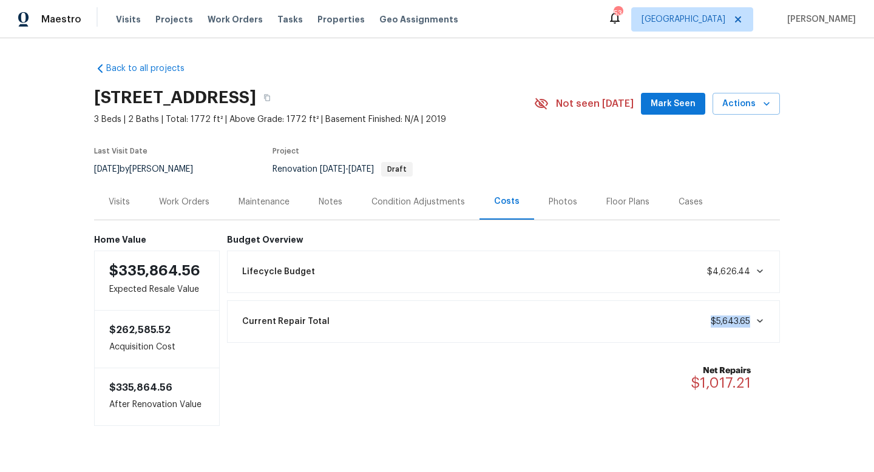
drag, startPoint x: 704, startPoint y: 320, endPoint x: 750, endPoint y: 318, distance: 45.6
click at [750, 318] on div "Current Repair Total $5,643.65" at bounding box center [504, 322] width 538 height 27
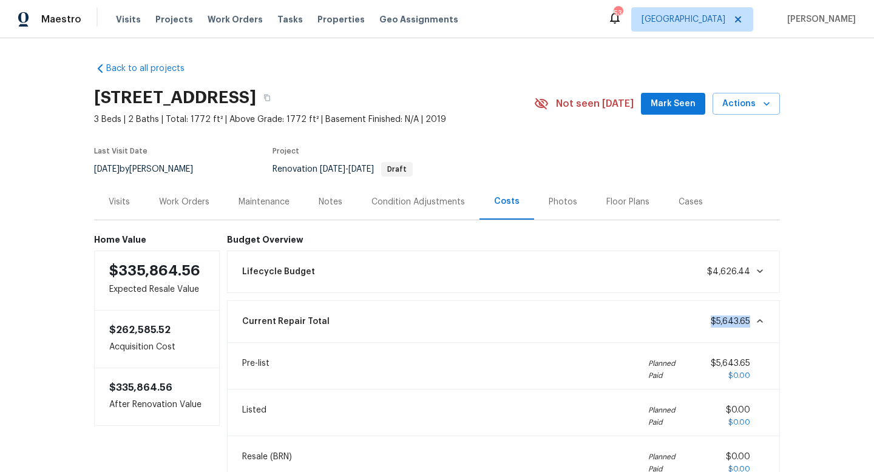
copy span "$5,643.65"
click at [321, 203] on div "Notes" at bounding box center [331, 202] width 24 height 12
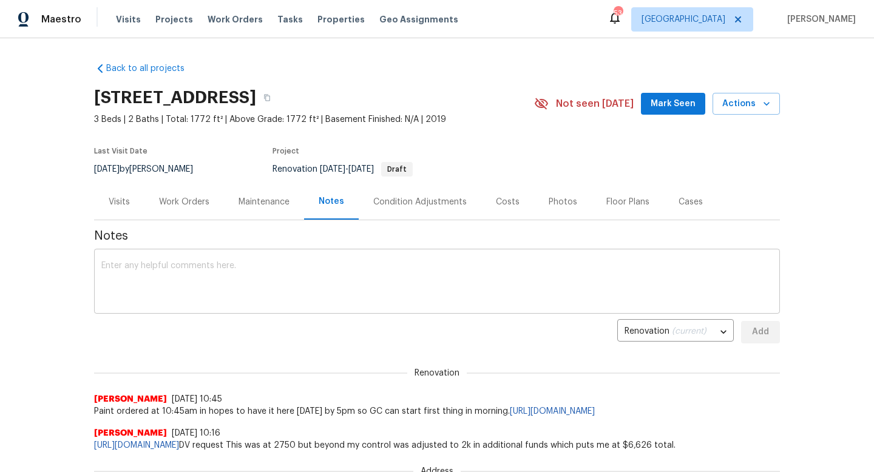
click at [312, 293] on textarea at bounding box center [437, 283] width 672 height 43
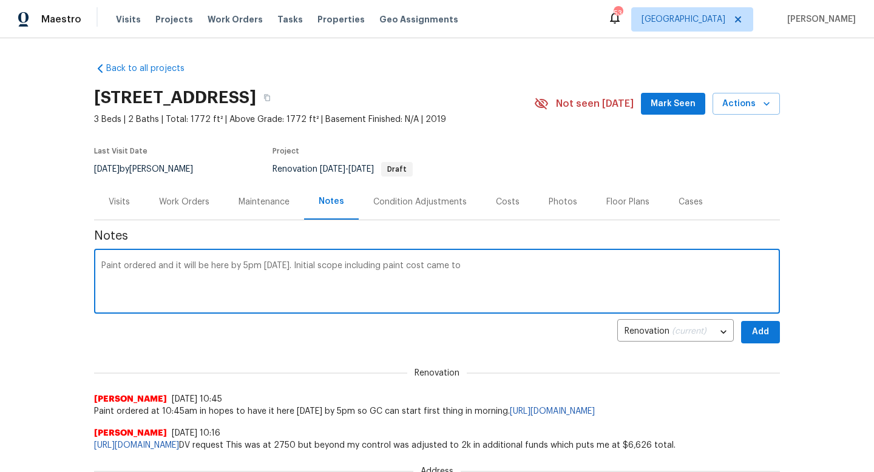
paste textarea "$5,643.65"
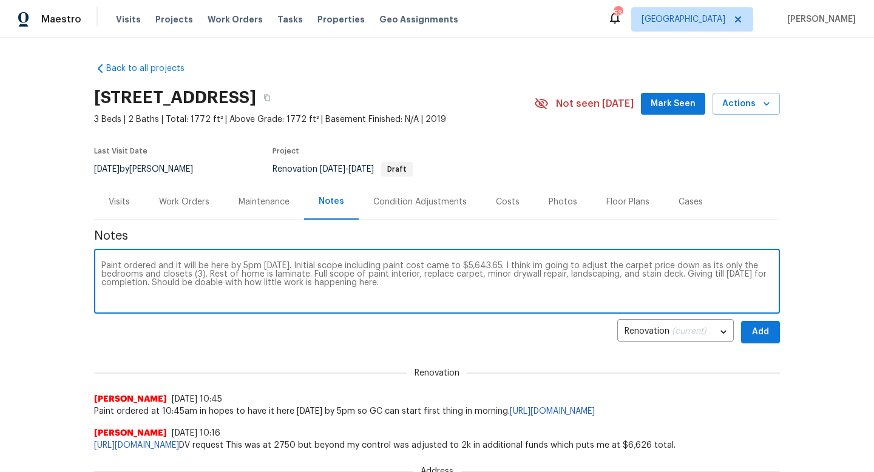
type textarea "Paint ordered and it will be here by 5pm [DATE]. Initial scope including paint …"
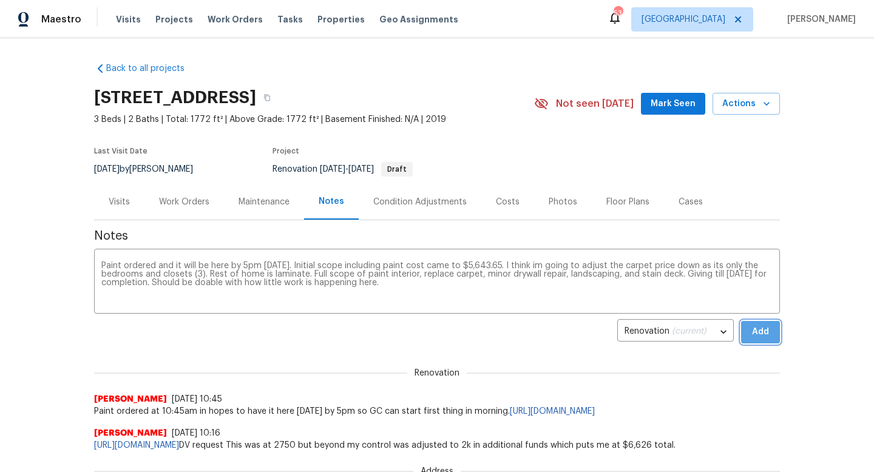
click at [754, 333] on span "Add" at bounding box center [760, 332] width 19 height 15
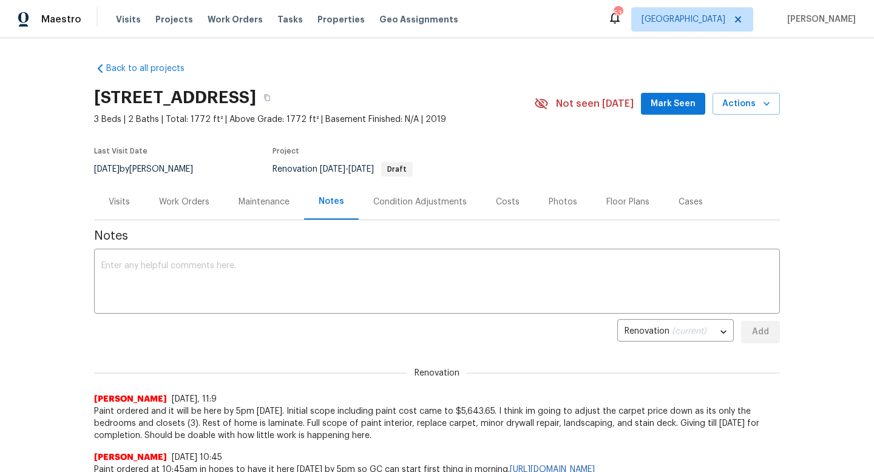
click at [666, 98] on span "Mark Seen" at bounding box center [673, 104] width 45 height 15
click at [190, 202] on div "Work Orders" at bounding box center [184, 202] width 50 height 12
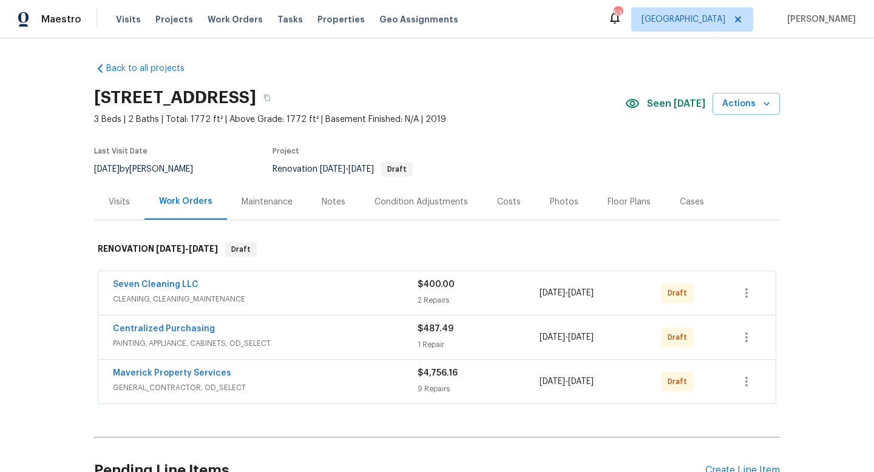
click at [174, 380] on div "Maverick Property Services" at bounding box center [265, 374] width 305 height 15
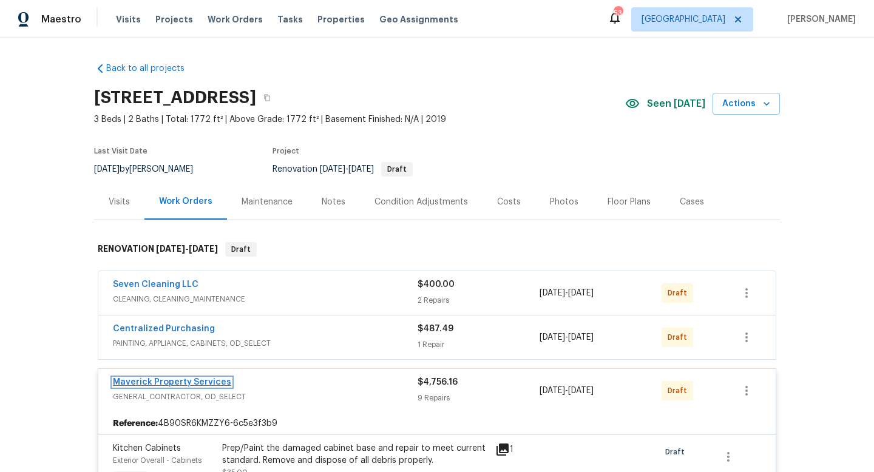
click at [180, 384] on link "Maverick Property Services" at bounding box center [172, 382] width 118 height 9
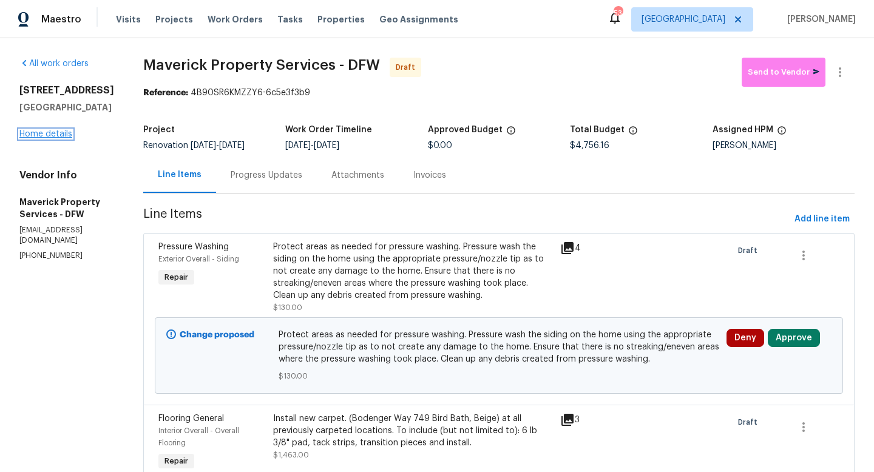
click at [63, 135] on link "Home details" at bounding box center [45, 134] width 53 height 9
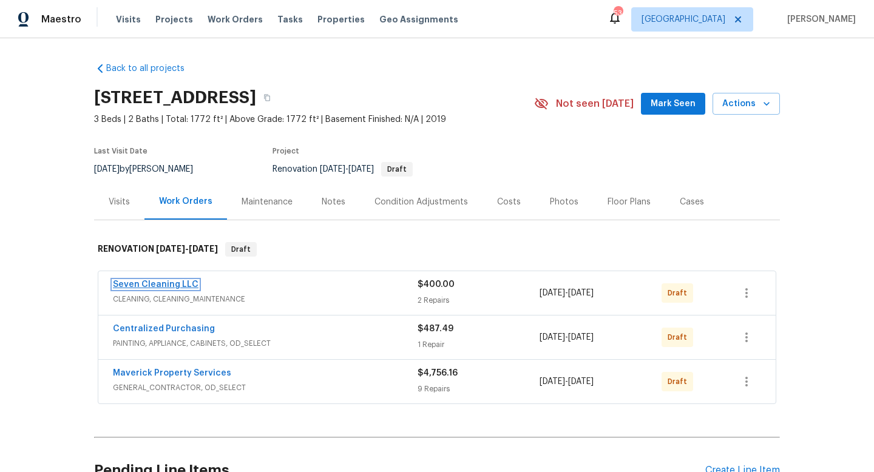
click at [149, 288] on link "Seven Cleaning LLC" at bounding box center [156, 285] width 86 height 9
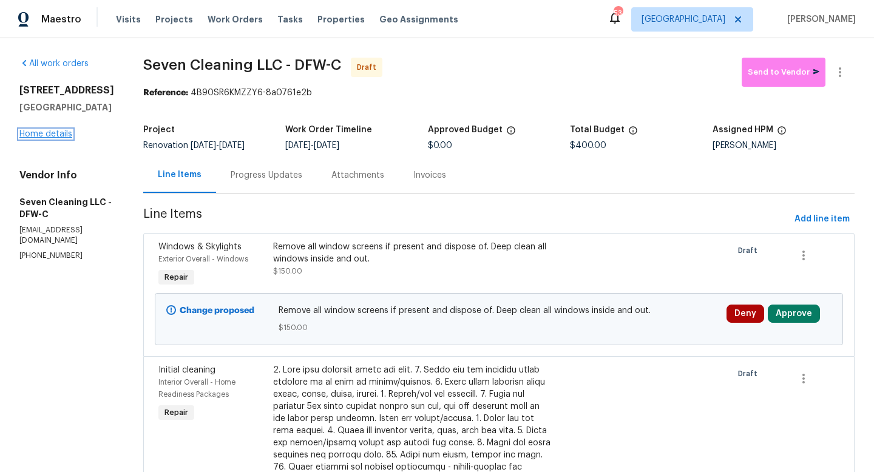
click at [44, 135] on link "Home details" at bounding box center [45, 134] width 53 height 9
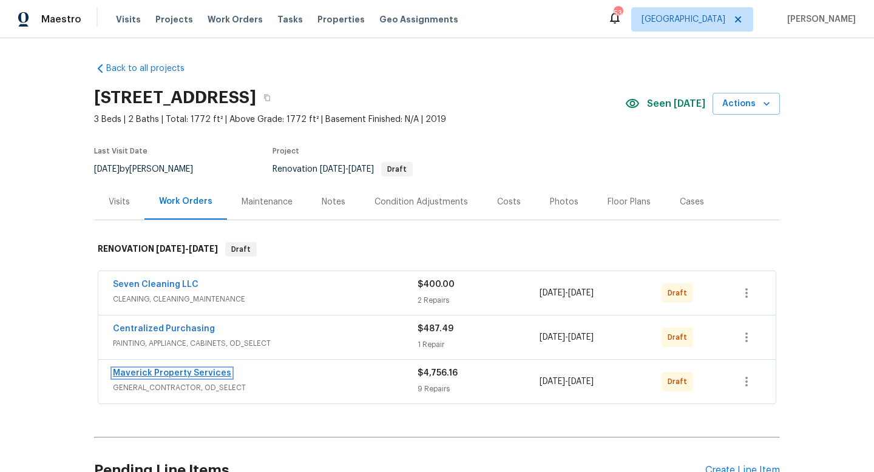
click at [172, 372] on link "Maverick Property Services" at bounding box center [172, 373] width 118 height 9
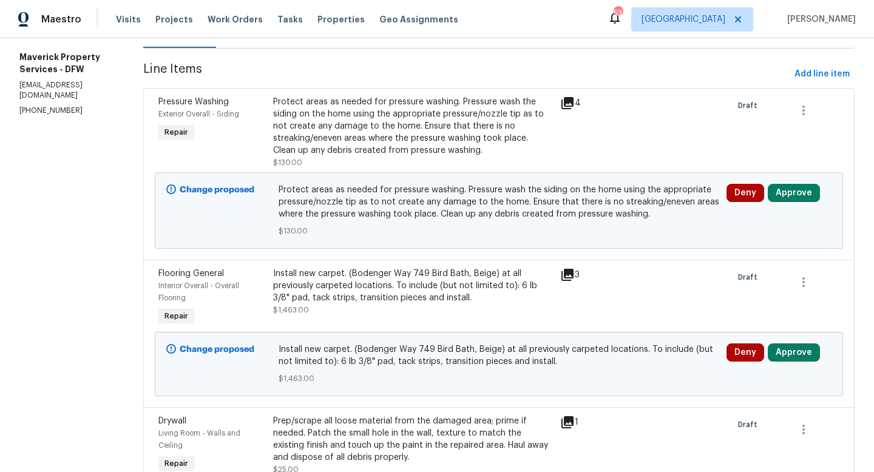
scroll to position [145, 0]
click at [440, 305] on div "Install new carpet. (Bodenger Way 749 Bird Bath, Beige) at all previously carpe…" at bounding box center [413, 286] width 280 height 36
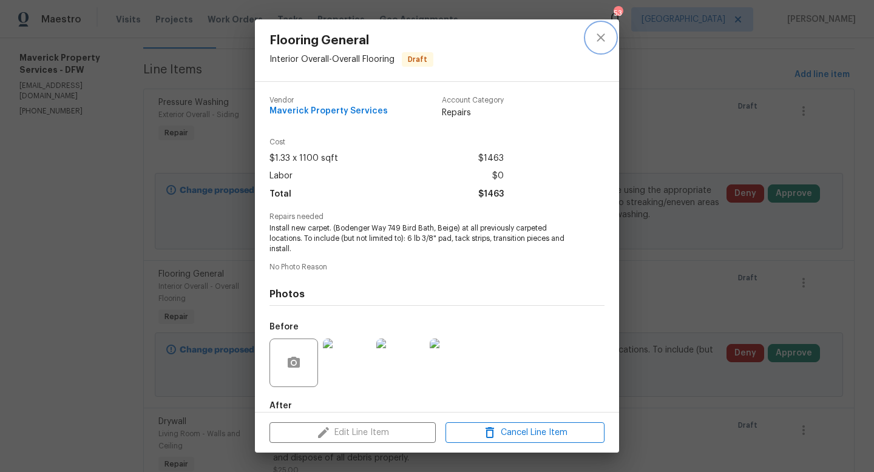
click at [604, 37] on icon "close" at bounding box center [601, 37] width 15 height 15
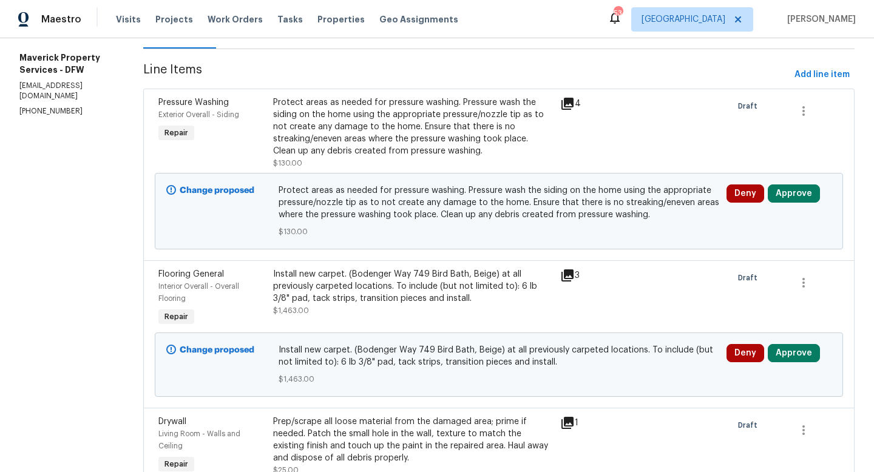
scroll to position [0, 0]
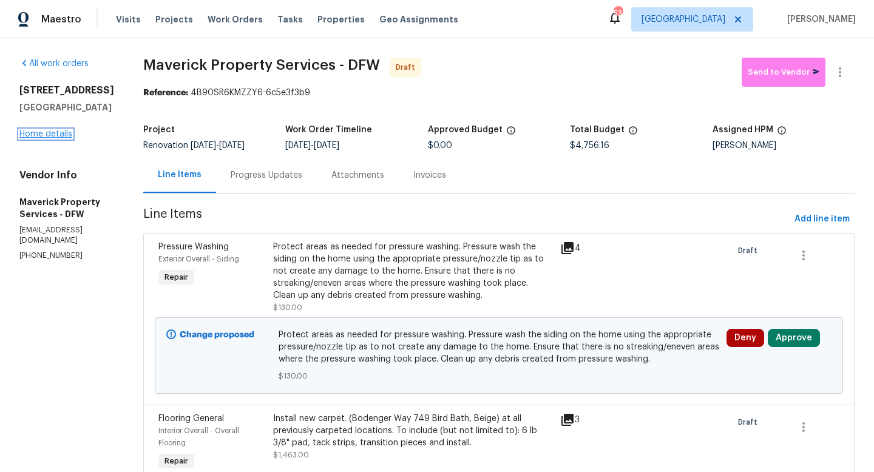
click at [47, 135] on link "Home details" at bounding box center [45, 134] width 53 height 9
